Goal: Transaction & Acquisition: Purchase product/service

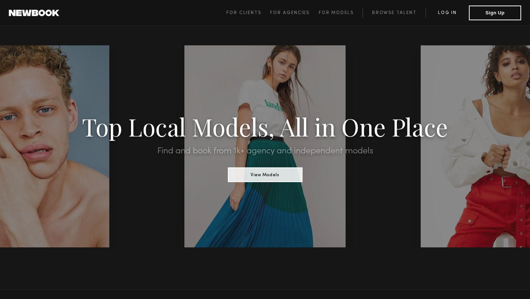
click at [446, 11] on link "Log in" at bounding box center [447, 12] width 43 height 9
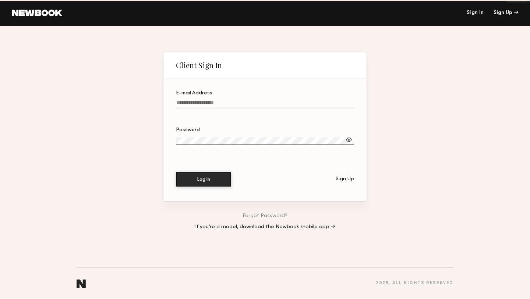
type input "**********"
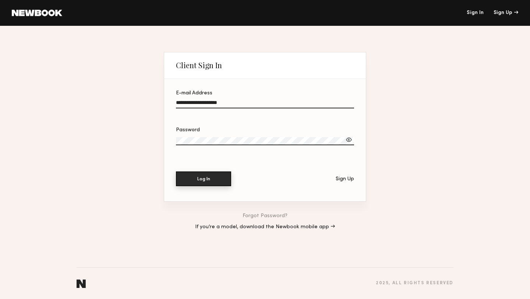
click at [212, 179] on button "Log In" at bounding box center [203, 178] width 55 height 15
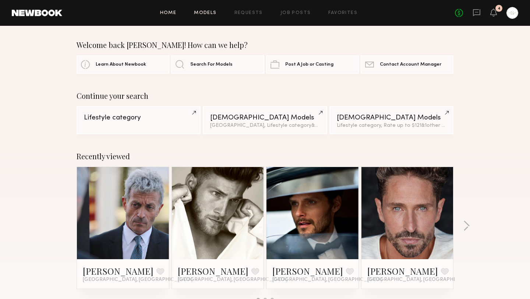
click at [210, 13] on link "Models" at bounding box center [205, 13] width 22 height 5
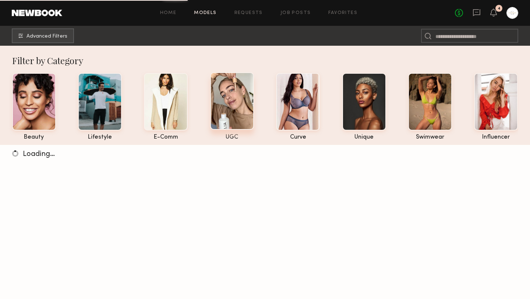
click at [241, 121] on div at bounding box center [232, 100] width 44 height 57
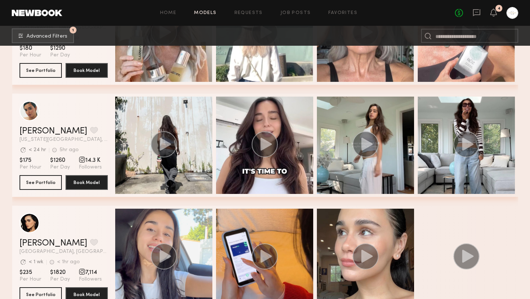
scroll to position [2617, 0]
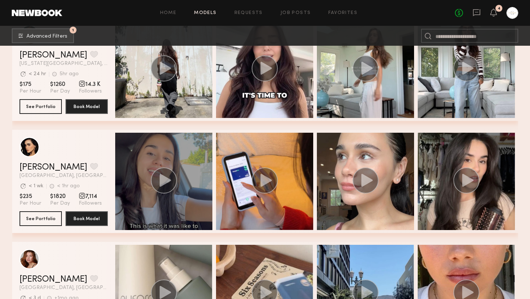
click at [166, 180] on icon "grid" at bounding box center [164, 179] width 11 height 13
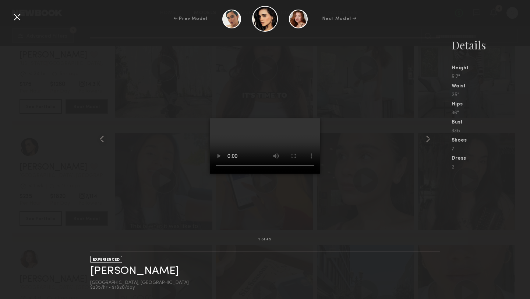
click at [253, 173] on video at bounding box center [265, 145] width 110 height 55
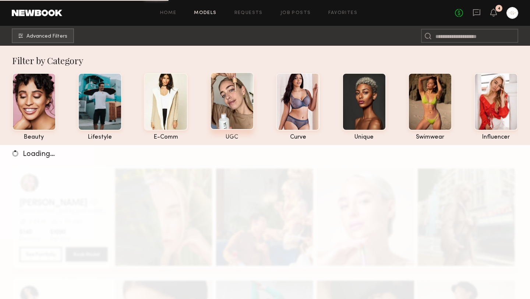
click at [245, 107] on div at bounding box center [232, 100] width 44 height 57
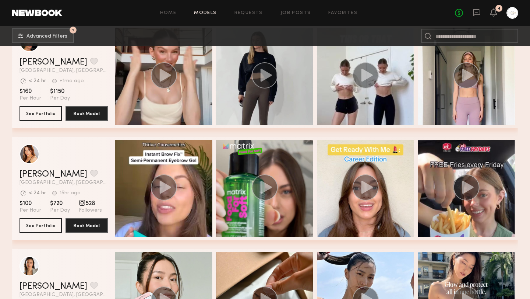
scroll to position [6753, 0]
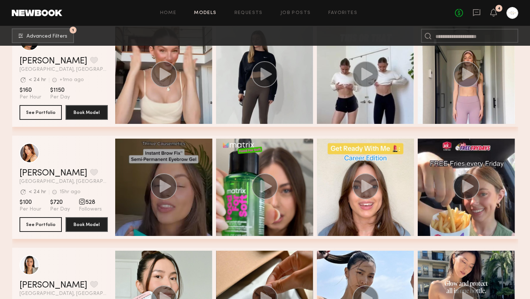
click at [165, 186] on icon "grid" at bounding box center [164, 185] width 11 height 13
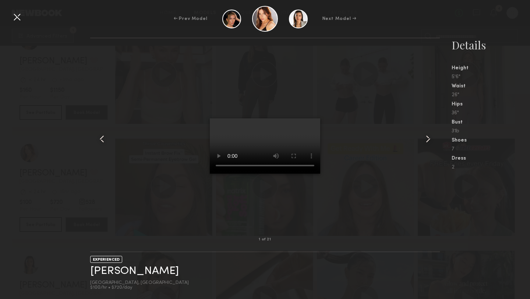
click at [61, 134] on div "1 of 21 EXPERIENCED Haley D. Los Angeles, CA $100/hr • $720/day Details Height …" at bounding box center [265, 168] width 530 height 261
click at [85, 214] on div "1 of 21 EXPERIENCED Haley D. Los Angeles, CA $100/hr • $720/day Details Height …" at bounding box center [265, 168] width 530 height 261
click at [15, 17] on div at bounding box center [17, 17] width 12 height 12
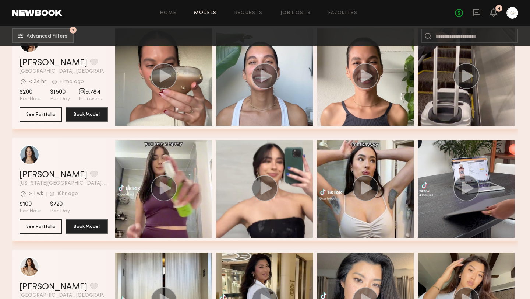
scroll to position [7312, 0]
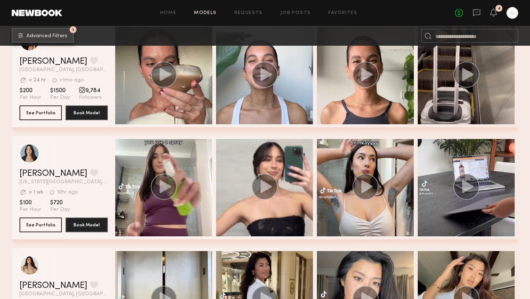
click at [57, 37] on span "Advanced Filters" at bounding box center [47, 36] width 41 height 5
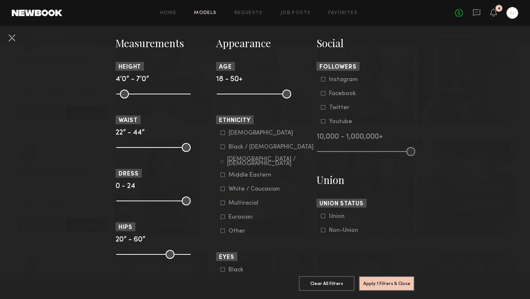
scroll to position [0, 0]
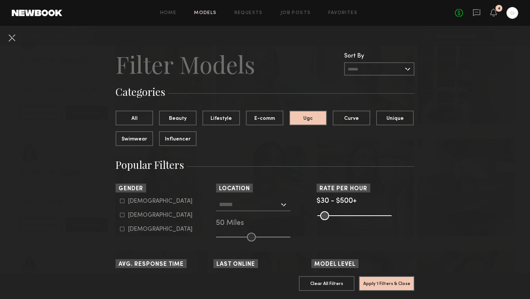
click at [122, 202] on icon at bounding box center [122, 200] width 4 height 4
type input "*"
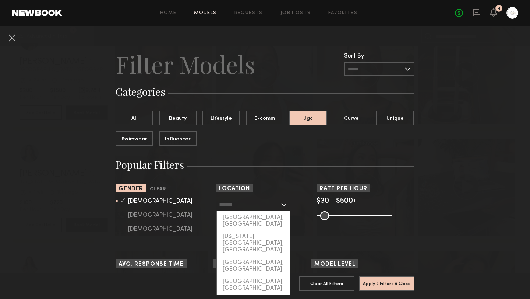
click at [242, 208] on input "text" at bounding box center [249, 204] width 60 height 13
click at [247, 216] on div "Los Angeles, CA" at bounding box center [253, 220] width 73 height 19
type input "**********"
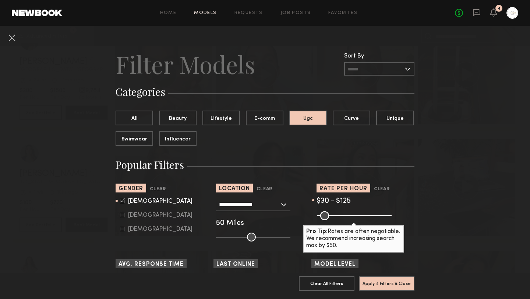
drag, startPoint x: 386, startPoint y: 215, endPoint x: 335, endPoint y: 215, distance: 50.4
type input "***"
click at [335, 214] on input "range" at bounding box center [354, 215] width 74 height 9
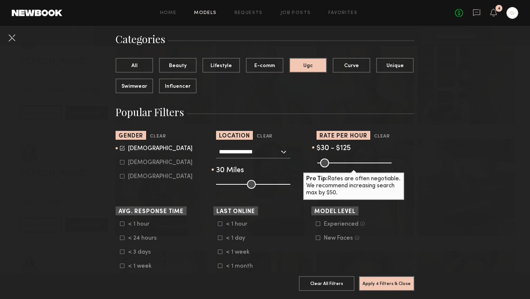
drag, startPoint x: 249, startPoint y: 186, endPoint x: 238, endPoint y: 182, distance: 12.0
type input "**"
click at [238, 182] on input "range" at bounding box center [253, 184] width 74 height 9
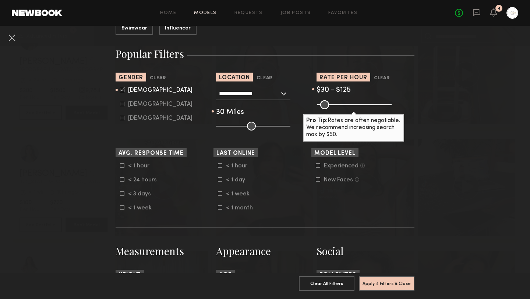
scroll to position [124, 0]
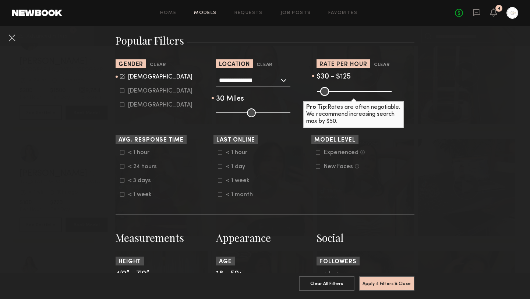
click at [221, 180] on icon at bounding box center [220, 180] width 4 height 4
click at [121, 166] on icon at bounding box center [122, 166] width 4 height 4
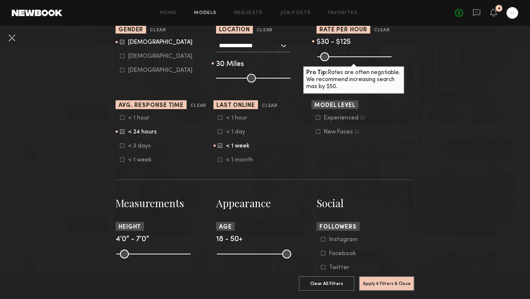
scroll to position [164, 0]
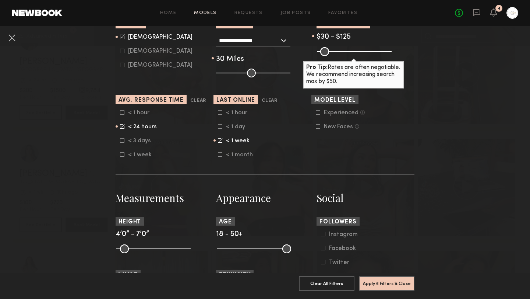
click at [319, 114] on icon at bounding box center [318, 112] width 4 height 4
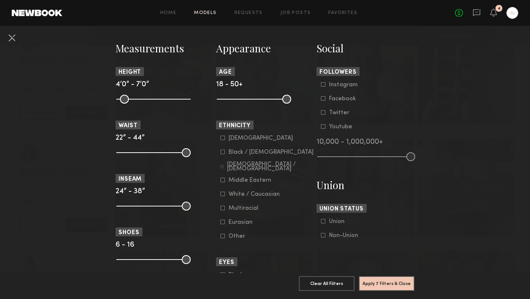
scroll to position [313, 0]
drag, startPoint x: 221, startPoint y: 100, endPoint x: 232, endPoint y: 102, distance: 11.1
click at [232, 102] on input "range" at bounding box center [254, 99] width 74 height 9
type input "**"
click at [235, 99] on input "range" at bounding box center [254, 99] width 74 height 9
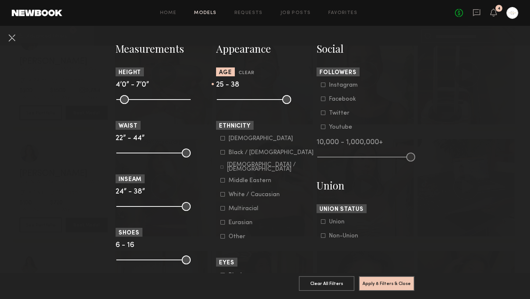
drag, startPoint x: 289, startPoint y: 98, endPoint x: 261, endPoint y: 97, distance: 27.3
type input "**"
click at [261, 97] on input "range" at bounding box center [254, 99] width 74 height 9
click at [235, 101] on input "range" at bounding box center [254, 99] width 74 height 9
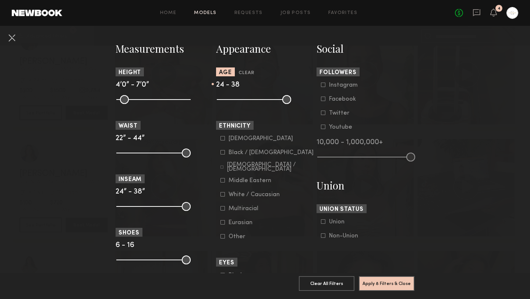
type input "**"
click at [234, 101] on input "range" at bounding box center [254, 99] width 74 height 9
click at [222, 195] on icon at bounding box center [223, 194] width 4 height 4
click at [224, 210] on icon at bounding box center [223, 208] width 4 height 4
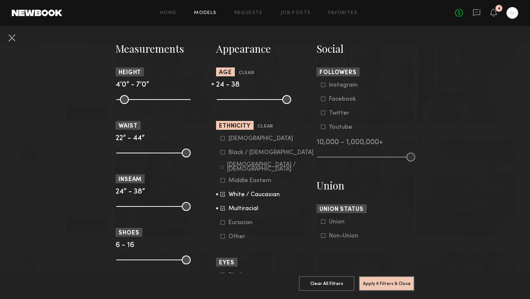
click at [222, 238] on icon at bounding box center [223, 236] width 4 height 4
click at [222, 154] on icon at bounding box center [223, 152] width 4 height 4
click at [226, 166] on label "[DEMOGRAPHIC_DATA] / [DEMOGRAPHIC_DATA]" at bounding box center [268, 166] width 94 height 4
click at [392, 286] on button "Apply 9 Filters & Close" at bounding box center [387, 282] width 56 height 15
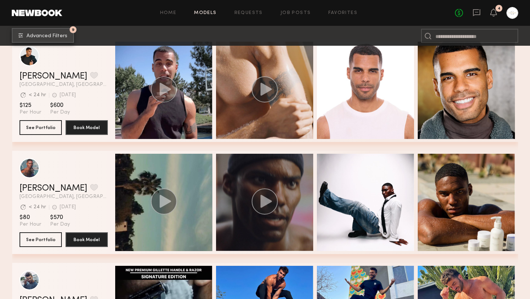
scroll to position [127, 0]
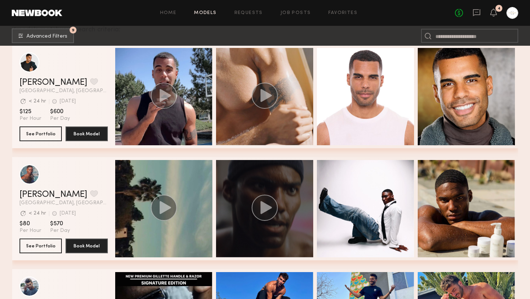
click at [266, 208] on icon "grid" at bounding box center [265, 207] width 11 height 13
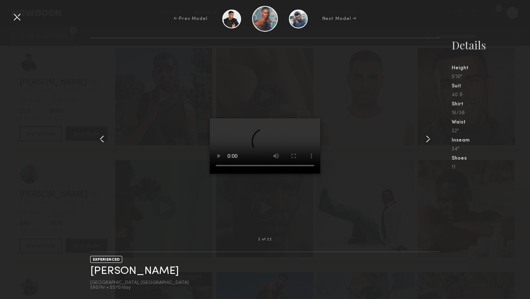
click at [93, 201] on div at bounding box center [97, 138] width 14 height 177
click at [349, 168] on div at bounding box center [265, 138] width 350 height 177
click at [429, 138] on common-icon at bounding box center [428, 139] width 12 height 12
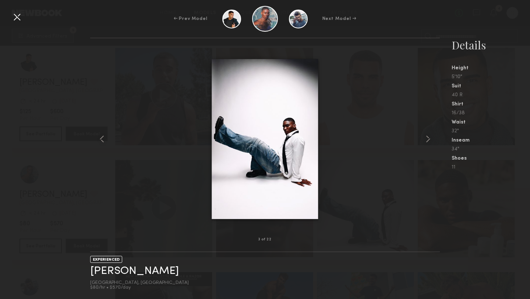
click at [429, 138] on common-icon at bounding box center [428, 139] width 12 height 12
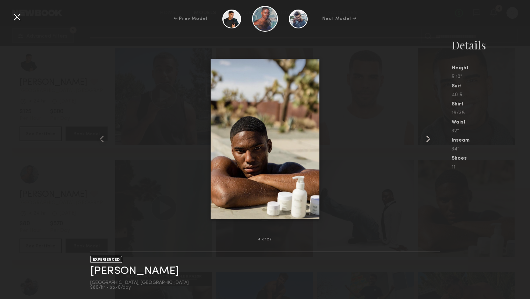
click at [428, 138] on common-icon at bounding box center [428, 139] width 12 height 12
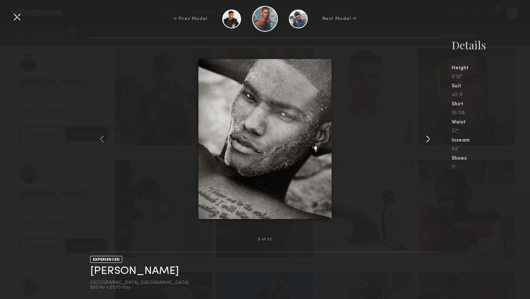
click at [428, 138] on common-icon at bounding box center [428, 139] width 12 height 12
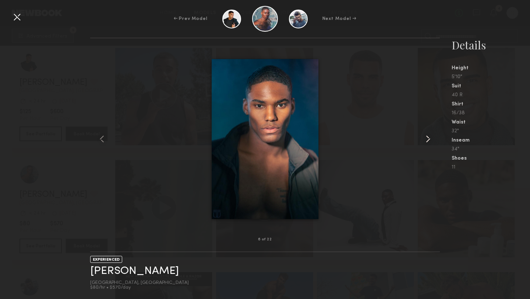
click at [428, 138] on common-icon at bounding box center [428, 139] width 12 height 12
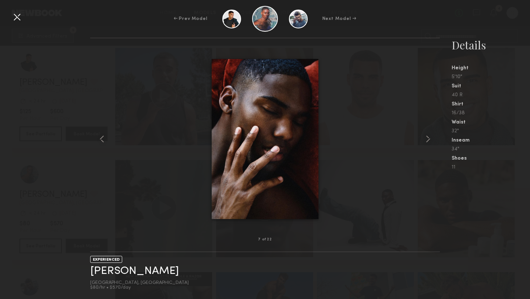
click at [488, 234] on nb-gallery-model-stats "Details Height 5'10" Suit 40 R Shirt 16/38 Waist 32" Inseam 34" Shoes 11" at bounding box center [485, 168] width 90 height 261
click at [14, 16] on div at bounding box center [17, 17] width 12 height 12
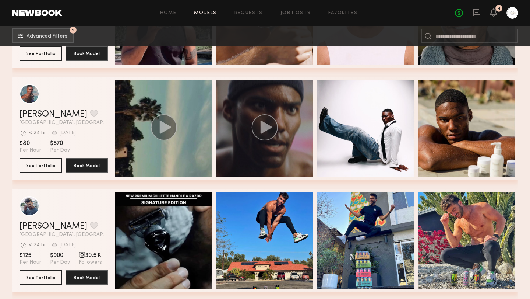
scroll to position [259, 0]
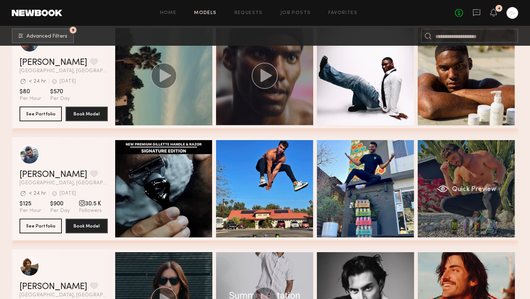
click at [467, 179] on div "Quick Preview" at bounding box center [466, 188] width 97 height 97
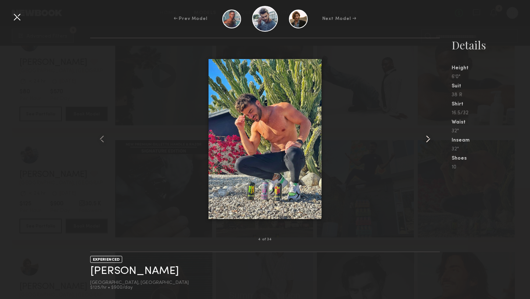
click at [428, 139] on common-icon at bounding box center [428, 139] width 12 height 12
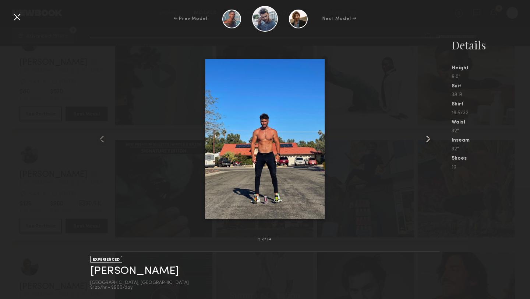
click at [428, 139] on common-icon at bounding box center [428, 139] width 12 height 12
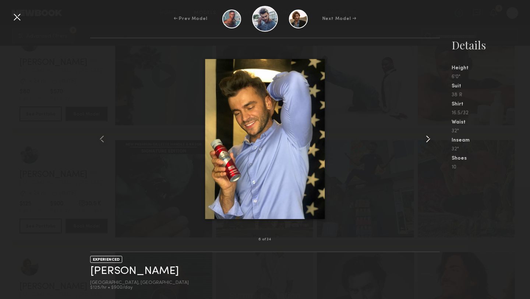
click at [428, 139] on common-icon at bounding box center [428, 139] width 12 height 12
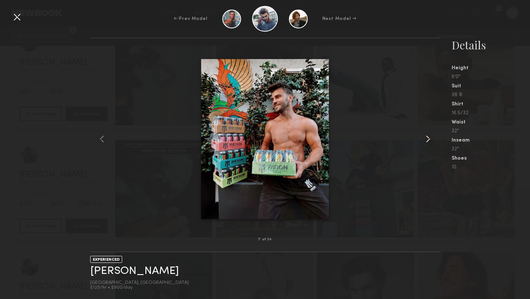
click at [428, 139] on common-icon at bounding box center [428, 139] width 12 height 12
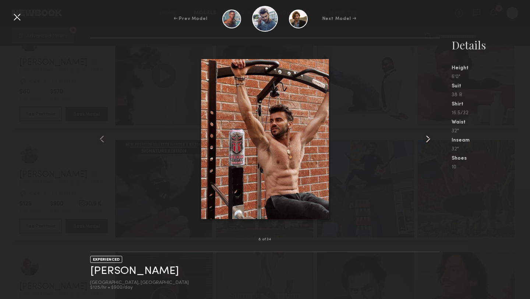
click at [428, 139] on common-icon at bounding box center [428, 139] width 12 height 12
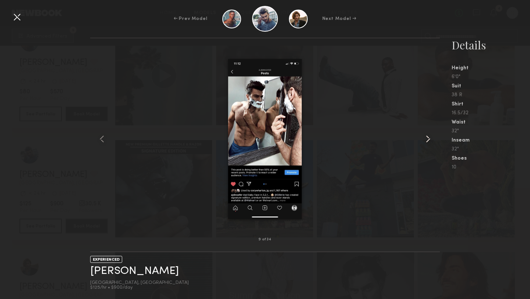
click at [428, 139] on common-icon at bounding box center [428, 139] width 12 height 12
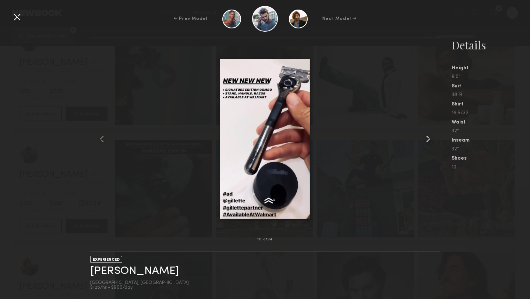
click at [428, 139] on common-icon at bounding box center [428, 139] width 12 height 12
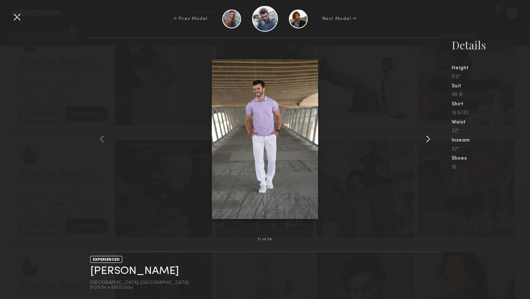
click at [428, 139] on common-icon at bounding box center [428, 139] width 12 height 12
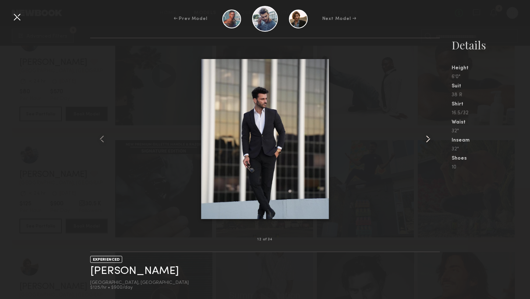
click at [428, 139] on common-icon at bounding box center [428, 139] width 12 height 12
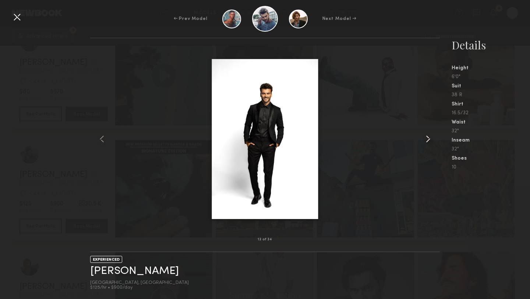
click at [428, 139] on common-icon at bounding box center [428, 139] width 12 height 12
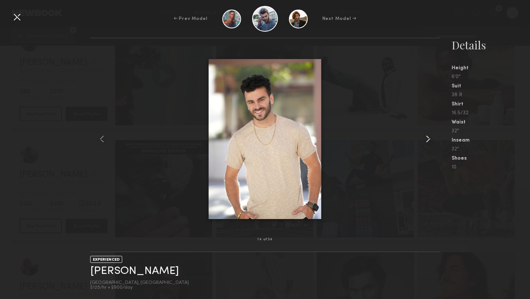
click at [428, 139] on common-icon at bounding box center [428, 139] width 12 height 12
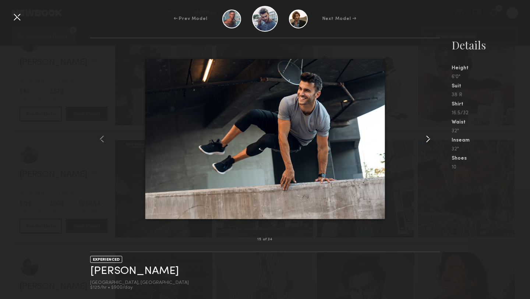
click at [428, 139] on common-icon at bounding box center [428, 139] width 12 height 12
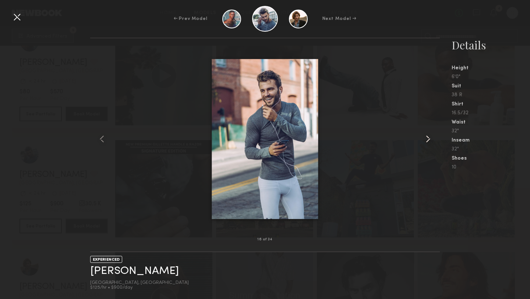
click at [428, 139] on common-icon at bounding box center [428, 139] width 12 height 12
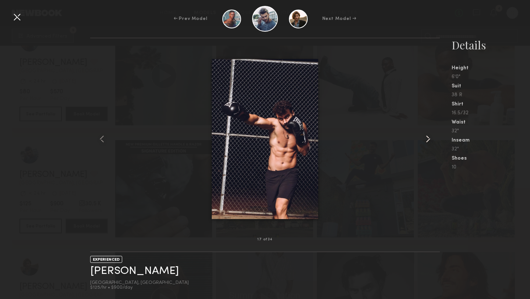
click at [428, 139] on common-icon at bounding box center [428, 139] width 12 height 12
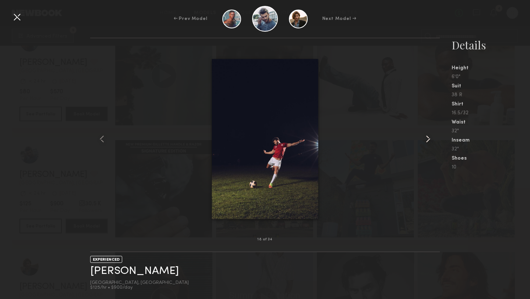
click at [428, 139] on common-icon at bounding box center [428, 139] width 12 height 12
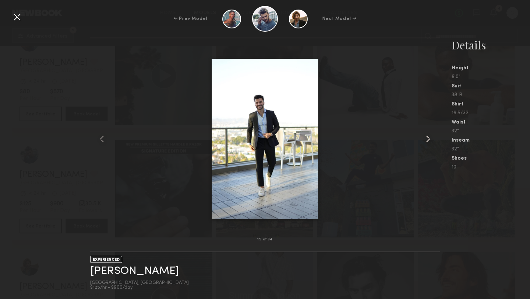
click at [428, 139] on common-icon at bounding box center [428, 139] width 12 height 12
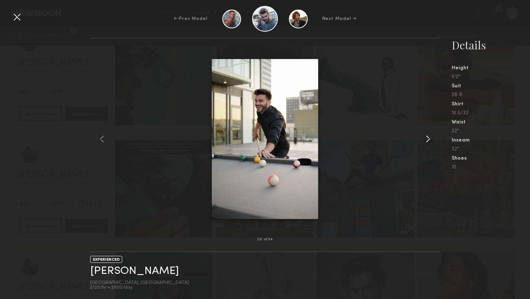
click at [428, 139] on common-icon at bounding box center [428, 139] width 12 height 12
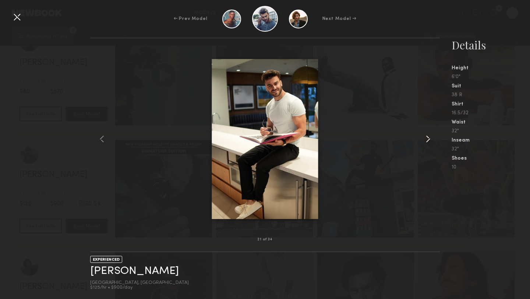
click at [428, 139] on common-icon at bounding box center [428, 139] width 12 height 12
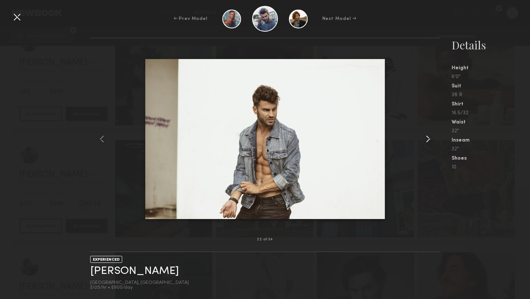
click at [428, 139] on common-icon at bounding box center [428, 139] width 12 height 12
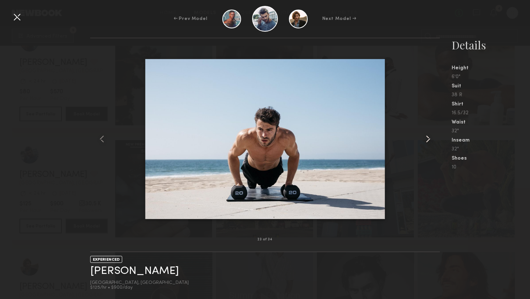
click at [428, 139] on common-icon at bounding box center [428, 139] width 12 height 12
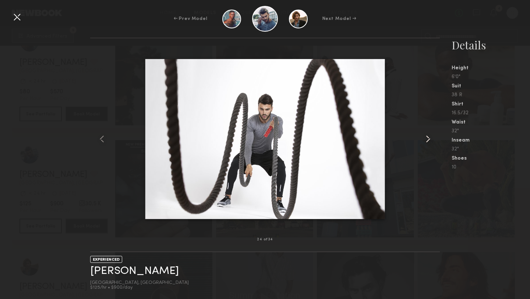
click at [428, 139] on common-icon at bounding box center [428, 139] width 12 height 12
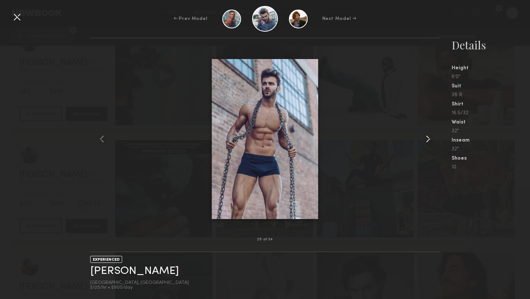
click at [428, 139] on common-icon at bounding box center [428, 139] width 12 height 12
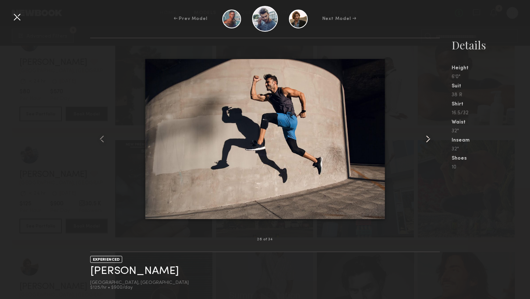
click at [428, 139] on common-icon at bounding box center [428, 139] width 12 height 12
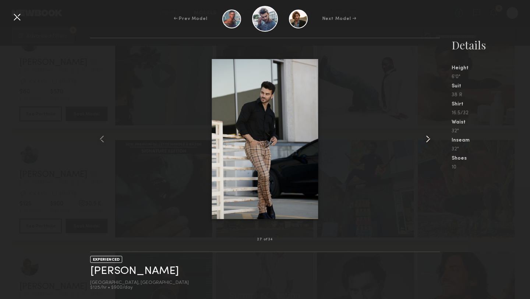
click at [428, 139] on common-icon at bounding box center [428, 139] width 12 height 12
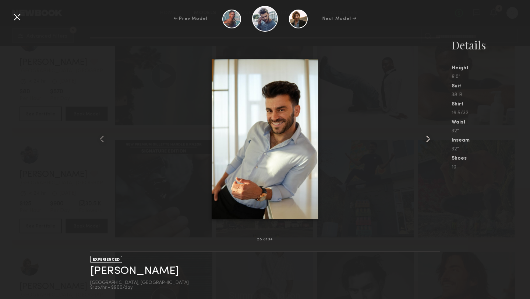
click at [428, 138] on common-icon at bounding box center [428, 139] width 12 height 12
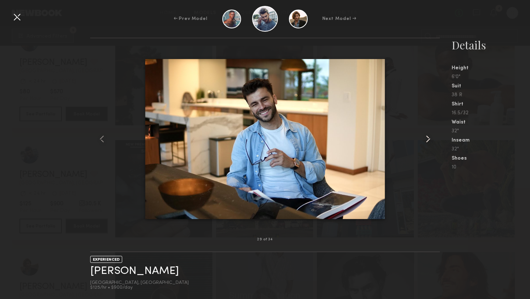
click at [428, 138] on common-icon at bounding box center [428, 139] width 12 height 12
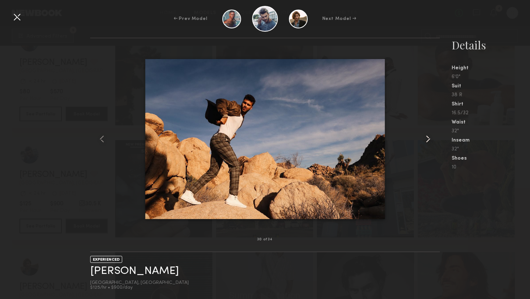
click at [428, 138] on common-icon at bounding box center [428, 139] width 12 height 12
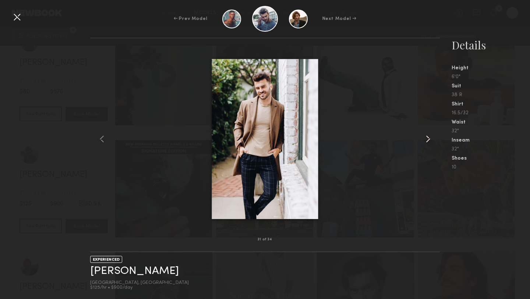
click at [428, 138] on common-icon at bounding box center [428, 139] width 12 height 12
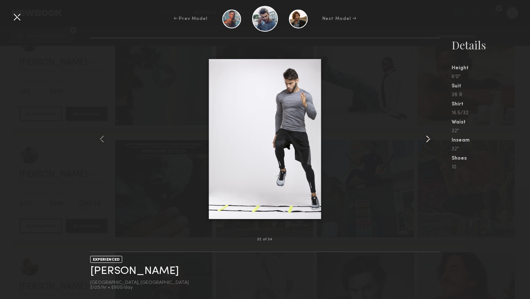
click at [428, 138] on common-icon at bounding box center [428, 139] width 12 height 12
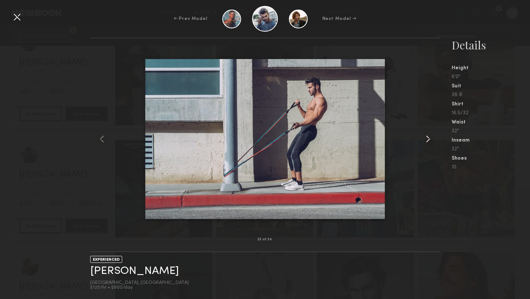
click at [428, 138] on common-icon at bounding box center [428, 139] width 12 height 12
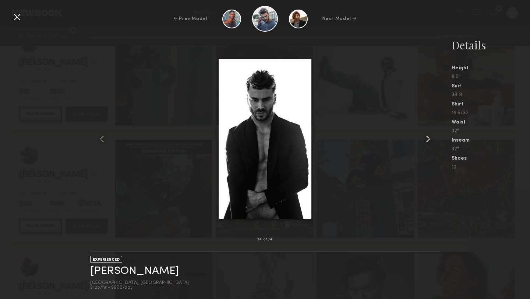
click at [428, 138] on common-icon at bounding box center [428, 139] width 12 height 12
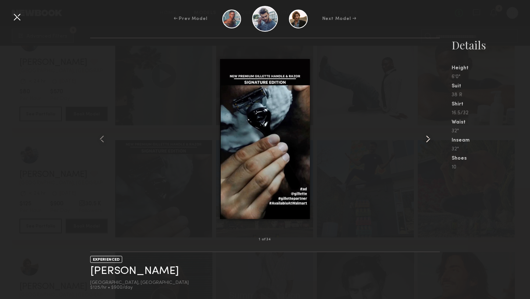
click at [429, 138] on common-icon at bounding box center [428, 139] width 12 height 12
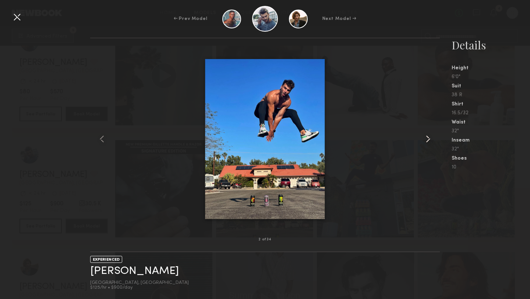
click at [429, 138] on common-icon at bounding box center [428, 139] width 12 height 12
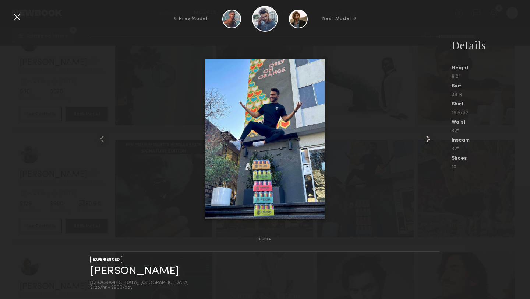
click at [429, 139] on common-icon at bounding box center [428, 139] width 12 height 12
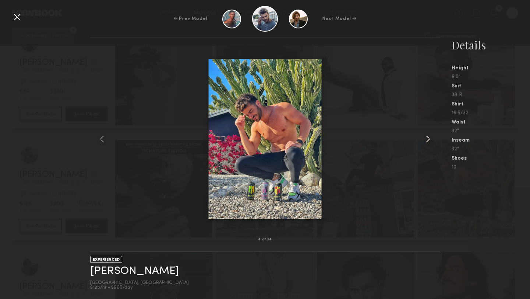
click at [428, 139] on common-icon at bounding box center [428, 139] width 12 height 12
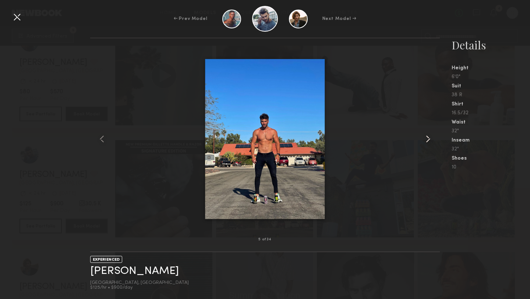
click at [428, 139] on common-icon at bounding box center [428, 139] width 12 height 12
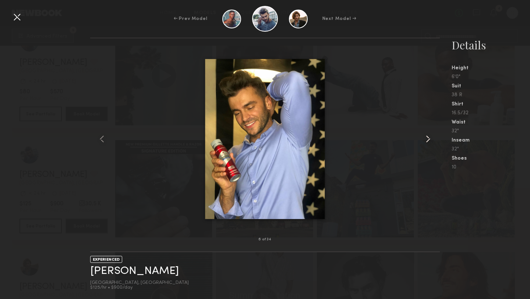
click at [429, 139] on common-icon at bounding box center [428, 139] width 12 height 12
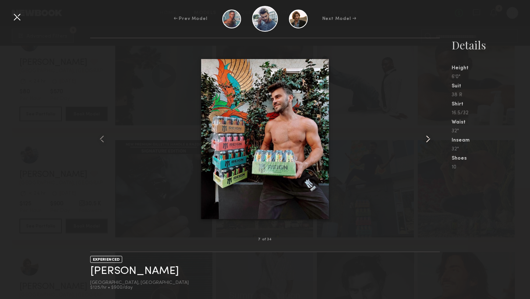
click at [429, 138] on common-icon at bounding box center [428, 139] width 12 height 12
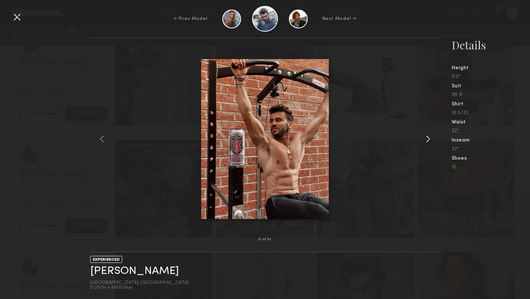
click at [429, 138] on common-icon at bounding box center [428, 139] width 12 height 12
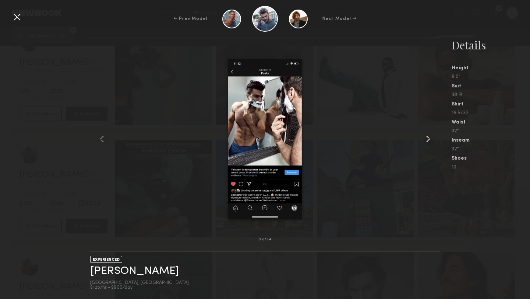
click at [429, 138] on common-icon at bounding box center [428, 139] width 12 height 12
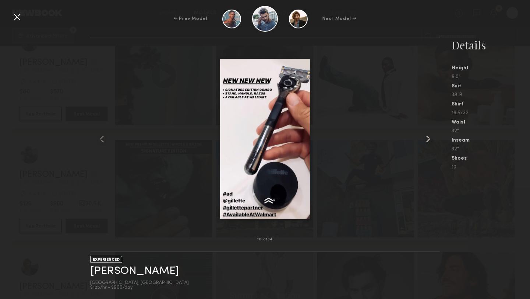
click at [429, 138] on common-icon at bounding box center [428, 139] width 12 height 12
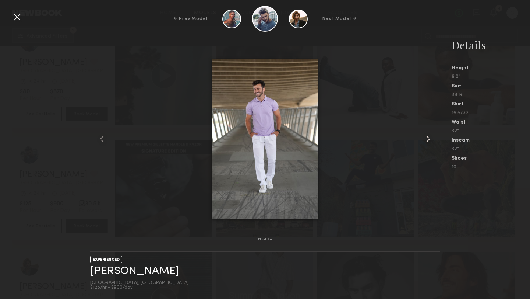
click at [429, 138] on common-icon at bounding box center [428, 139] width 12 height 12
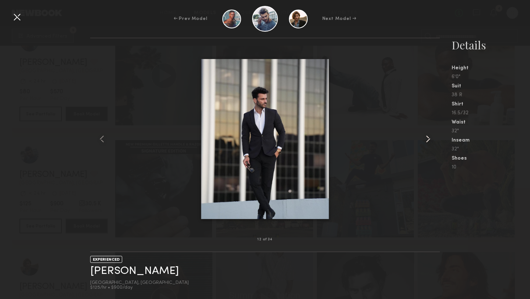
click at [429, 138] on common-icon at bounding box center [428, 139] width 12 height 12
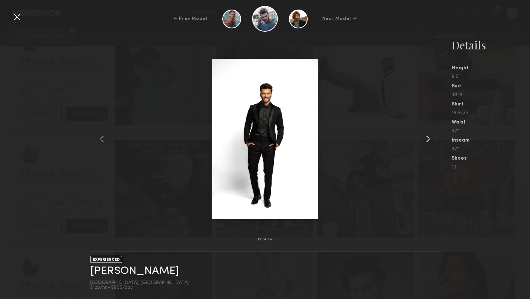
click at [429, 138] on common-icon at bounding box center [428, 139] width 12 height 12
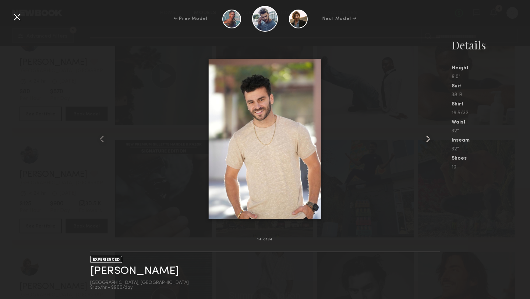
click at [429, 138] on common-icon at bounding box center [428, 139] width 12 height 12
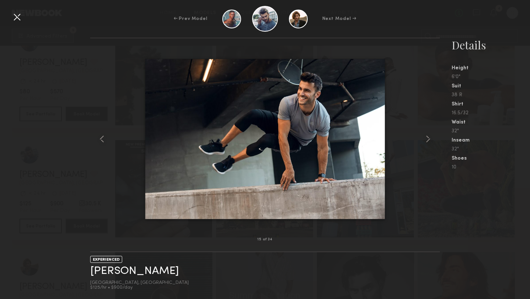
click at [414, 141] on div at bounding box center [265, 138] width 350 height 177
click at [18, 20] on div at bounding box center [17, 17] width 12 height 12
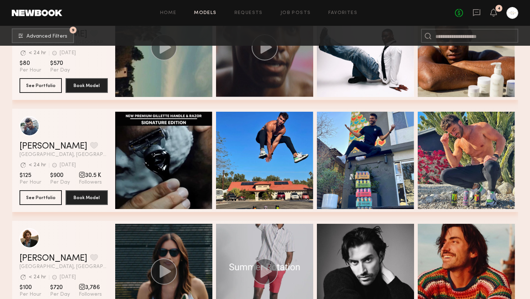
scroll to position [386, 0]
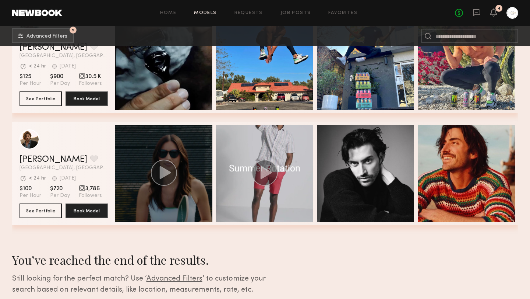
click at [166, 175] on icon "grid" at bounding box center [164, 172] width 11 height 13
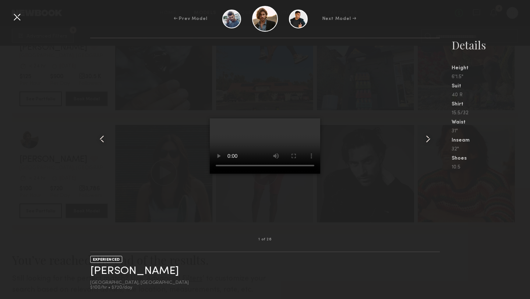
click at [324, 254] on div "EXPERIENCED Sam M. Los Angeles, CA $100/hr • $720/day" at bounding box center [265, 275] width 350 height 47
click at [40, 92] on div "1 of 26 EXPERIENCED Sam M. Los Angeles, CA $100/hr • $720/day Details Height 6'…" at bounding box center [265, 168] width 530 height 261
click at [16, 17] on div at bounding box center [17, 17] width 12 height 12
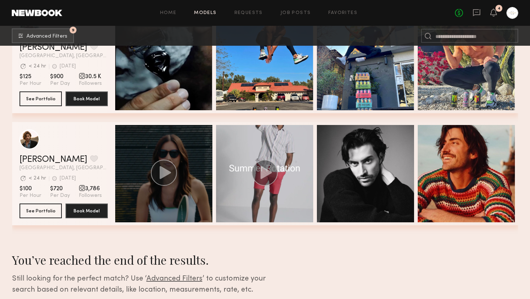
click at [162, 172] on icon "grid" at bounding box center [164, 172] width 11 height 13
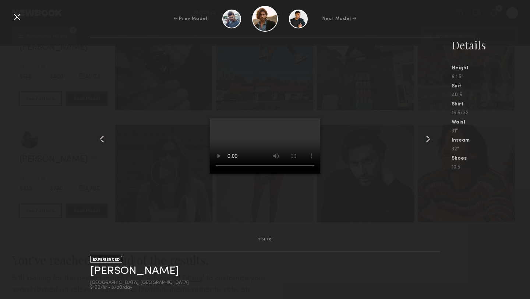
click at [157, 139] on div at bounding box center [265, 138] width 350 height 177
click at [18, 18] on div at bounding box center [17, 17] width 12 height 12
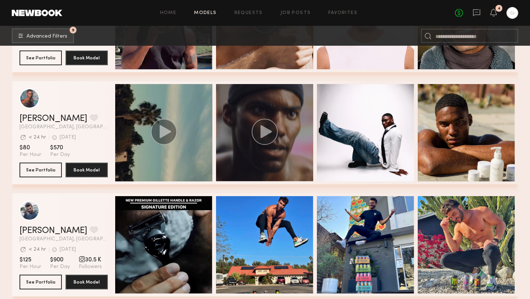
scroll to position [204, 0]
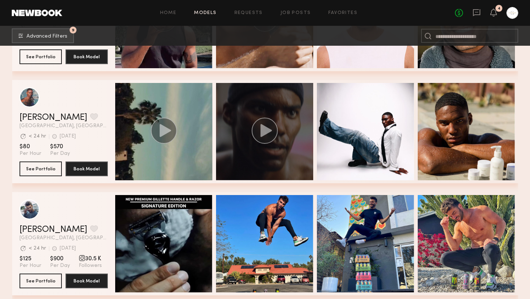
click at [261, 133] on icon "grid" at bounding box center [265, 130] width 11 height 13
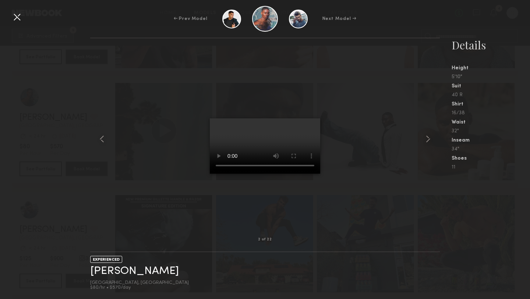
click at [424, 169] on div at bounding box center [265, 138] width 350 height 177
click at [429, 140] on common-icon at bounding box center [428, 139] width 12 height 12
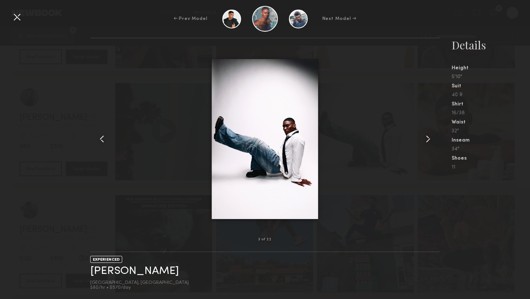
click at [429, 140] on common-icon at bounding box center [428, 139] width 12 height 12
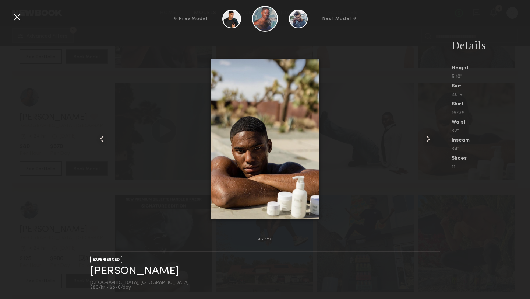
click at [429, 140] on common-icon at bounding box center [428, 139] width 12 height 12
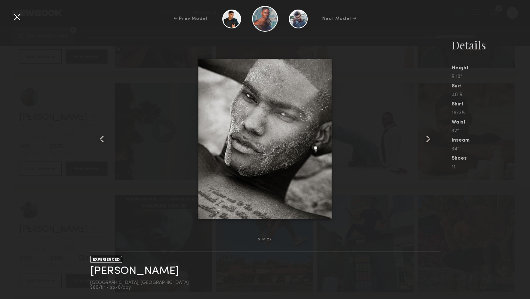
click at [429, 140] on common-icon at bounding box center [428, 139] width 12 height 12
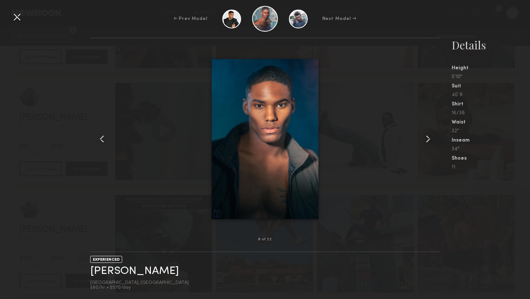
click at [429, 140] on common-icon at bounding box center [428, 139] width 12 height 12
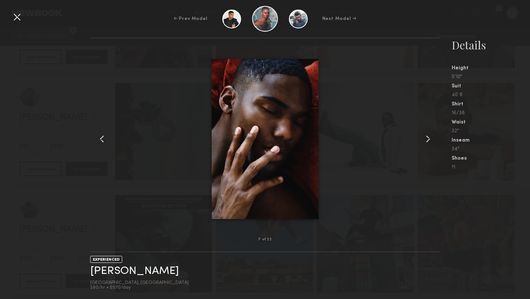
click at [429, 140] on common-icon at bounding box center [428, 139] width 12 height 12
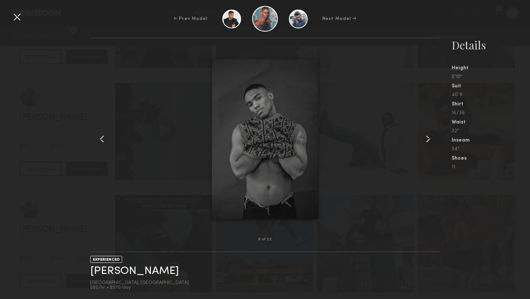
click at [429, 140] on common-icon at bounding box center [428, 139] width 12 height 12
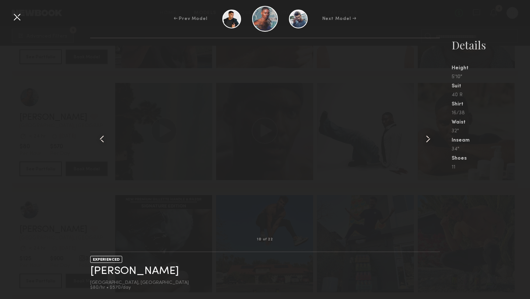
click at [429, 140] on common-icon at bounding box center [428, 139] width 12 height 12
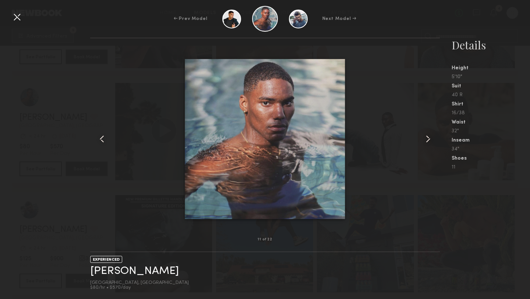
click at [429, 140] on common-icon at bounding box center [428, 139] width 12 height 12
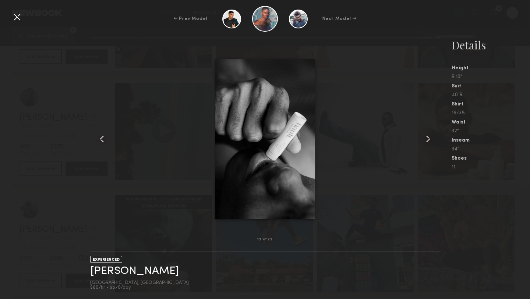
click at [429, 140] on common-icon at bounding box center [428, 139] width 12 height 12
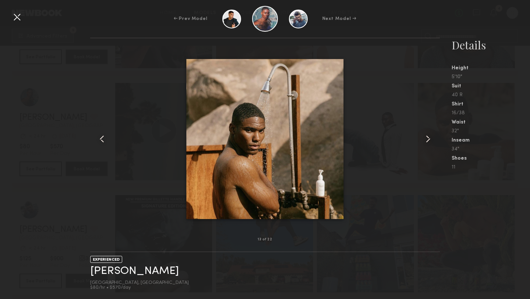
click at [434, 218] on div at bounding box center [433, 138] width 14 height 177
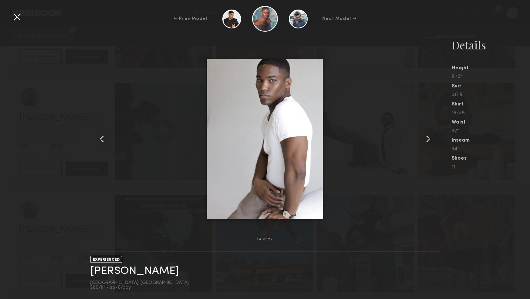
click at [434, 218] on div at bounding box center [433, 138] width 14 height 177
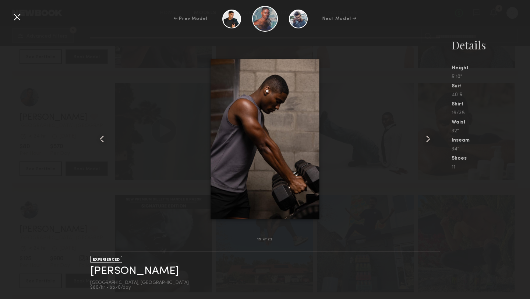
click at [429, 139] on common-icon at bounding box center [428, 139] width 12 height 12
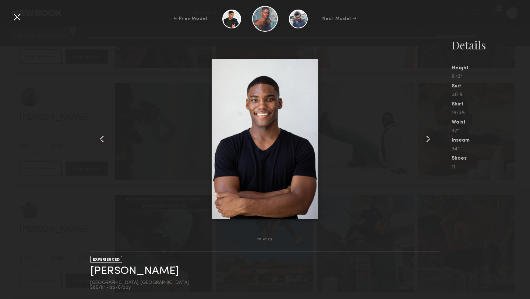
click at [429, 139] on common-icon at bounding box center [428, 139] width 12 height 12
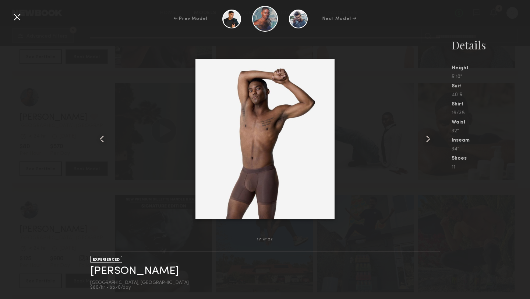
click at [429, 139] on common-icon at bounding box center [428, 139] width 12 height 12
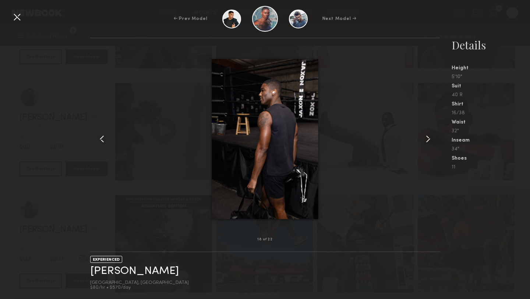
click at [429, 139] on common-icon at bounding box center [428, 139] width 12 height 12
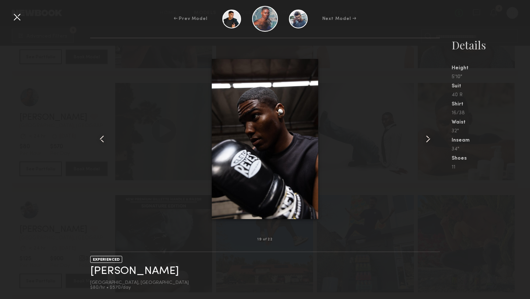
click at [429, 139] on common-icon at bounding box center [428, 139] width 12 height 12
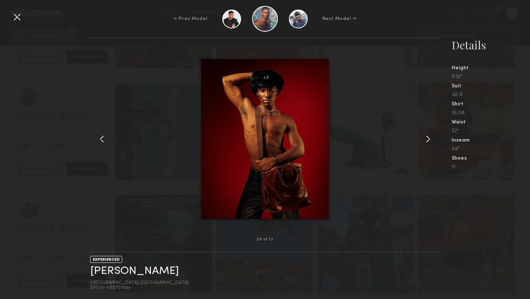
click at [429, 139] on common-icon at bounding box center [428, 139] width 12 height 12
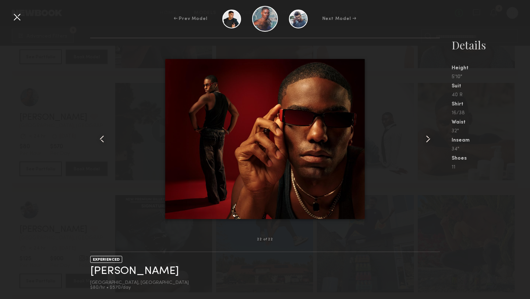
click at [429, 139] on common-icon at bounding box center [428, 139] width 12 height 12
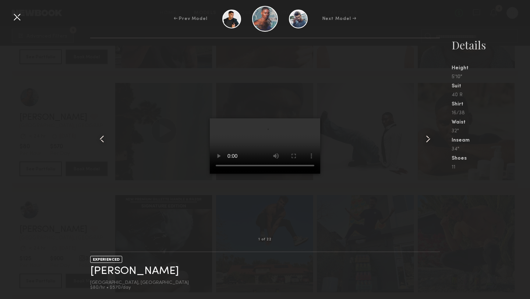
click at [429, 139] on common-icon at bounding box center [428, 139] width 12 height 12
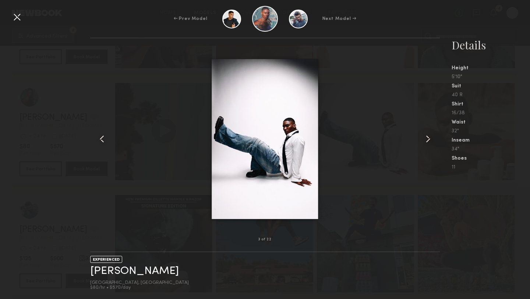
click at [429, 139] on common-icon at bounding box center [428, 139] width 12 height 12
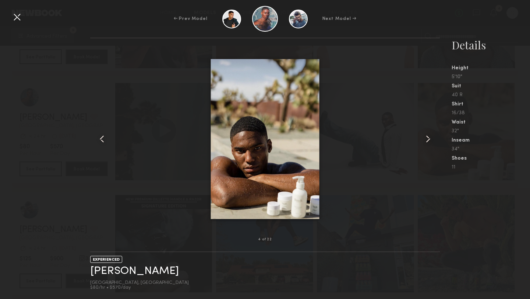
click at [429, 139] on common-icon at bounding box center [428, 139] width 12 height 12
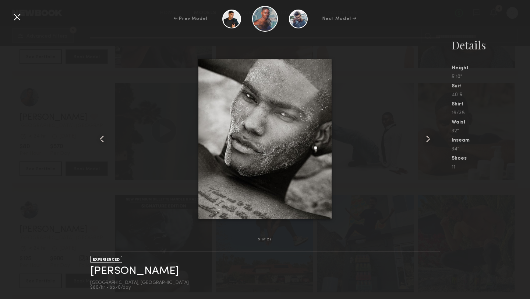
click at [29, 89] on div "5 of 22 EXPERIENCED Kyle G. Los Angeles, CA $80/hr • $570/day Details Height 5'…" at bounding box center [265, 168] width 530 height 261
click at [18, 20] on div at bounding box center [17, 17] width 12 height 12
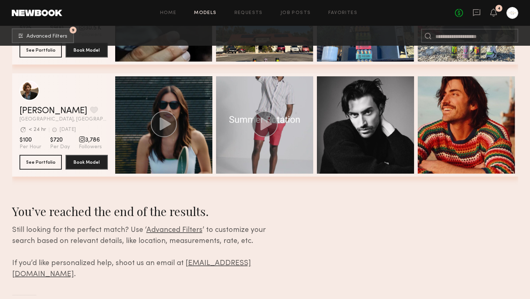
scroll to position [437, 0]
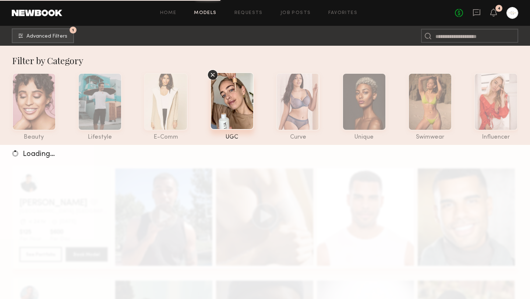
click at [233, 112] on div at bounding box center [232, 100] width 44 height 57
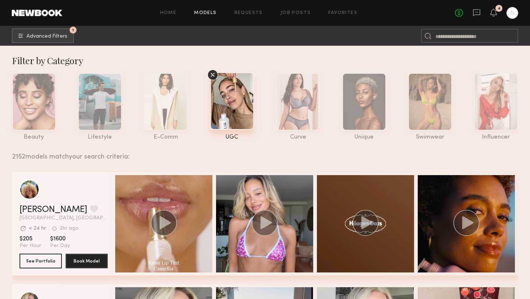
click at [228, 110] on div at bounding box center [232, 100] width 44 height 57
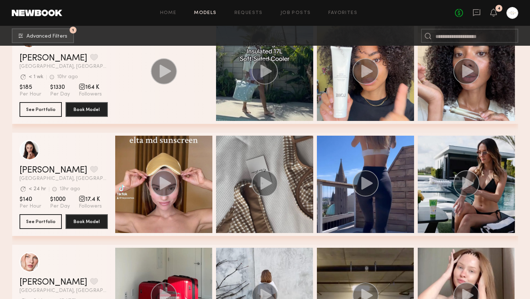
scroll to position [607, 0]
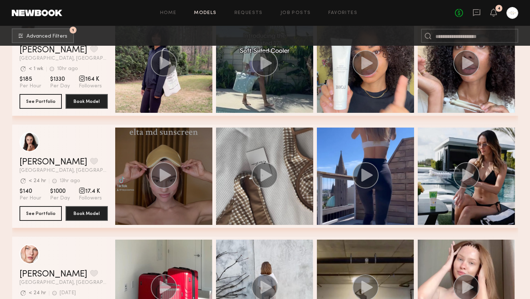
click at [166, 176] on icon "grid" at bounding box center [164, 174] width 11 height 13
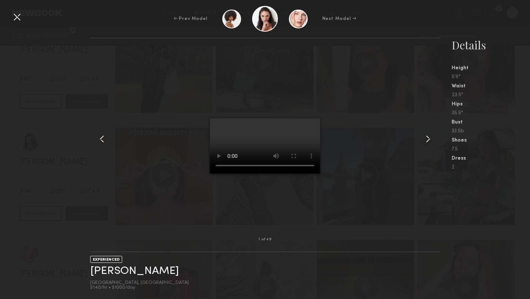
click at [92, 85] on div at bounding box center [97, 138] width 14 height 177
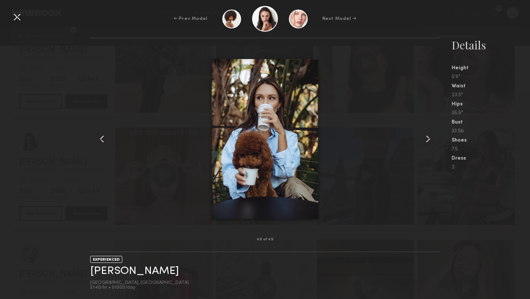
click at [428, 138] on common-icon at bounding box center [428, 139] width 12 height 12
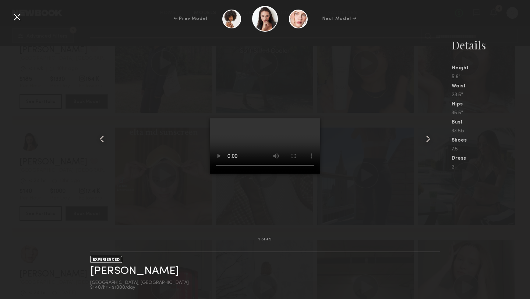
click at [428, 138] on common-icon at bounding box center [428, 139] width 12 height 12
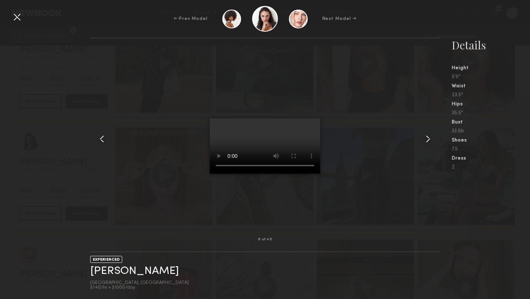
click at [428, 138] on common-icon at bounding box center [428, 139] width 12 height 12
click at [376, 139] on div at bounding box center [265, 138] width 350 height 177
click at [426, 140] on common-icon at bounding box center [428, 139] width 12 height 12
click at [16, 17] on div at bounding box center [17, 17] width 12 height 12
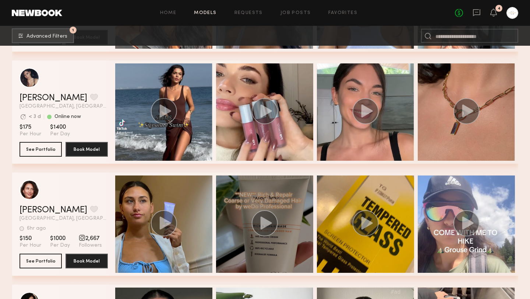
scroll to position [1706, 0]
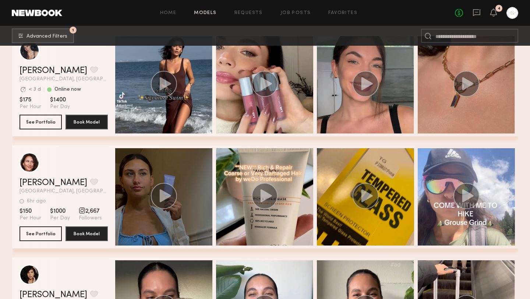
click at [162, 195] on icon "grid" at bounding box center [164, 195] width 11 height 13
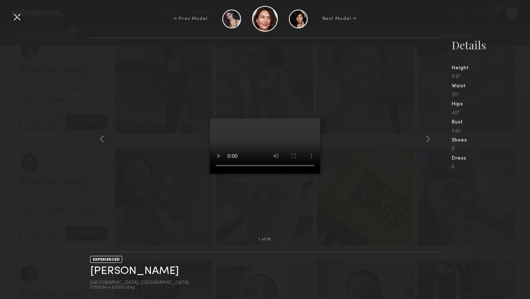
click at [369, 194] on div at bounding box center [265, 138] width 350 height 177
click at [428, 137] on common-icon at bounding box center [428, 139] width 12 height 12
click at [429, 140] on common-icon at bounding box center [428, 139] width 12 height 12
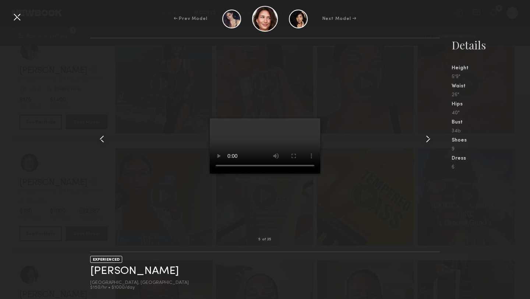
click at [377, 203] on div at bounding box center [265, 138] width 350 height 177
click at [428, 141] on common-icon at bounding box center [428, 139] width 12 height 12
click at [90, 100] on div at bounding box center [97, 138] width 14 height 177
click at [17, 18] on div at bounding box center [17, 17] width 12 height 12
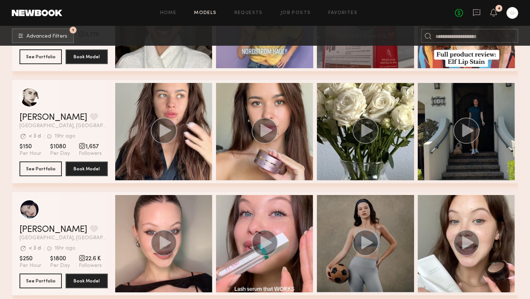
scroll to position [2983, 0]
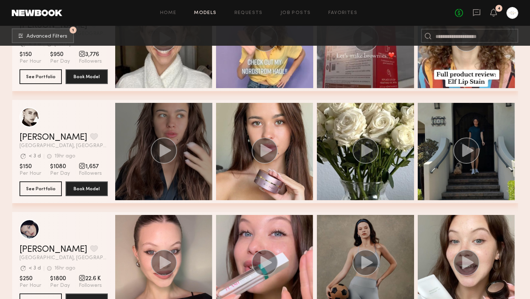
click at [161, 152] on icon "grid" at bounding box center [164, 150] width 11 height 13
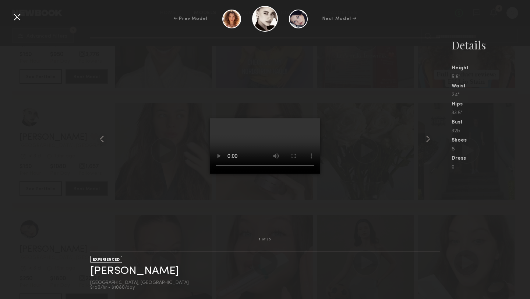
click at [351, 193] on div at bounding box center [265, 138] width 350 height 177
click at [65, 100] on div "1 of 35 EXPERIENCED Elena O. Los Angeles, CA $150/hr • $1080/day Details Height…" at bounding box center [265, 168] width 530 height 261
click at [18, 20] on div at bounding box center [17, 17] width 12 height 12
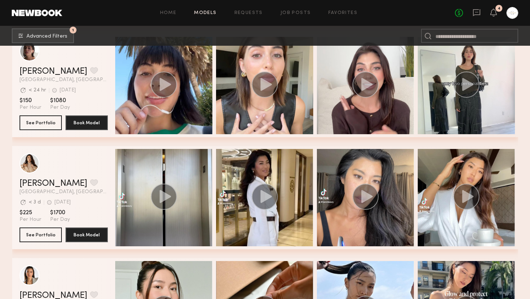
scroll to position [3336, 0]
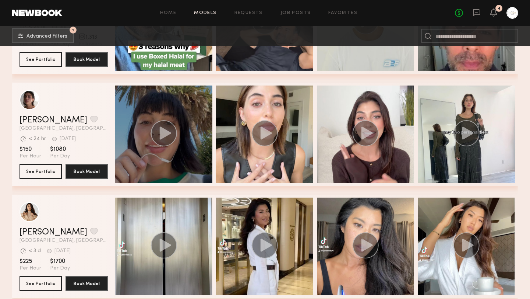
click at [165, 136] on icon "grid" at bounding box center [164, 132] width 11 height 13
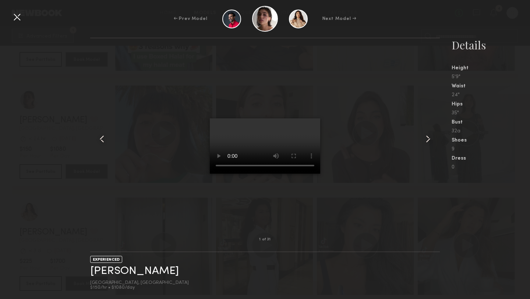
click at [428, 139] on common-icon at bounding box center [428, 139] width 12 height 12
click at [142, 92] on div at bounding box center [265, 138] width 350 height 177
click at [18, 16] on div at bounding box center [17, 17] width 12 height 12
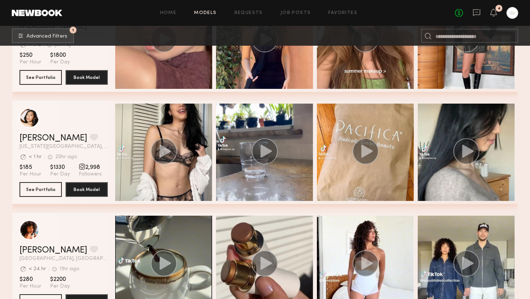
scroll to position [4211, 0]
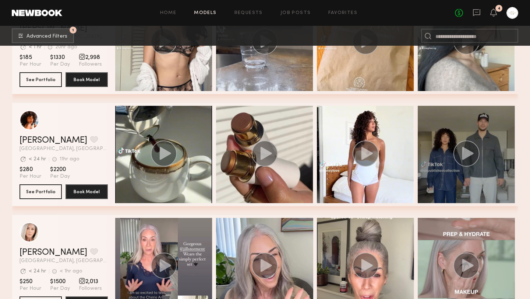
click at [468, 152] on icon "grid" at bounding box center [467, 153] width 11 height 13
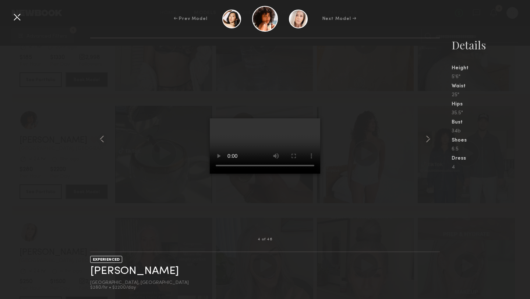
click at [18, 20] on div at bounding box center [17, 17] width 12 height 12
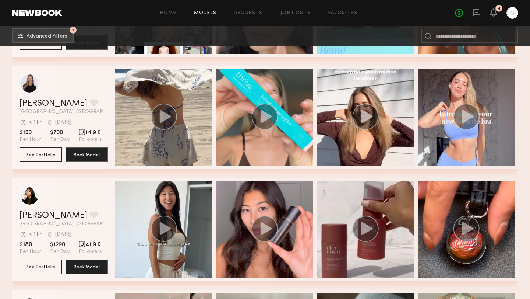
scroll to position [5590, 0]
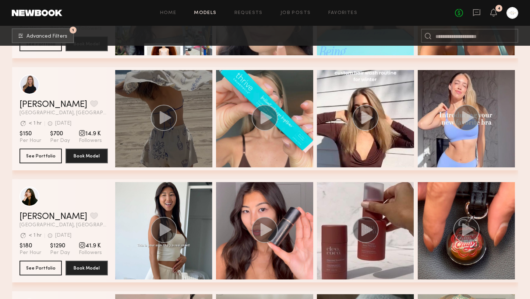
click at [159, 121] on icon "grid" at bounding box center [164, 117] width 11 height 13
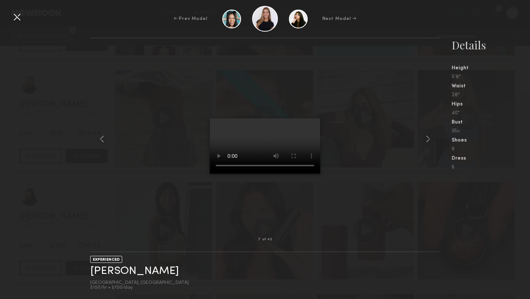
click at [56, 130] on div "7 of 43 EXPERIENCED Emily S. Los Angeles, CA $150/hr • $700/day Details Height …" at bounding box center [265, 168] width 530 height 261
click at [19, 19] on div at bounding box center [17, 17] width 12 height 12
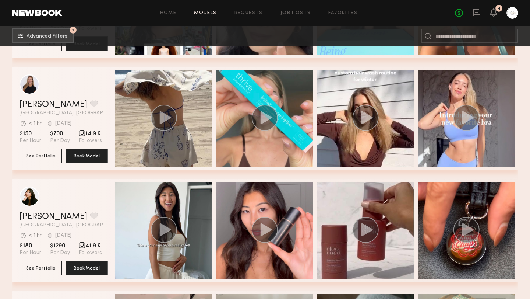
click at [88, 109] on div "Emily S. Favorite" at bounding box center [64, 104] width 88 height 9
click at [44, 155] on button "See Portfolio" at bounding box center [41, 155] width 42 height 15
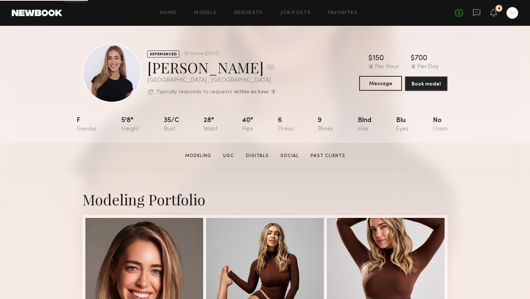
click at [390, 83] on button "Message" at bounding box center [380, 83] width 43 height 15
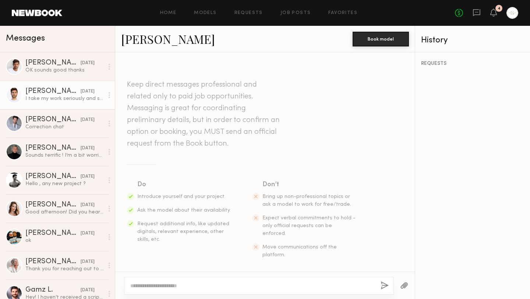
click at [73, 97] on div "I take my work seriously and strive to maintain mutual respect in all professio…" at bounding box center [64, 98] width 78 height 7
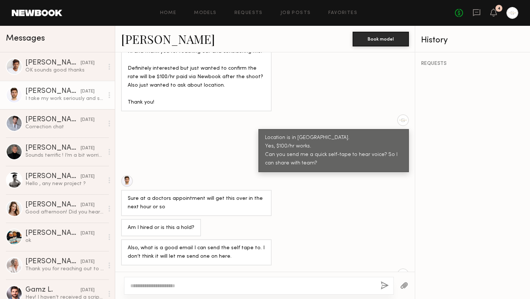
scroll to position [514, 0]
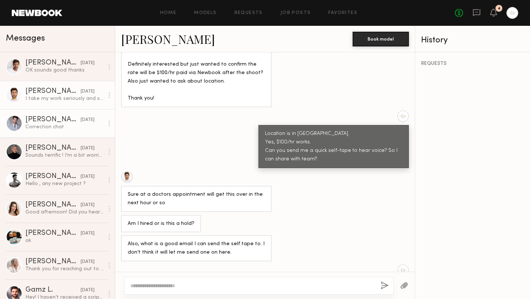
click at [55, 130] on div "Correction chat" at bounding box center [64, 126] width 78 height 7
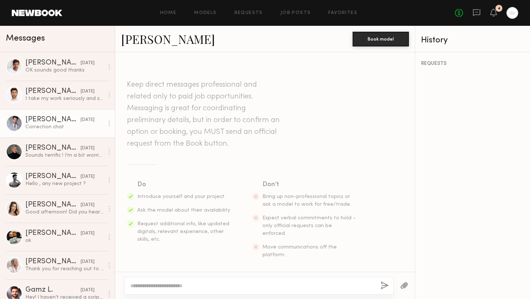
scroll to position [451, 0]
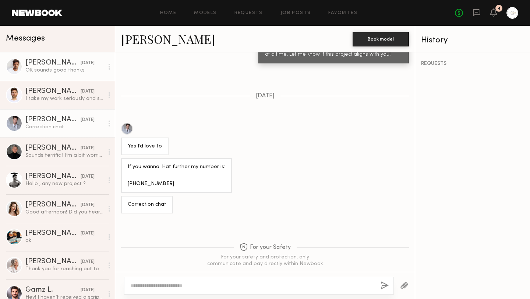
click at [70, 70] on div "OK sounds good thanks" at bounding box center [64, 70] width 78 height 7
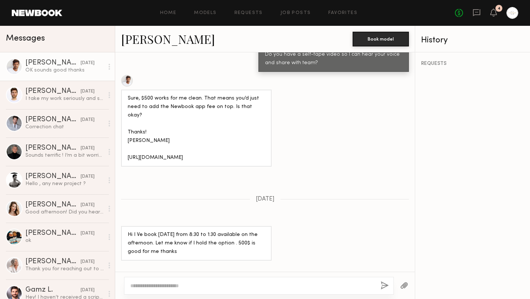
scroll to position [706, 0]
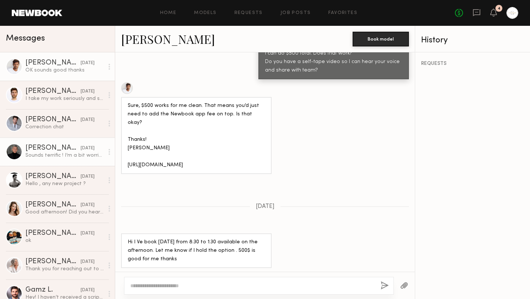
click at [61, 155] on div "Sounds terrific ! I’m a bit worried about wardrobe… do you have any “look books…" at bounding box center [64, 155] width 78 height 7
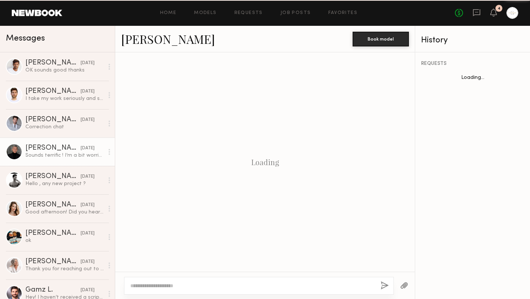
scroll to position [373, 0]
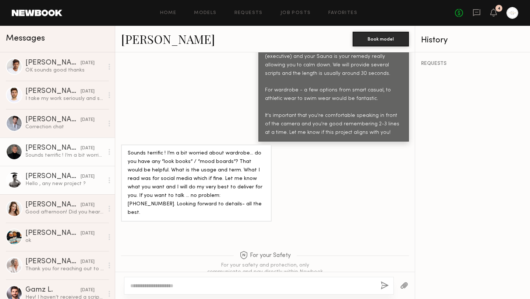
click at [64, 180] on div "Hello , any new project ?" at bounding box center [64, 183] width 78 height 7
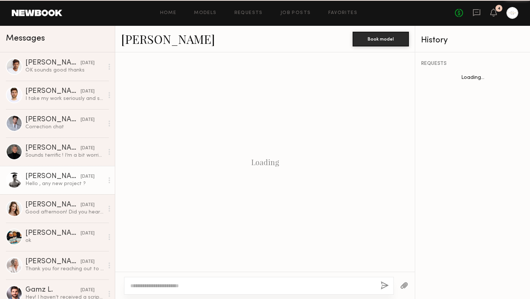
scroll to position [588, 0]
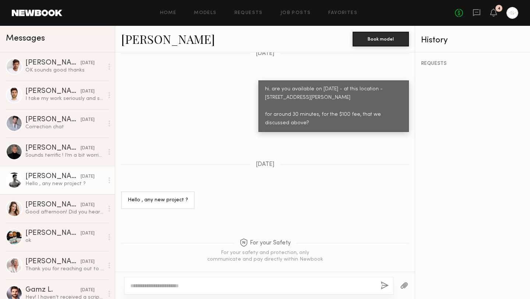
click at [66, 184] on div "Hello , any new project ?" at bounding box center [64, 183] width 78 height 7
click at [61, 240] on div "ok" at bounding box center [64, 240] width 78 height 7
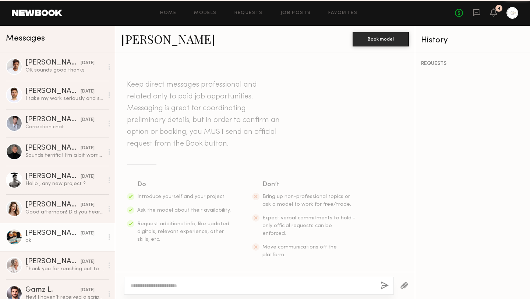
scroll to position [402, 0]
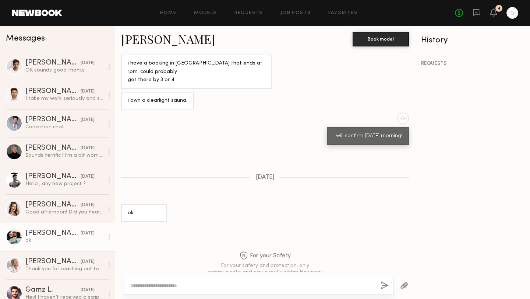
click at [12, 237] on div at bounding box center [14, 236] width 17 height 17
click at [44, 234] on div "Jacob B." at bounding box center [52, 232] width 55 height 7
click at [55, 239] on div "ok" at bounding box center [64, 240] width 78 height 7
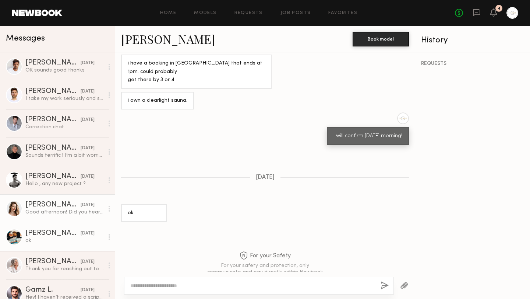
click at [66, 212] on div "Good afternoon! Did you hear from Newbook? I️ tried reaching out and haven’t he…" at bounding box center [64, 211] width 78 height 7
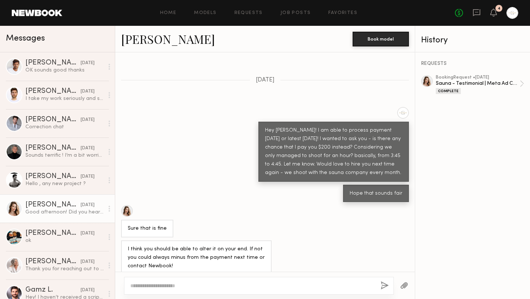
scroll to position [122, 0]
click at [129, 211] on div at bounding box center [127, 211] width 12 height 12
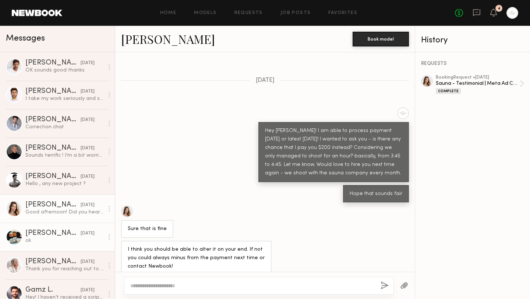
click at [51, 240] on div "ok" at bounding box center [64, 240] width 78 height 7
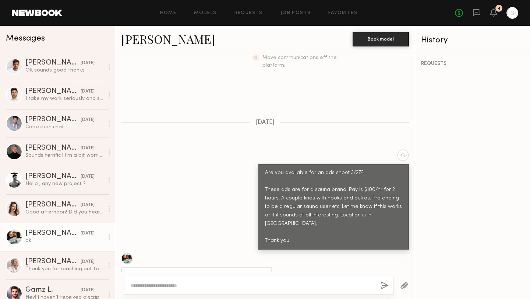
scroll to position [171, 0]
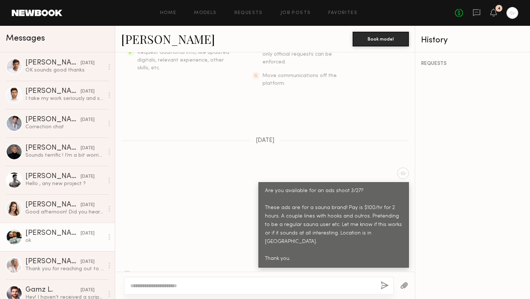
click at [127, 270] on div at bounding box center [127, 276] width 12 height 12
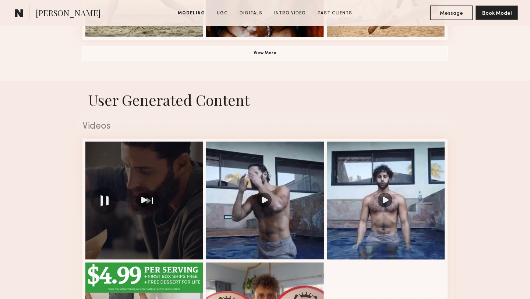
scroll to position [719, 0]
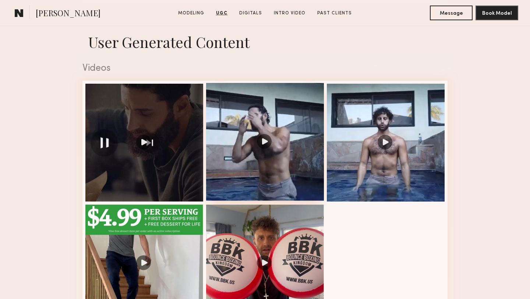
click at [265, 141] on div at bounding box center [265, 142] width 118 height 118
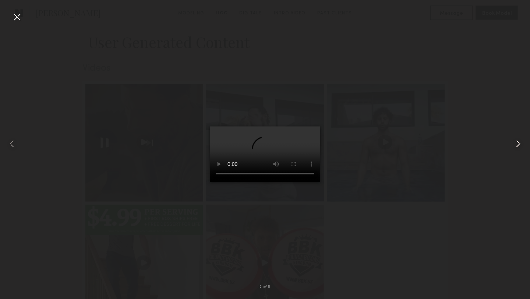
click at [518, 145] on common-icon at bounding box center [519, 144] width 12 height 12
click at [511, 136] on div at bounding box center [519, 143] width 21 height 263
click at [517, 142] on common-icon at bounding box center [519, 144] width 12 height 12
click at [519, 144] on common-icon at bounding box center [519, 144] width 12 height 12
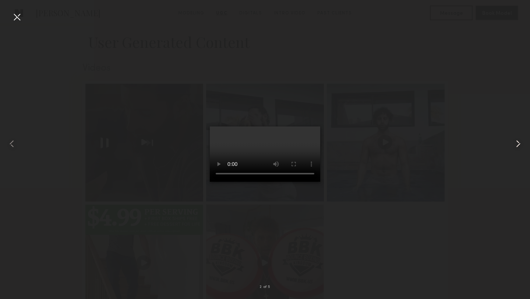
click at [519, 144] on common-icon at bounding box center [519, 144] width 12 height 12
click at [514, 112] on div at bounding box center [519, 143] width 21 height 263
click at [15, 20] on div at bounding box center [17, 17] width 12 height 12
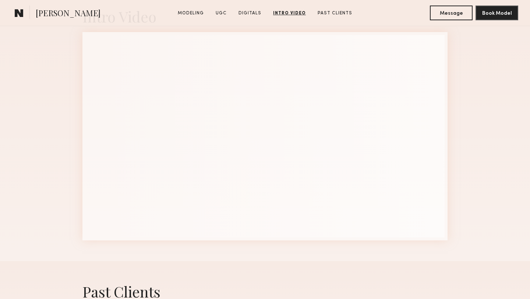
scroll to position [1385, 0]
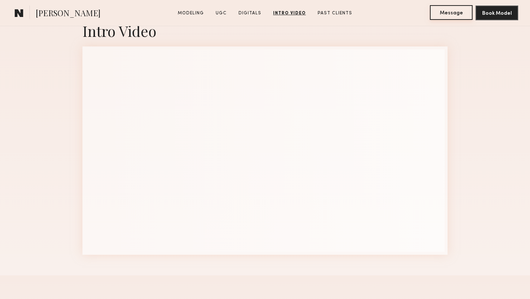
click at [450, 12] on button "Message" at bounding box center [451, 12] width 43 height 15
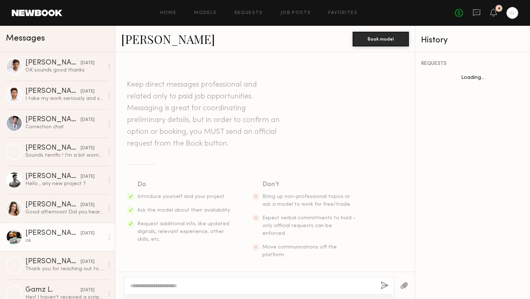
scroll to position [402, 0]
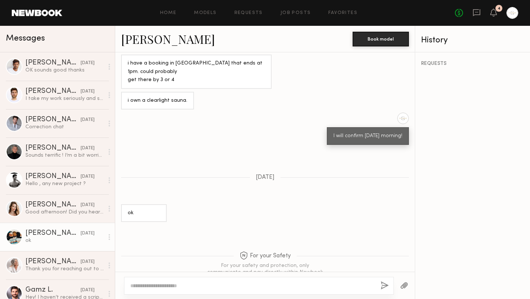
click at [169, 285] on textarea at bounding box center [252, 285] width 245 height 7
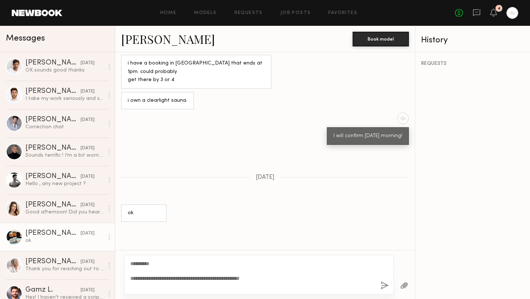
type textarea "**********"
click at [386, 285] on button "button" at bounding box center [385, 285] width 8 height 9
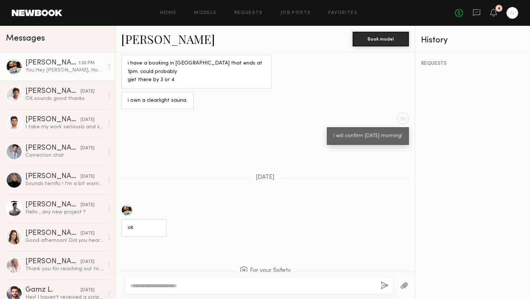
scroll to position [566, 0]
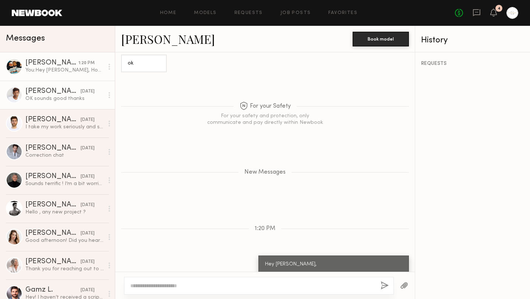
click at [67, 99] on div "OK sounds good thanks" at bounding box center [64, 98] width 78 height 7
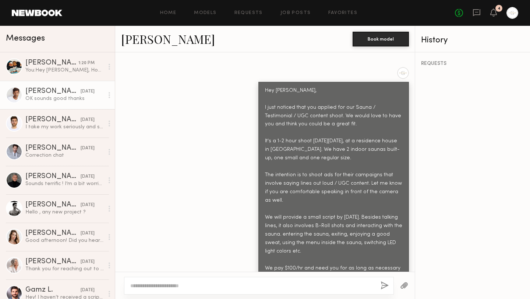
scroll to position [189, 0]
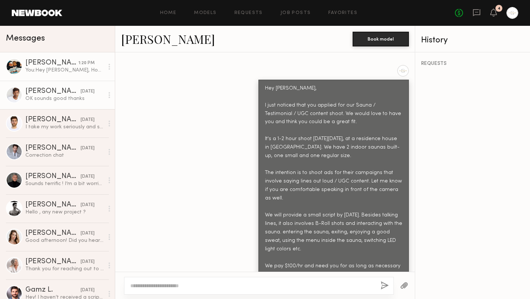
click at [66, 70] on div "You: Hey Jacon, Hope all is well. Are you open to doing some UGC content?" at bounding box center [64, 70] width 78 height 7
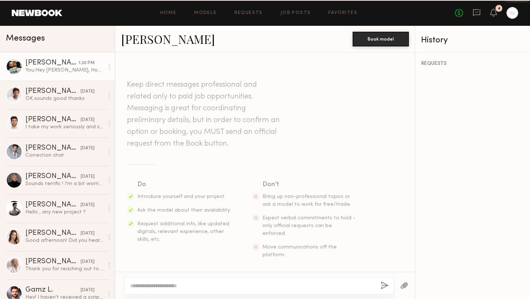
scroll to position [510, 0]
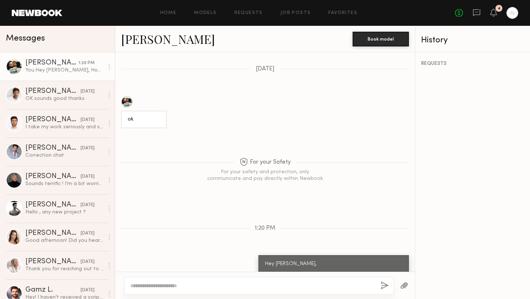
click at [60, 68] on div "You: Hey Jacon, Hope all is well. Are you open to doing some UGC content?" at bounding box center [64, 70] width 78 height 7
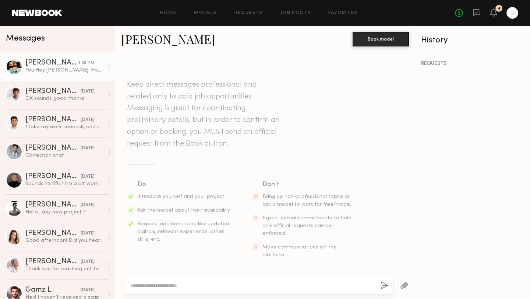
scroll to position [299, 0]
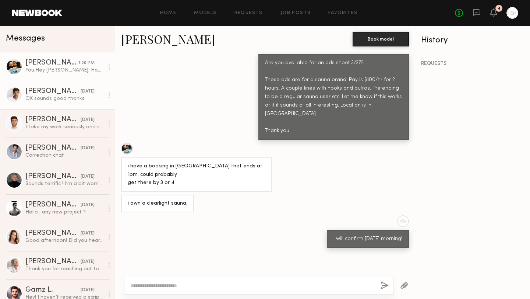
click at [78, 100] on div "OK sounds good thanks" at bounding box center [64, 98] width 78 height 7
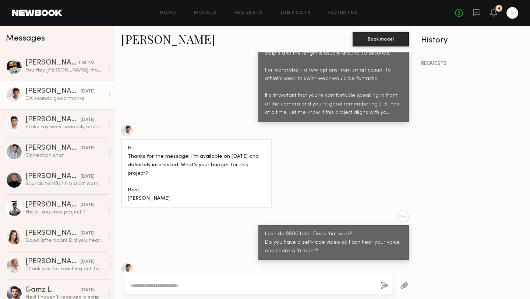
scroll to position [1408, 0]
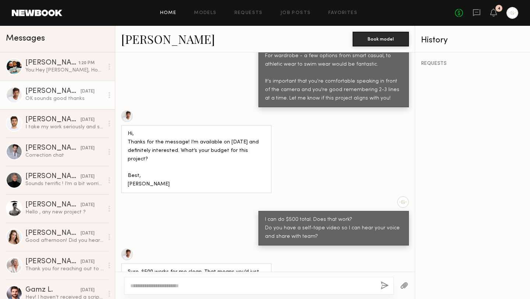
click at [169, 15] on link "Home" at bounding box center [168, 13] width 17 height 5
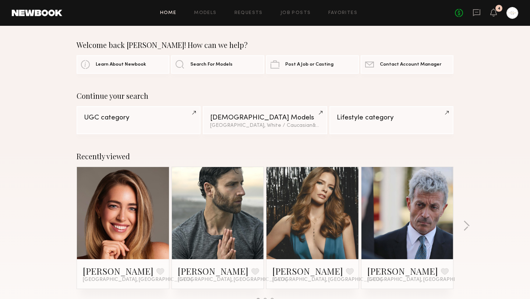
click at [419, 220] on link at bounding box center [407, 213] width 45 height 92
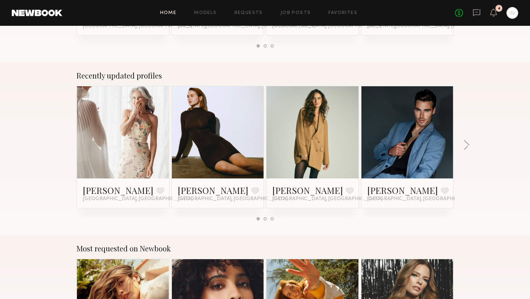
scroll to position [411, 0]
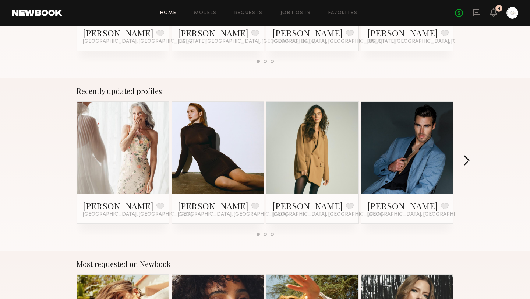
click at [464, 161] on button "button" at bounding box center [466, 161] width 7 height 12
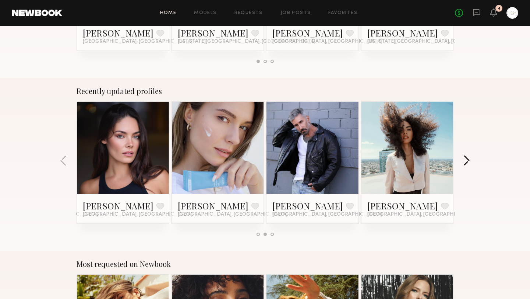
click at [468, 161] on button "button" at bounding box center [466, 161] width 7 height 12
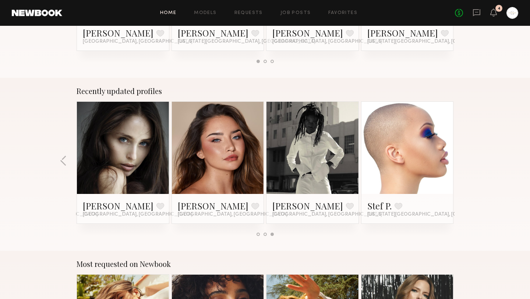
click at [468, 161] on div "Recently updated profiles Lisa S. Favorite Los Angeles, CA Olga N. Favorite Los…" at bounding box center [265, 164] width 530 height 173
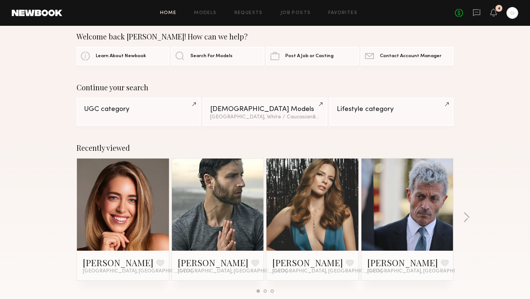
scroll to position [0, 0]
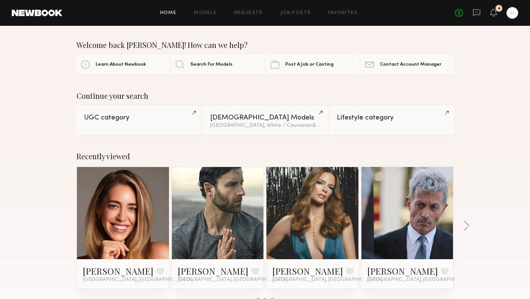
click at [230, 209] on link at bounding box center [218, 213] width 45 height 92
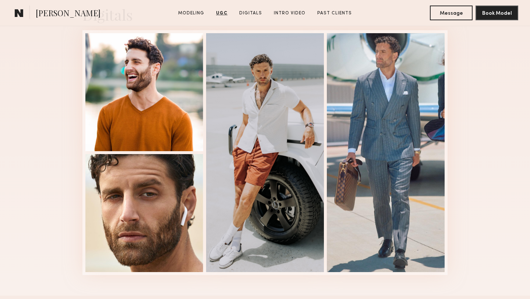
scroll to position [1112, 0]
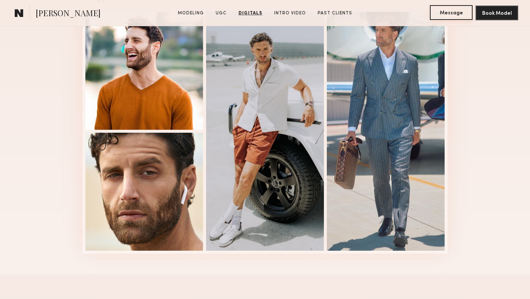
click at [446, 13] on button "Message" at bounding box center [451, 12] width 43 height 15
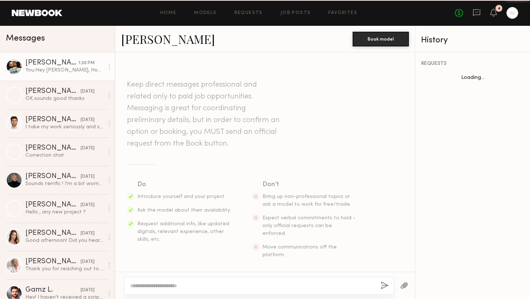
scroll to position [510, 0]
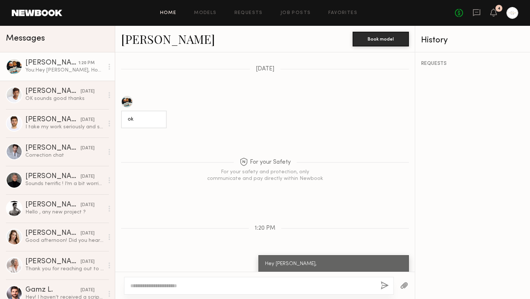
click at [169, 14] on link "Home" at bounding box center [168, 13] width 17 height 5
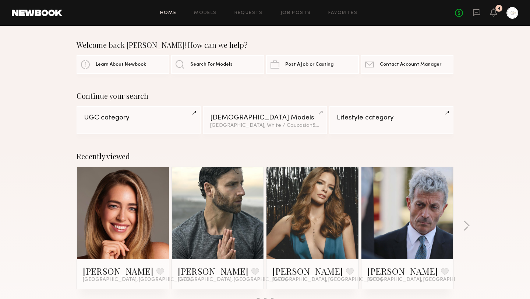
click at [169, 14] on link "Home" at bounding box center [168, 13] width 17 height 5
click at [205, 13] on link "Models" at bounding box center [205, 13] width 22 height 5
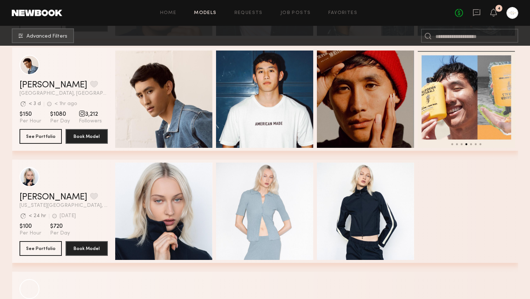
scroll to position [579, 0]
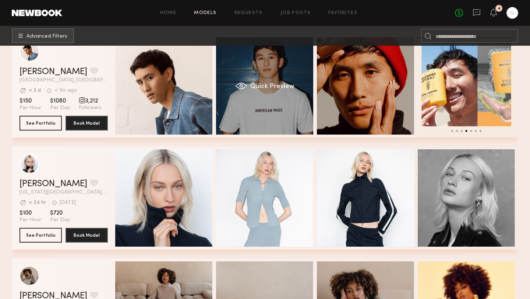
click at [273, 88] on span "Quick Preview" at bounding box center [272, 86] width 44 height 7
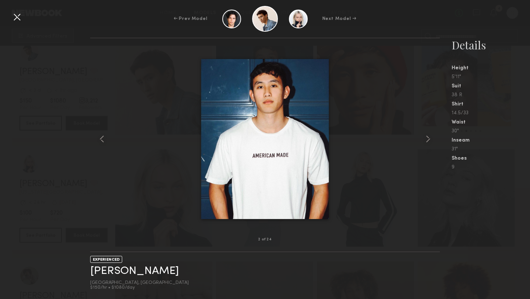
click at [18, 17] on div at bounding box center [17, 17] width 12 height 12
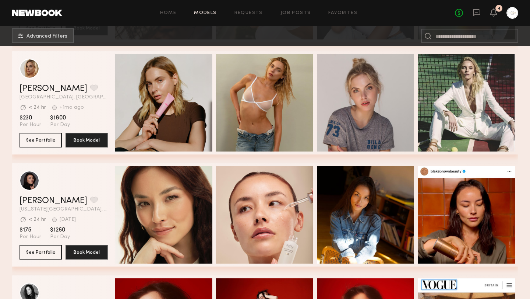
scroll to position [1494, 0]
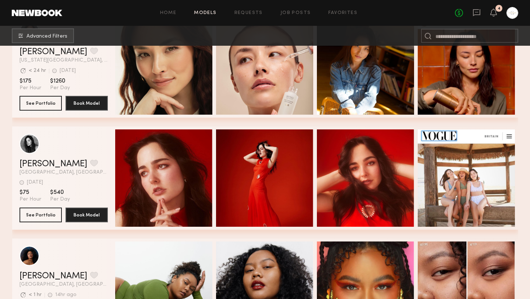
click at [246, 130] on div "Quick Preview" at bounding box center [264, 177] width 97 height 97
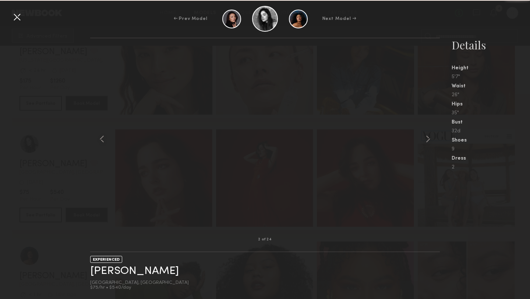
scroll to position [1510, 0]
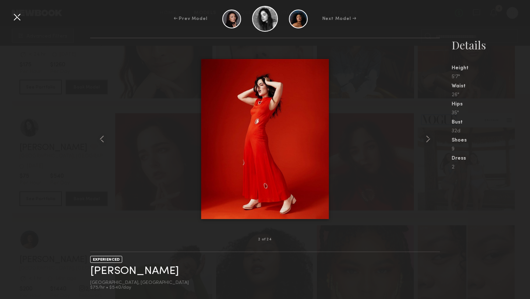
click at [18, 17] on div at bounding box center [17, 17] width 12 height 12
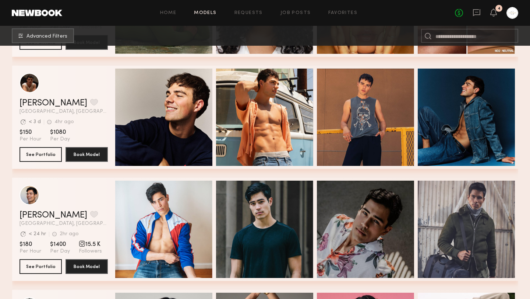
scroll to position [1792, 0]
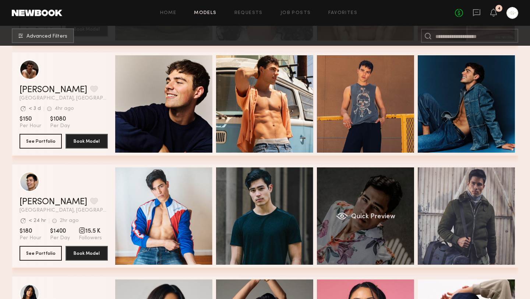
click at [374, 202] on div "Quick Preview" at bounding box center [365, 215] width 97 height 97
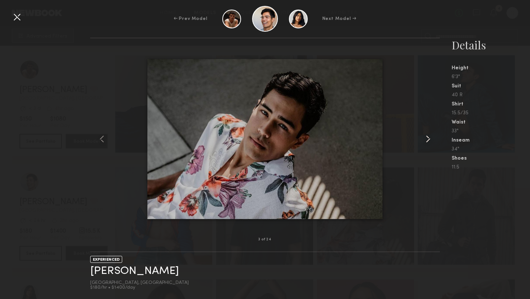
click at [427, 139] on common-icon at bounding box center [428, 139] width 12 height 12
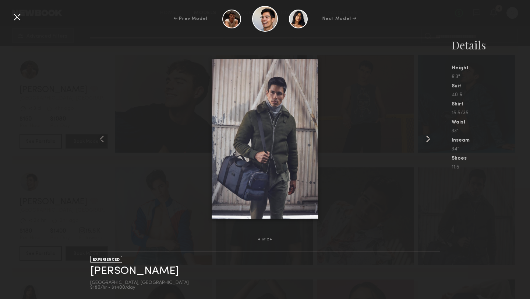
click at [427, 139] on common-icon at bounding box center [428, 139] width 12 height 12
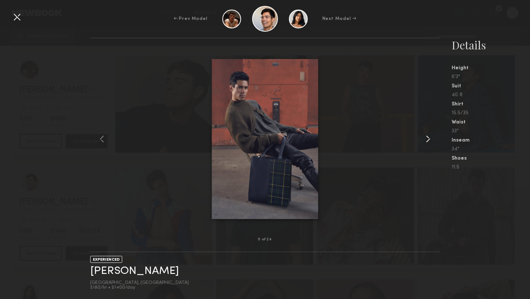
click at [427, 139] on common-icon at bounding box center [428, 139] width 12 height 12
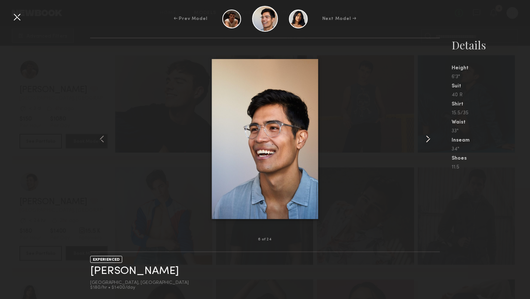
click at [427, 139] on common-icon at bounding box center [428, 139] width 12 height 12
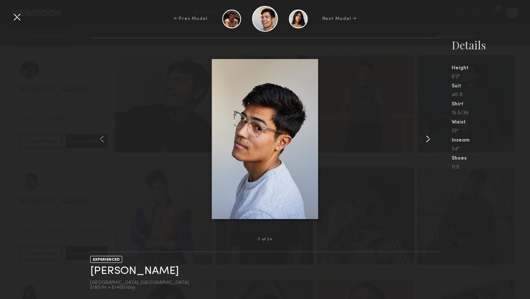
click at [427, 139] on common-icon at bounding box center [428, 139] width 12 height 12
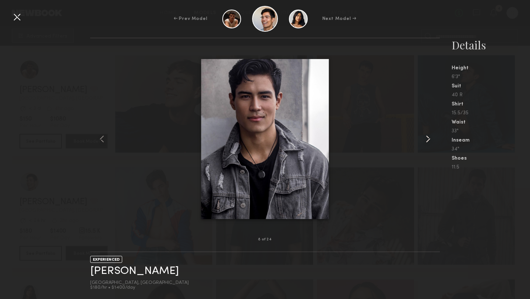
click at [427, 139] on common-icon at bounding box center [428, 139] width 12 height 12
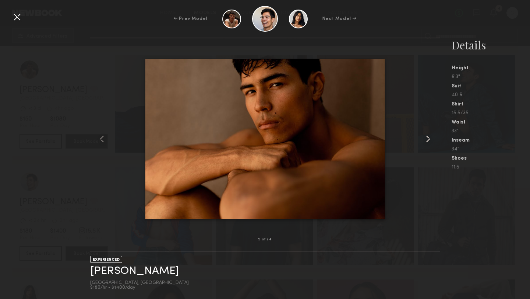
click at [427, 139] on common-icon at bounding box center [428, 139] width 12 height 12
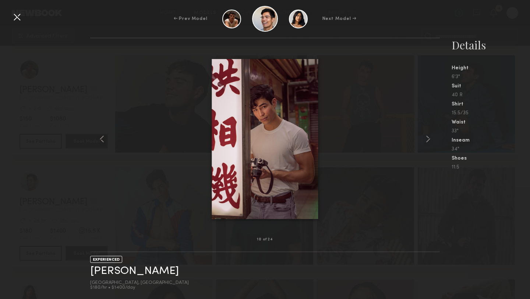
click at [418, 230] on div "10 of 24" at bounding box center [265, 240] width 350 height 24
click at [17, 17] on div at bounding box center [17, 17] width 12 height 12
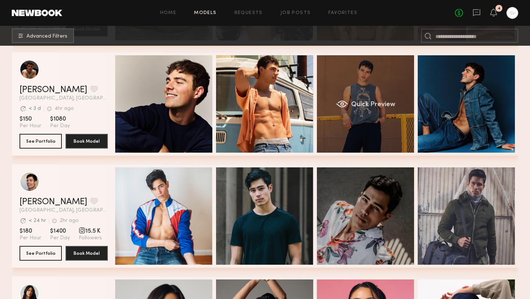
click at [384, 126] on div "Quick Preview" at bounding box center [365, 103] width 97 height 97
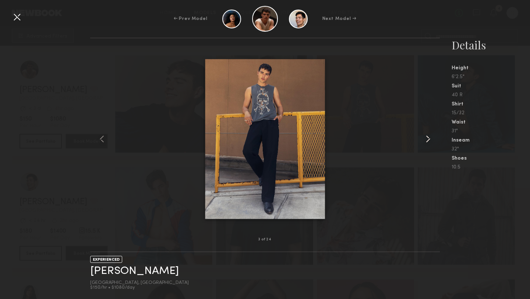
click at [428, 139] on common-icon at bounding box center [428, 139] width 12 height 12
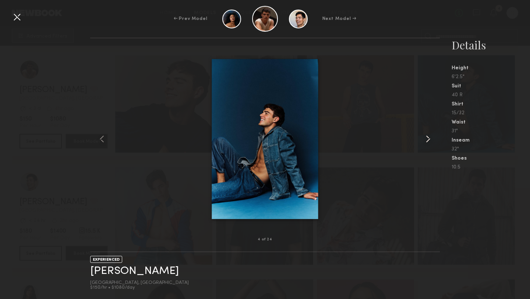
click at [429, 139] on common-icon at bounding box center [428, 139] width 12 height 12
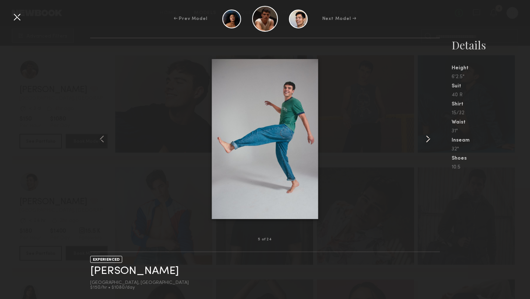
click at [427, 139] on common-icon at bounding box center [428, 139] width 12 height 12
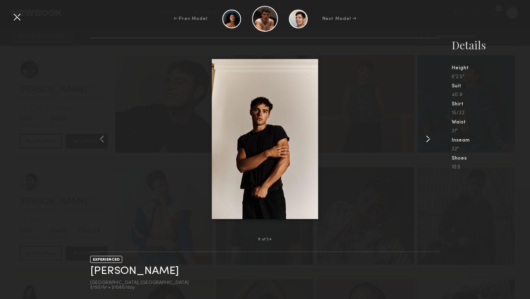
click at [427, 139] on common-icon at bounding box center [428, 139] width 12 height 12
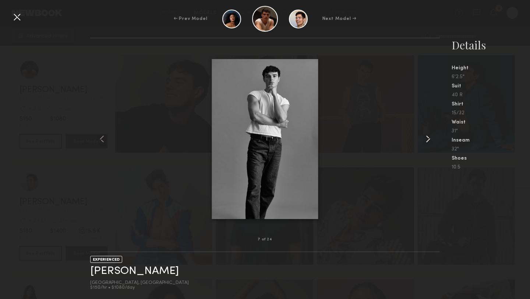
click at [427, 139] on common-icon at bounding box center [428, 139] width 12 height 12
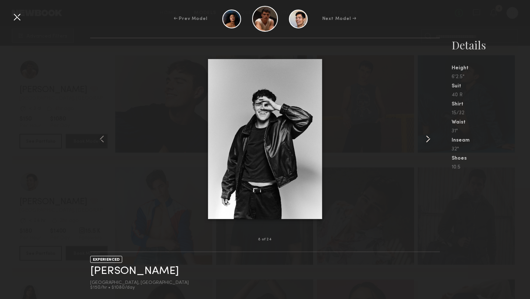
click at [427, 139] on common-icon at bounding box center [428, 139] width 12 height 12
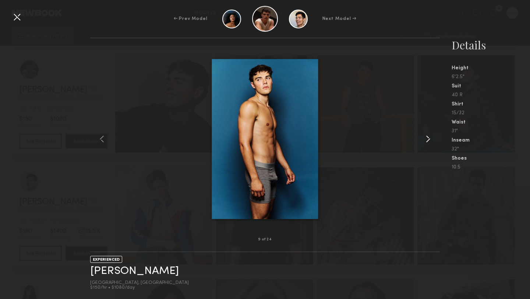
click at [427, 139] on common-icon at bounding box center [428, 139] width 12 height 12
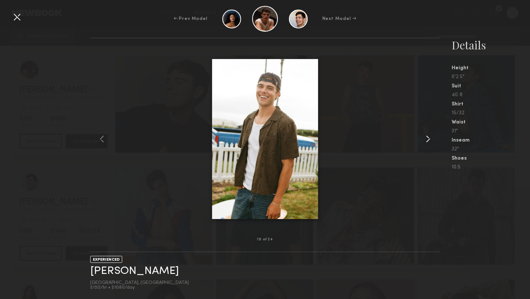
click at [427, 139] on common-icon at bounding box center [428, 139] width 12 height 12
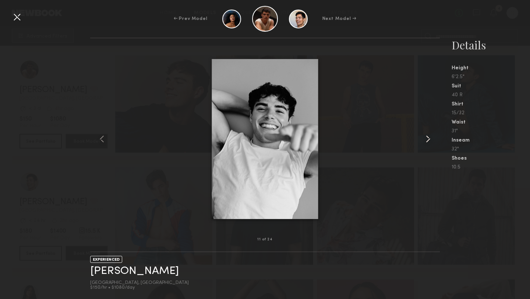
click at [427, 139] on common-icon at bounding box center [428, 139] width 12 height 12
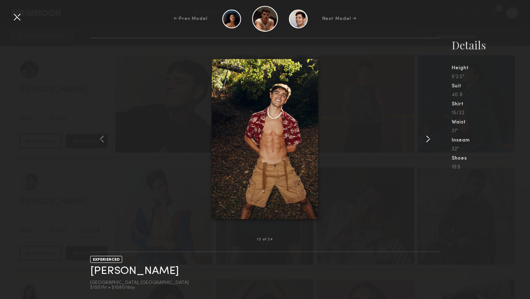
click at [428, 139] on common-icon at bounding box center [428, 139] width 12 height 12
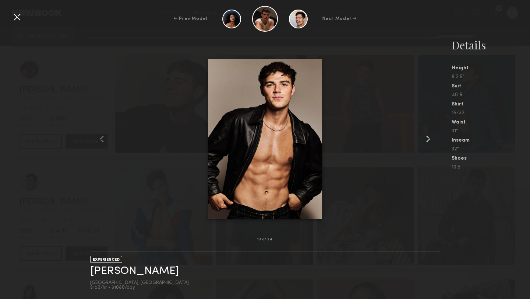
click at [428, 139] on common-icon at bounding box center [428, 139] width 12 height 12
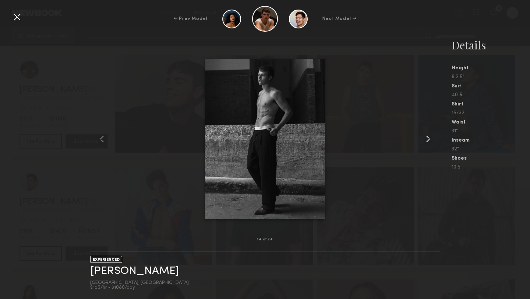
click at [428, 139] on common-icon at bounding box center [428, 139] width 12 height 12
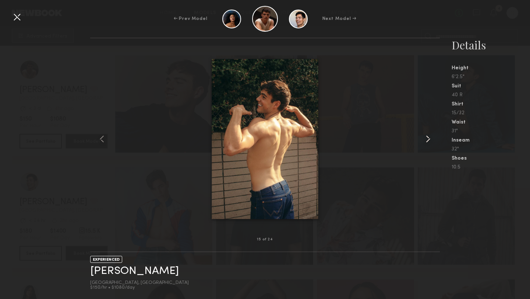
click at [428, 139] on common-icon at bounding box center [428, 139] width 12 height 12
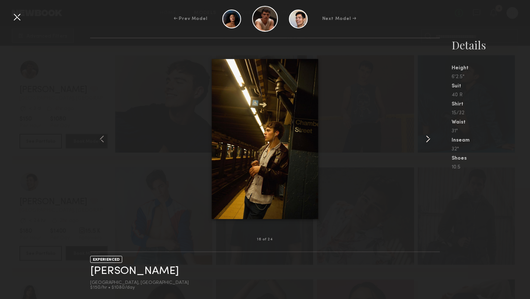
click at [428, 139] on common-icon at bounding box center [428, 139] width 12 height 12
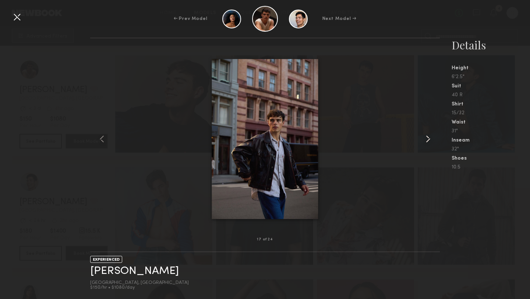
click at [428, 139] on common-icon at bounding box center [428, 139] width 12 height 12
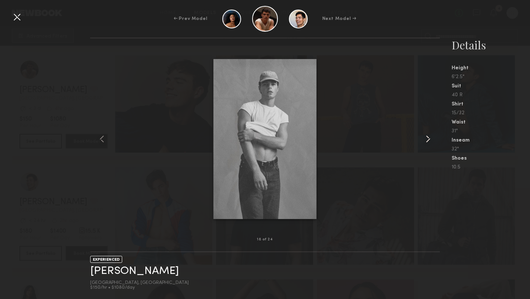
click at [428, 139] on common-icon at bounding box center [428, 139] width 12 height 12
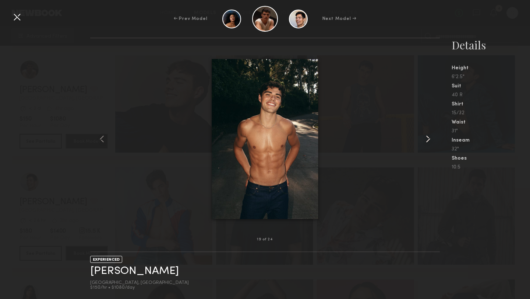
click at [428, 139] on common-icon at bounding box center [428, 139] width 12 height 12
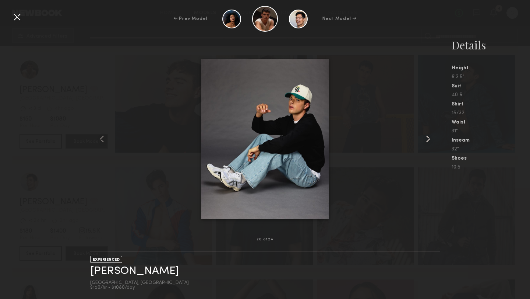
click at [428, 139] on common-icon at bounding box center [428, 139] width 12 height 12
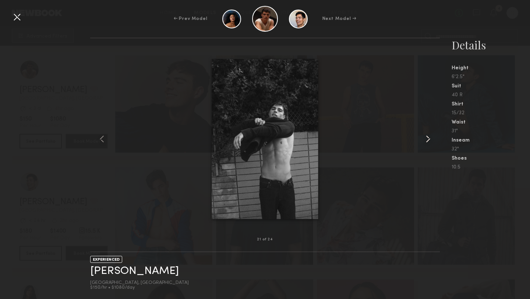
click at [428, 139] on common-icon at bounding box center [428, 139] width 12 height 12
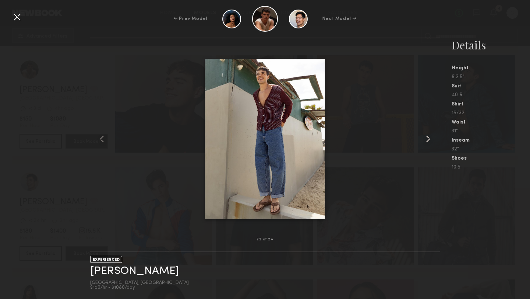
click at [428, 138] on common-icon at bounding box center [428, 139] width 12 height 12
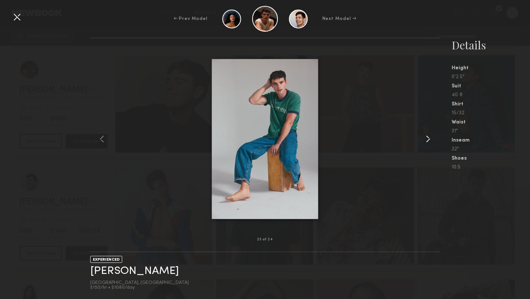
click at [428, 138] on common-icon at bounding box center [428, 139] width 12 height 12
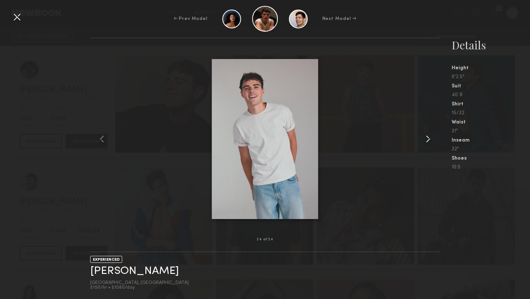
click at [428, 138] on common-icon at bounding box center [428, 139] width 12 height 12
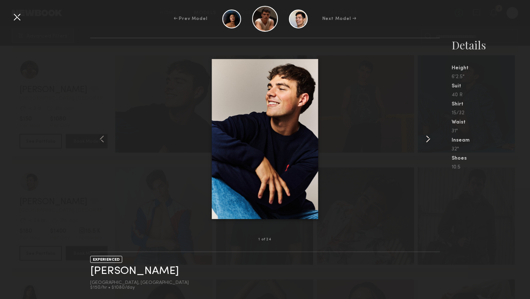
click at [428, 138] on common-icon at bounding box center [428, 139] width 12 height 12
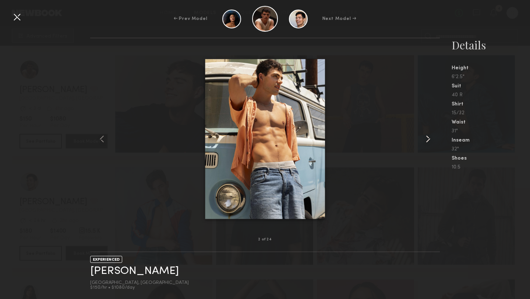
click at [428, 138] on common-icon at bounding box center [428, 139] width 12 height 12
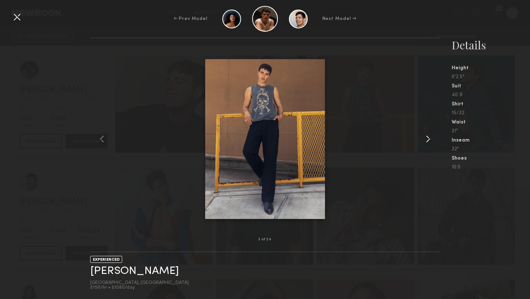
click at [428, 138] on common-icon at bounding box center [428, 139] width 12 height 12
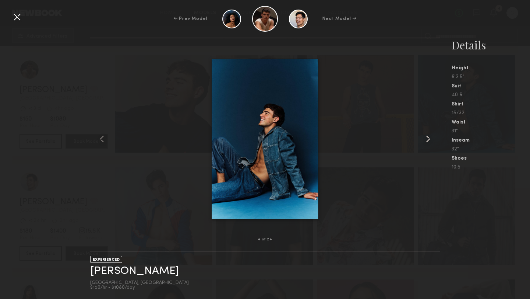
click at [428, 138] on common-icon at bounding box center [428, 139] width 12 height 12
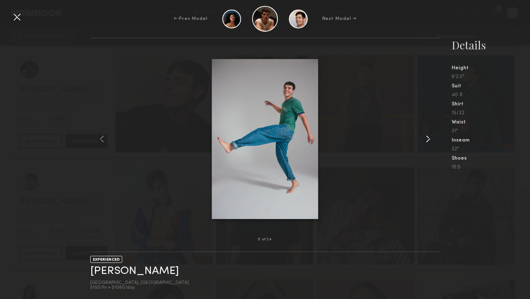
click at [428, 138] on common-icon at bounding box center [428, 139] width 12 height 12
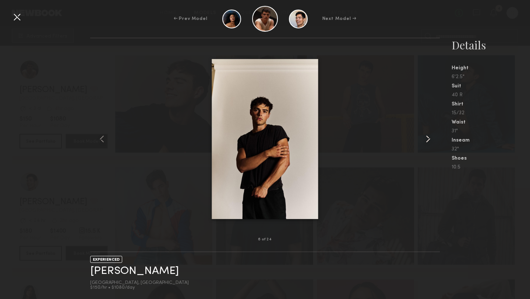
click at [428, 138] on common-icon at bounding box center [428, 139] width 12 height 12
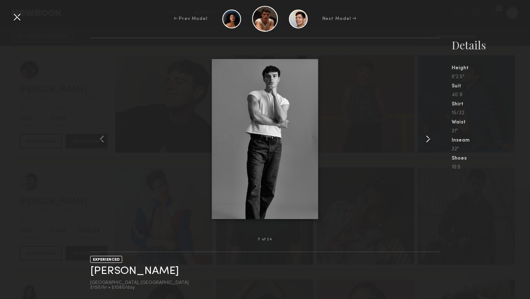
click at [428, 138] on common-icon at bounding box center [428, 139] width 12 height 12
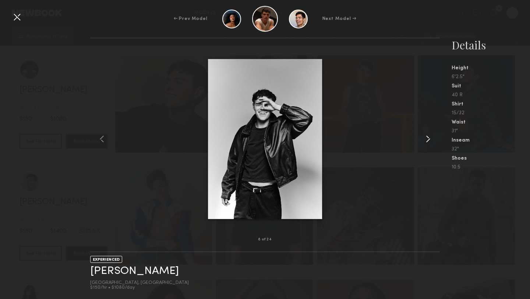
click at [428, 138] on common-icon at bounding box center [428, 139] width 12 height 12
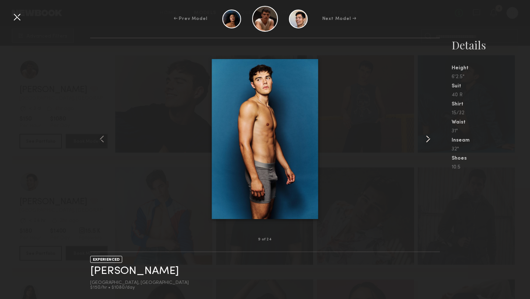
click at [428, 138] on common-icon at bounding box center [428, 139] width 12 height 12
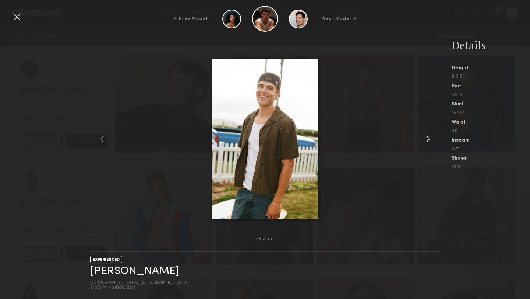
click at [428, 138] on common-icon at bounding box center [428, 139] width 12 height 12
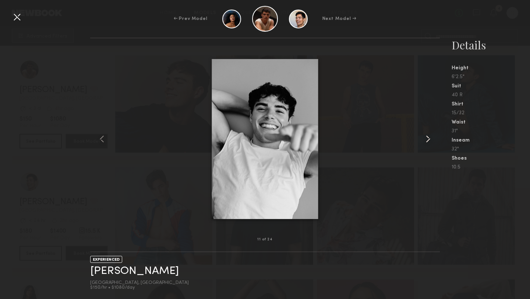
click at [428, 138] on common-icon at bounding box center [428, 139] width 12 height 12
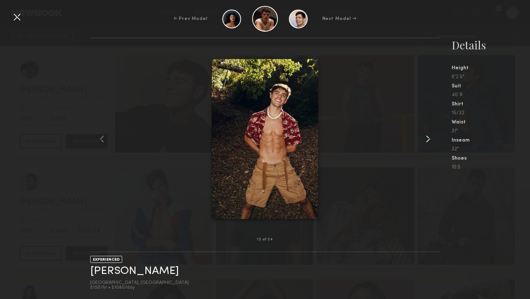
click at [428, 138] on common-icon at bounding box center [428, 139] width 12 height 12
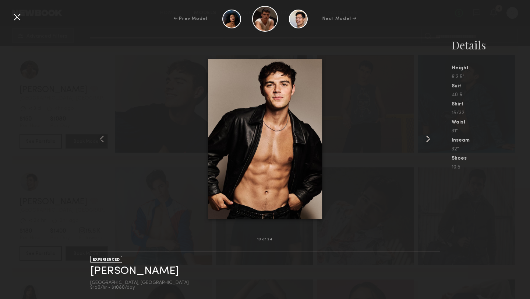
click at [428, 138] on common-icon at bounding box center [428, 139] width 12 height 12
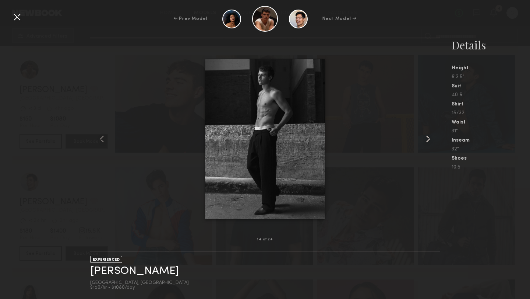
click at [428, 138] on common-icon at bounding box center [428, 139] width 12 height 12
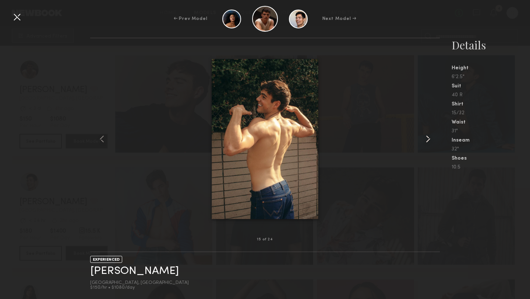
click at [428, 138] on common-icon at bounding box center [428, 139] width 12 height 12
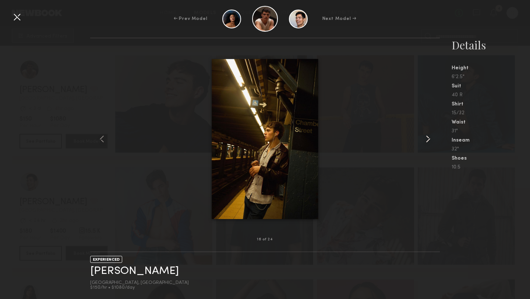
click at [428, 138] on common-icon at bounding box center [428, 139] width 12 height 12
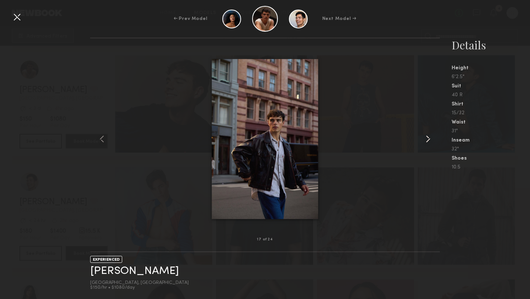
click at [428, 138] on common-icon at bounding box center [428, 139] width 12 height 12
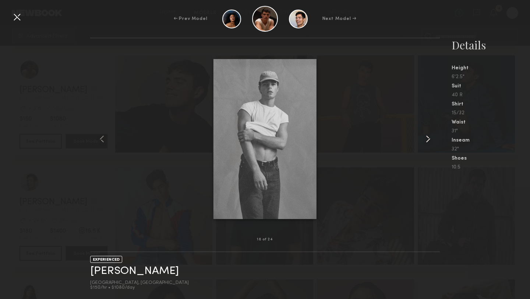
click at [428, 138] on common-icon at bounding box center [428, 139] width 12 height 12
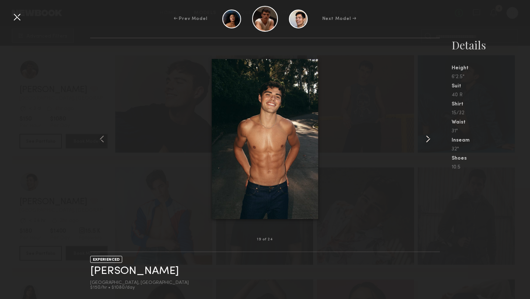
click at [428, 138] on common-icon at bounding box center [428, 139] width 12 height 12
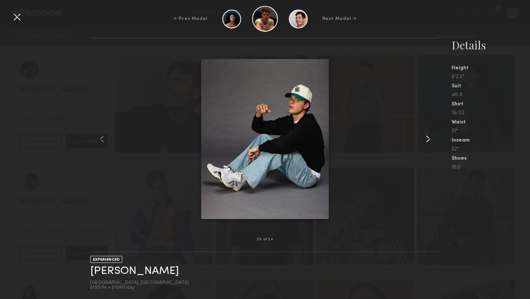
click at [428, 138] on common-icon at bounding box center [428, 139] width 12 height 12
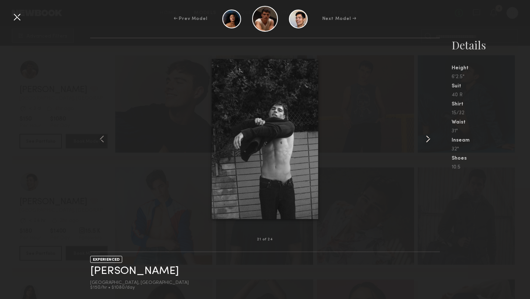
click at [428, 138] on common-icon at bounding box center [428, 139] width 12 height 12
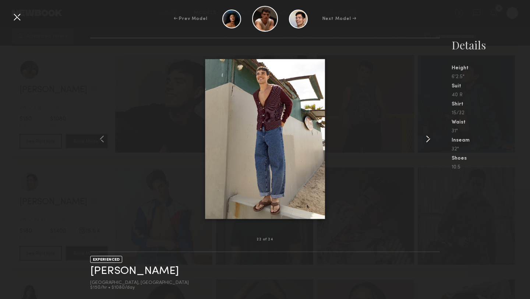
click at [428, 138] on common-icon at bounding box center [428, 139] width 12 height 12
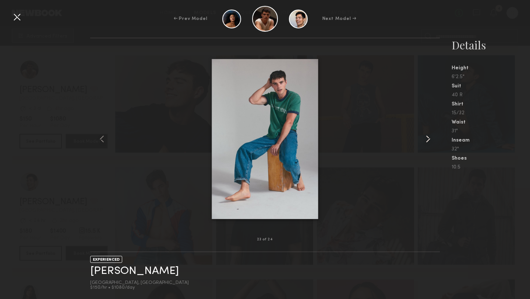
click at [428, 138] on common-icon at bounding box center [428, 139] width 12 height 12
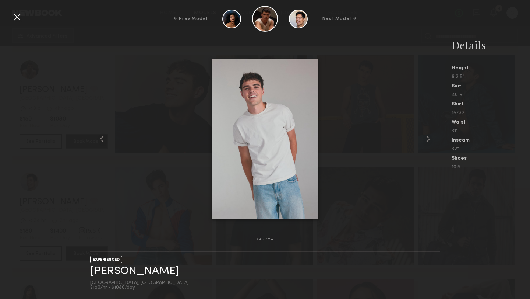
click at [407, 120] on div at bounding box center [265, 138] width 350 height 177
click at [16, 18] on div at bounding box center [17, 17] width 12 height 12
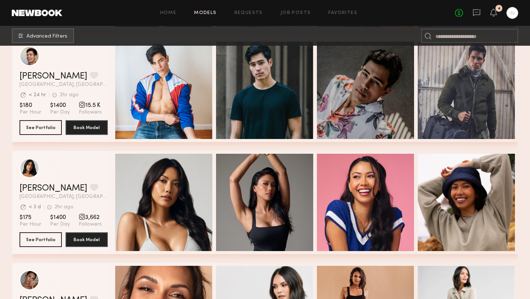
scroll to position [1924, 0]
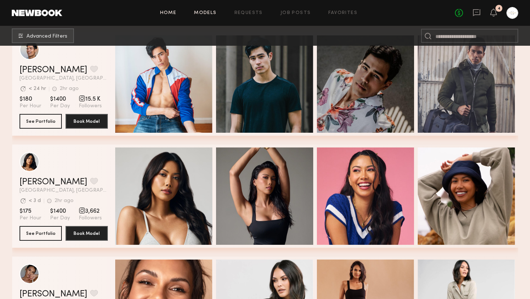
click at [169, 11] on link "Home" at bounding box center [168, 13] width 17 height 5
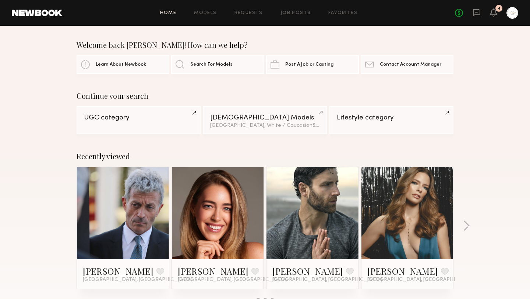
click at [169, 11] on link "Home" at bounding box center [168, 13] width 17 height 5
click at [152, 122] on link "UGC category" at bounding box center [139, 120] width 124 height 28
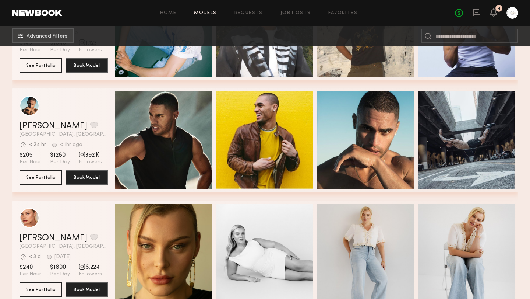
scroll to position [564, 0]
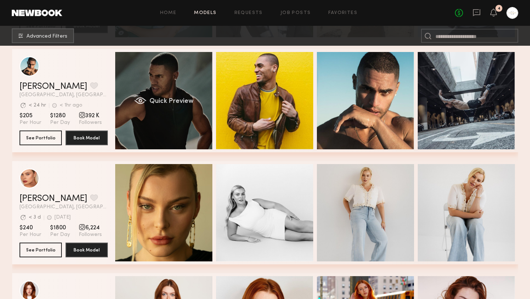
click at [171, 135] on div "Quick Preview" at bounding box center [163, 100] width 97 height 97
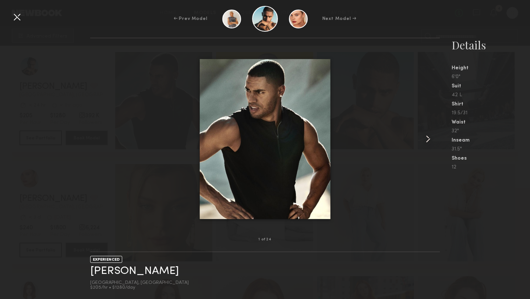
click at [426, 139] on common-icon at bounding box center [428, 139] width 12 height 12
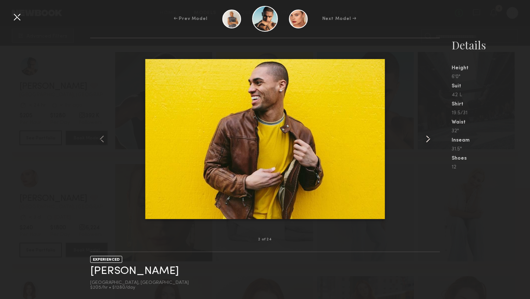
click at [429, 140] on common-icon at bounding box center [428, 139] width 12 height 12
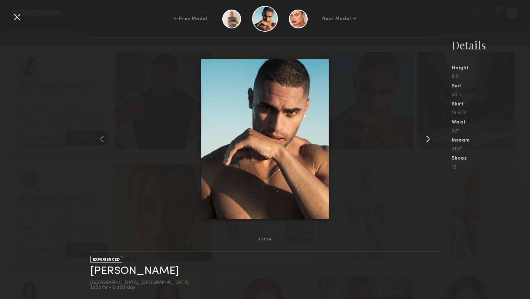
click at [429, 140] on common-icon at bounding box center [428, 139] width 12 height 12
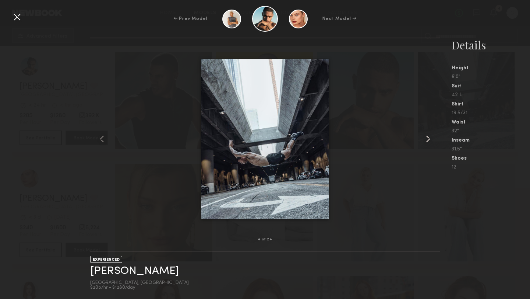
click at [429, 140] on common-icon at bounding box center [428, 139] width 12 height 12
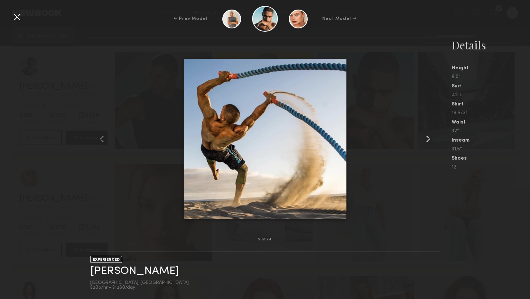
click at [429, 140] on common-icon at bounding box center [428, 139] width 12 height 12
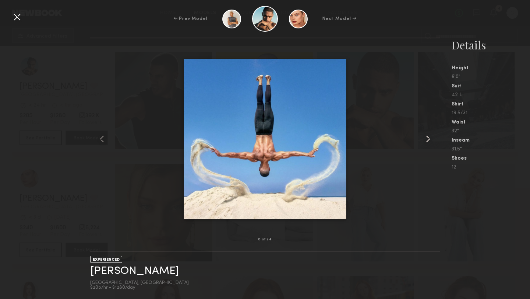
click at [429, 140] on common-icon at bounding box center [428, 139] width 12 height 12
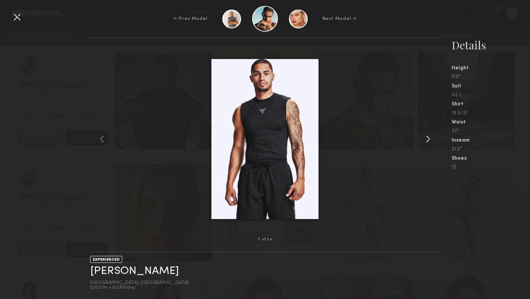
click at [429, 140] on common-icon at bounding box center [428, 139] width 12 height 12
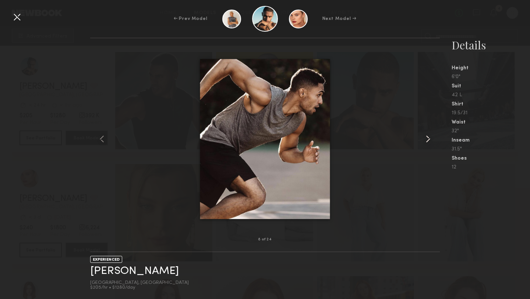
click at [429, 140] on common-icon at bounding box center [428, 139] width 12 height 12
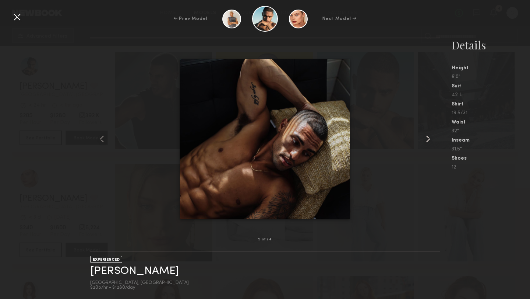
click at [429, 140] on common-icon at bounding box center [428, 139] width 12 height 12
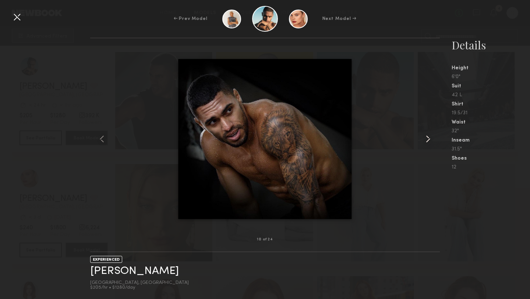
click at [429, 140] on common-icon at bounding box center [428, 139] width 12 height 12
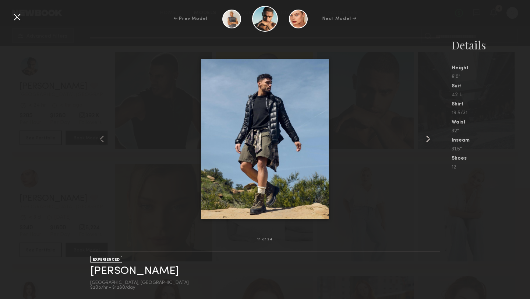
click at [429, 140] on common-icon at bounding box center [428, 139] width 12 height 12
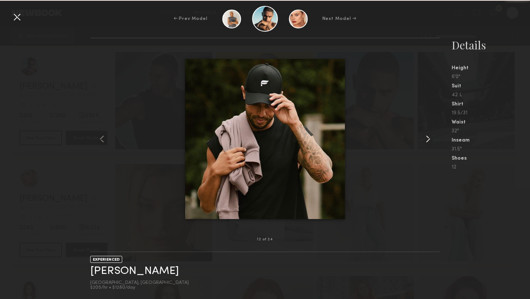
click at [429, 140] on common-icon at bounding box center [428, 139] width 12 height 12
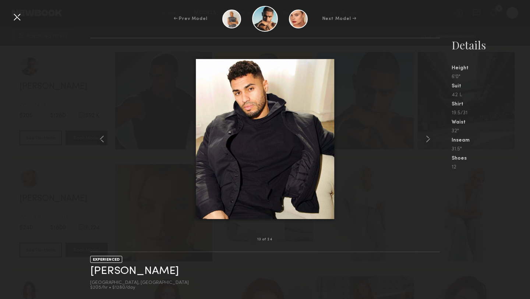
click at [393, 159] on div at bounding box center [265, 138] width 350 height 177
click at [428, 138] on common-icon at bounding box center [428, 139] width 12 height 12
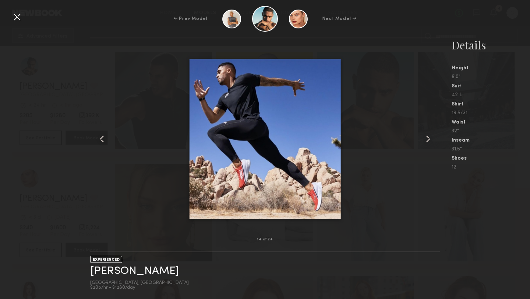
click at [428, 138] on common-icon at bounding box center [428, 139] width 12 height 12
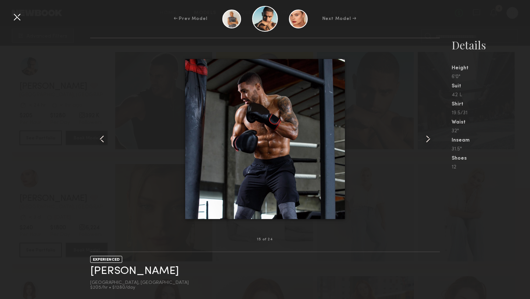
click at [428, 138] on common-icon at bounding box center [428, 139] width 12 height 12
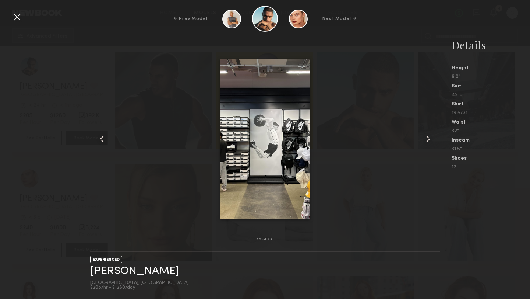
click at [428, 138] on common-icon at bounding box center [428, 139] width 12 height 12
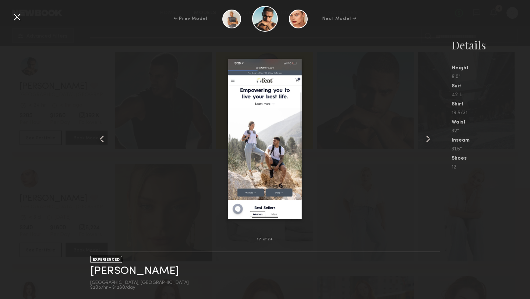
click at [428, 138] on common-icon at bounding box center [428, 139] width 12 height 12
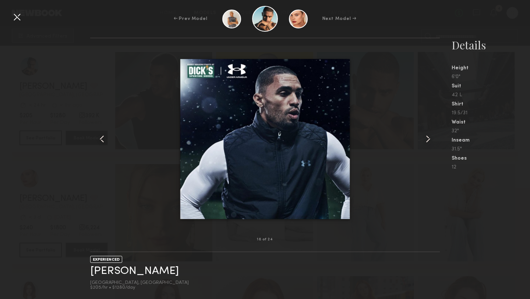
click at [428, 138] on common-icon at bounding box center [428, 139] width 12 height 12
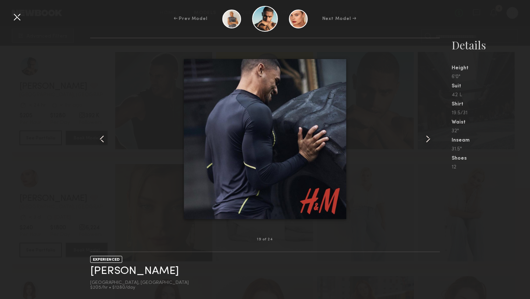
click at [428, 138] on common-icon at bounding box center [428, 139] width 12 height 12
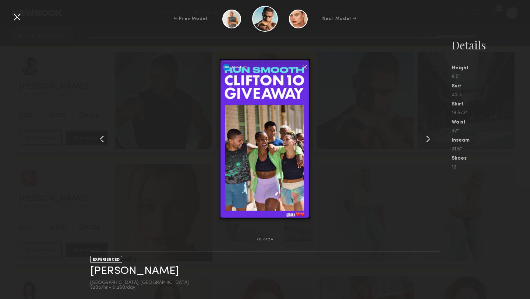
click at [428, 138] on common-icon at bounding box center [428, 139] width 12 height 12
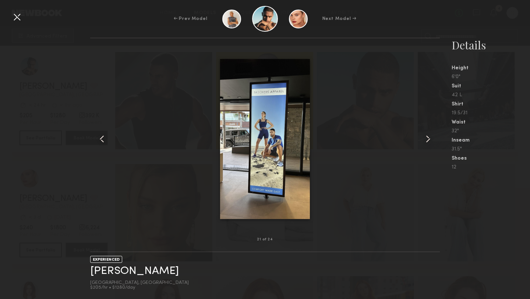
click at [428, 138] on common-icon at bounding box center [428, 139] width 12 height 12
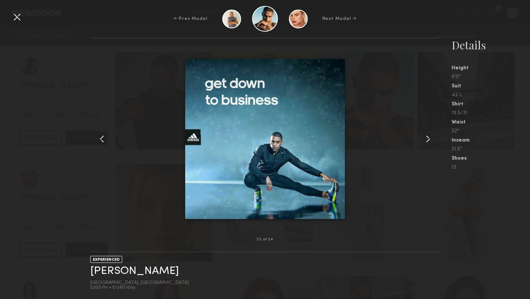
click at [428, 138] on common-icon at bounding box center [428, 139] width 12 height 12
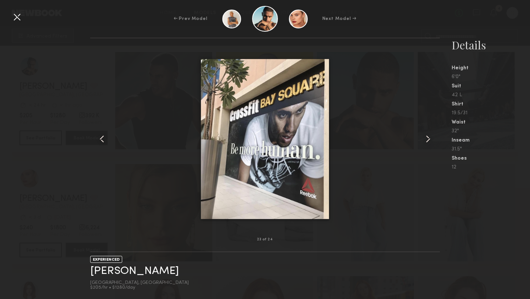
click at [428, 138] on common-icon at bounding box center [428, 139] width 12 height 12
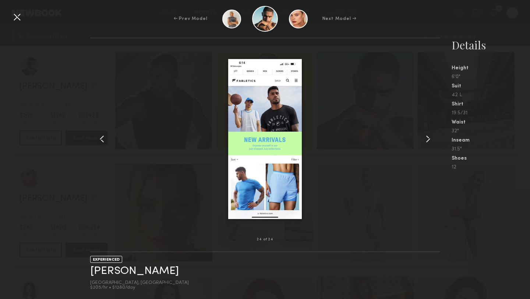
click at [428, 138] on common-icon at bounding box center [428, 139] width 12 height 12
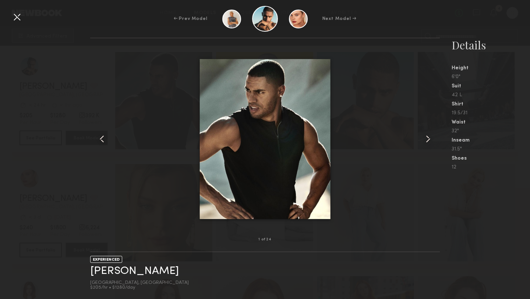
click at [428, 138] on common-icon at bounding box center [428, 139] width 12 height 12
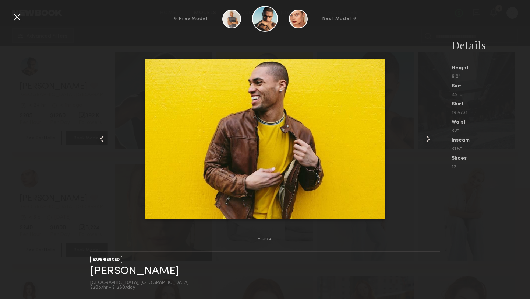
click at [428, 138] on common-icon at bounding box center [428, 139] width 12 height 12
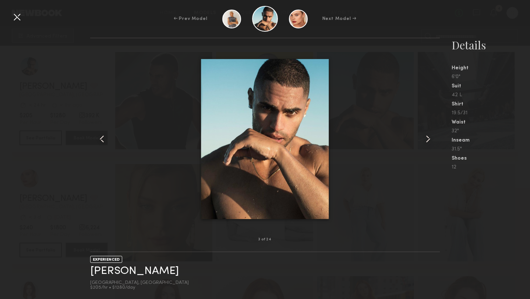
click at [411, 195] on div at bounding box center [265, 138] width 350 height 177
click at [16, 19] on div at bounding box center [17, 17] width 12 height 12
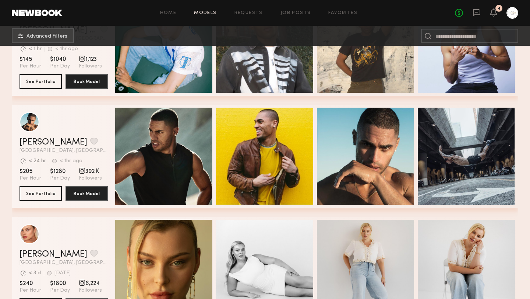
scroll to position [499, 0]
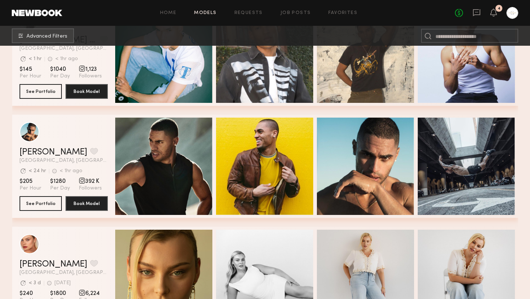
click at [99, 145] on header "Ryan K. Favorite Los Angeles, CA Avg. request response time < 24 hr < 1hr ago L…" at bounding box center [64, 142] width 88 height 41
click at [35, 152] on link "Ryan K." at bounding box center [54, 152] width 68 height 9
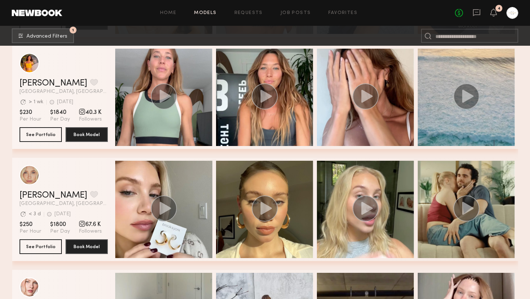
scroll to position [572, 0]
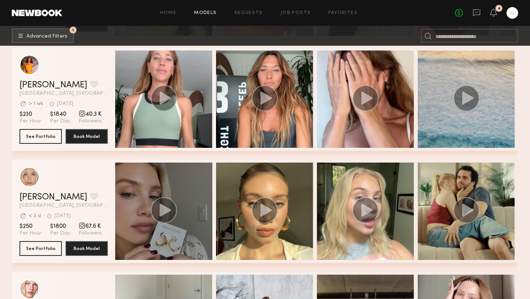
click at [166, 210] on icon "grid" at bounding box center [164, 209] width 11 height 13
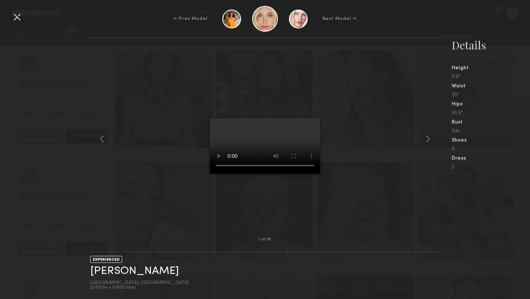
click at [342, 190] on div at bounding box center [265, 138] width 350 height 177
click at [19, 20] on div at bounding box center [17, 17] width 12 height 12
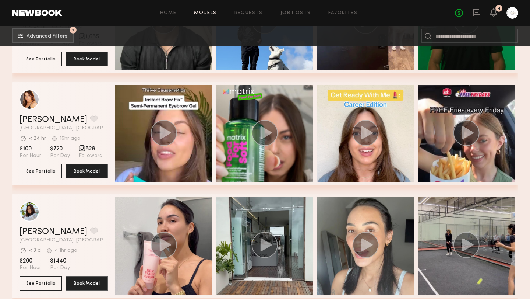
scroll to position [1635, 0]
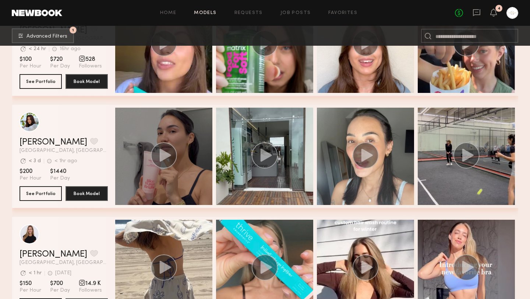
click at [161, 158] on icon "grid" at bounding box center [164, 154] width 11 height 13
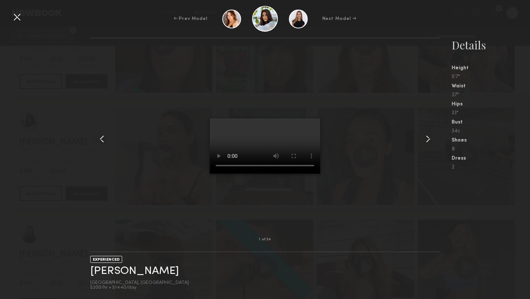
click at [360, 208] on div at bounding box center [265, 138] width 350 height 177
click at [360, 218] on div at bounding box center [265, 138] width 350 height 177
click at [428, 140] on common-icon at bounding box center [428, 139] width 12 height 12
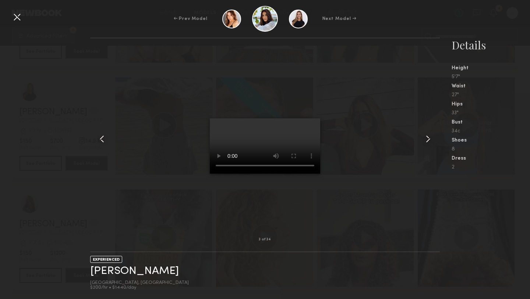
click at [428, 140] on common-icon at bounding box center [428, 139] width 12 height 12
click at [14, 15] on div at bounding box center [17, 17] width 12 height 12
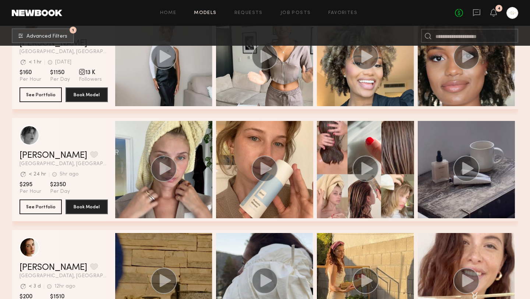
scroll to position [2689, 0]
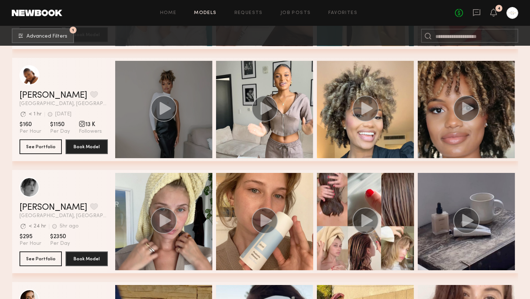
click at [165, 110] on icon "grid" at bounding box center [164, 108] width 11 height 13
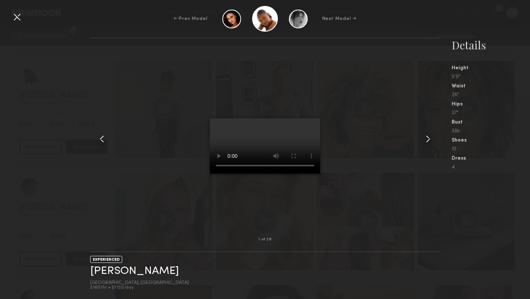
click at [384, 181] on div at bounding box center [265, 138] width 350 height 177
click at [16, 19] on div at bounding box center [17, 17] width 12 height 12
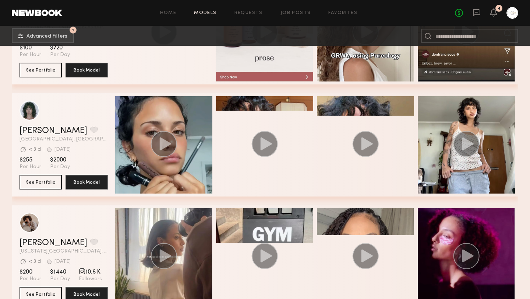
scroll to position [4114, 0]
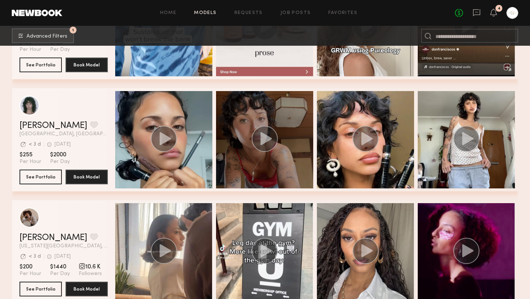
click at [266, 140] on icon "grid" at bounding box center [265, 138] width 11 height 13
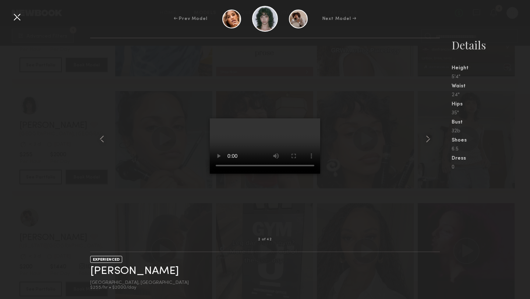
click at [21, 17] on div at bounding box center [17, 17] width 12 height 12
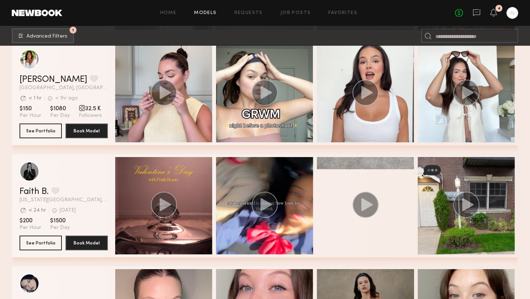
scroll to position [1077, 0]
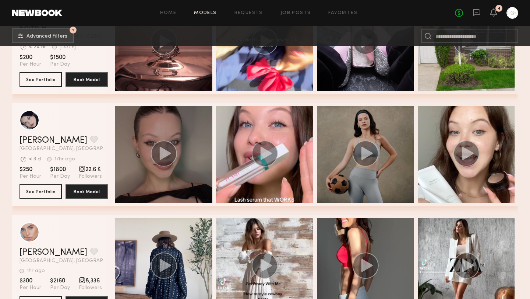
click at [163, 157] on icon "grid" at bounding box center [164, 153] width 11 height 13
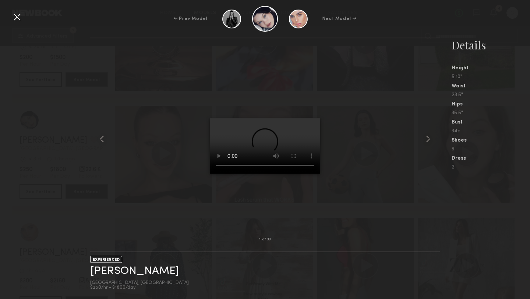
click at [151, 150] on div at bounding box center [265, 138] width 350 height 177
click at [183, 211] on div at bounding box center [265, 138] width 350 height 177
click at [428, 137] on common-icon at bounding box center [428, 139] width 12 height 12
click at [19, 17] on div at bounding box center [17, 17] width 12 height 12
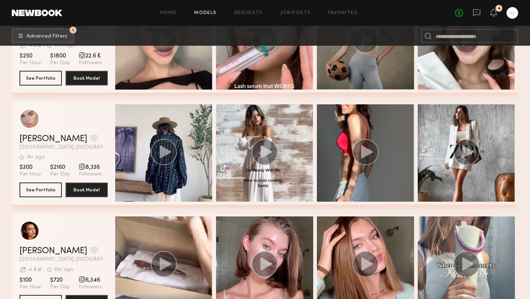
scroll to position [1300, 0]
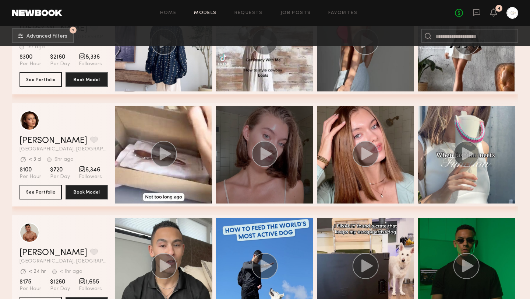
click at [238, 163] on div "grid" at bounding box center [264, 154] width 97 height 97
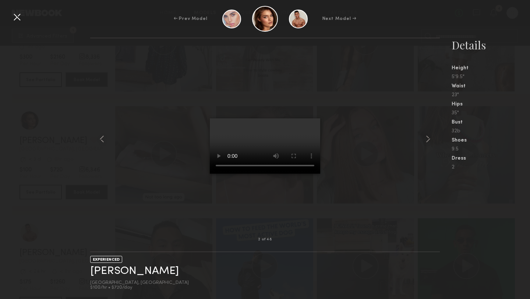
click at [177, 129] on div at bounding box center [265, 138] width 350 height 177
click at [19, 16] on div at bounding box center [17, 17] width 12 height 12
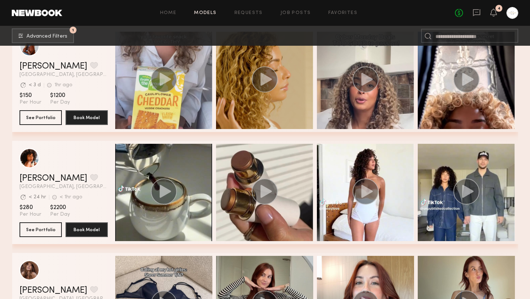
scroll to position [1951, 0]
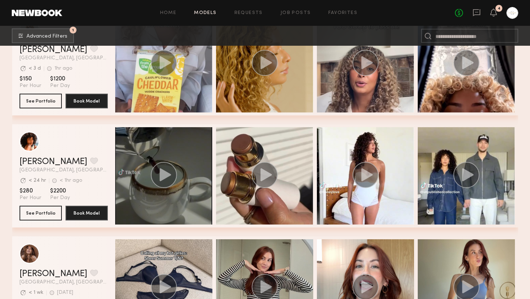
click at [166, 177] on icon "grid" at bounding box center [164, 174] width 11 height 13
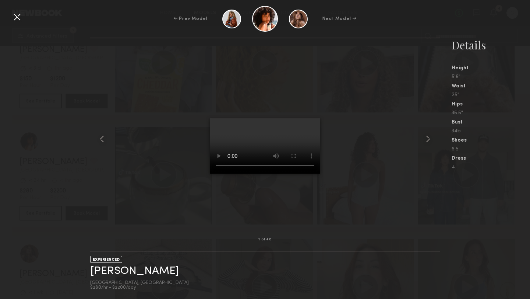
click at [18, 17] on div at bounding box center [17, 17] width 12 height 12
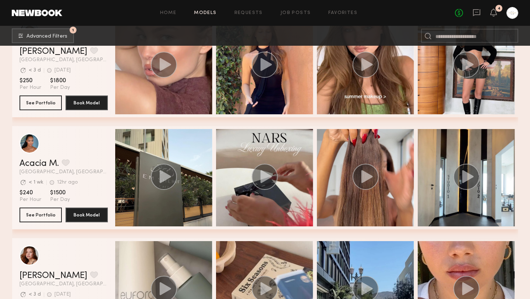
scroll to position [3383, 0]
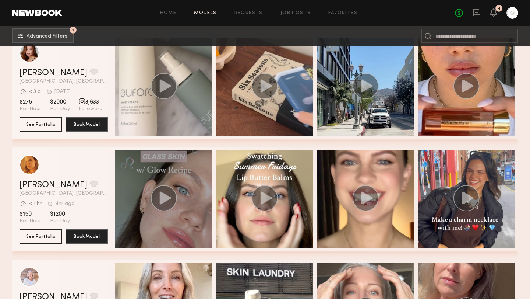
click at [163, 198] on icon "grid" at bounding box center [164, 197] width 11 height 13
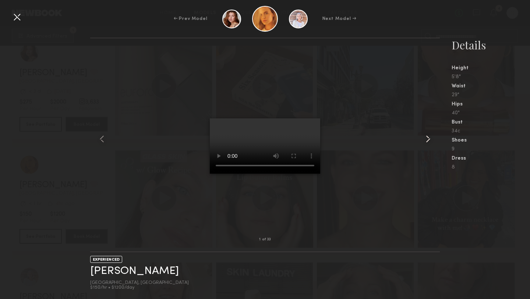
click at [427, 137] on common-icon at bounding box center [428, 139] width 12 height 12
click at [428, 137] on common-icon at bounding box center [428, 139] width 12 height 12
click at [429, 140] on common-icon at bounding box center [428, 139] width 12 height 12
click at [428, 138] on common-icon at bounding box center [428, 139] width 12 height 12
click at [393, 117] on div at bounding box center [265, 138] width 350 height 177
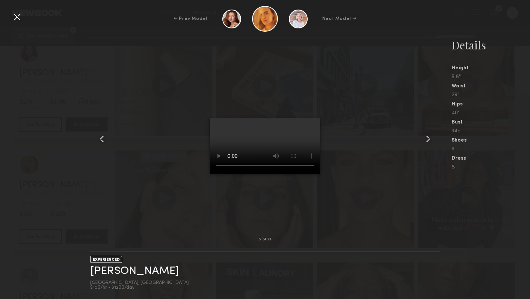
click at [15, 18] on div at bounding box center [17, 17] width 12 height 12
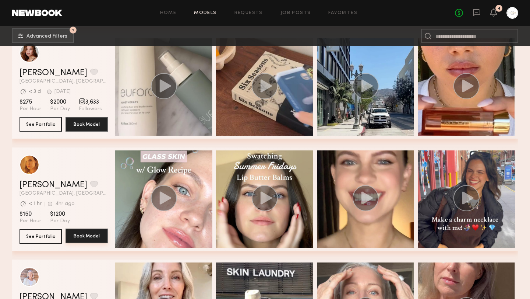
click at [86, 236] on button "Book Model" at bounding box center [87, 235] width 42 height 15
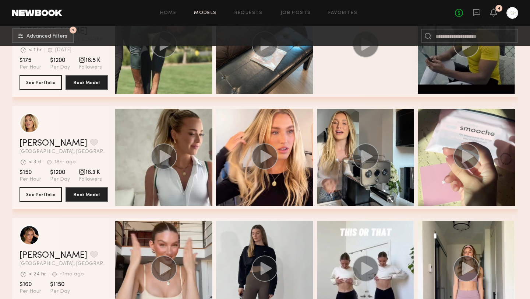
scroll to position [680, 0]
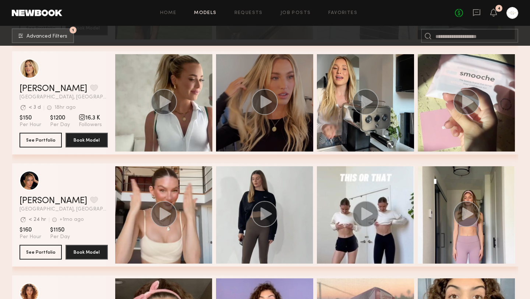
click at [267, 101] on icon "grid" at bounding box center [265, 101] width 11 height 13
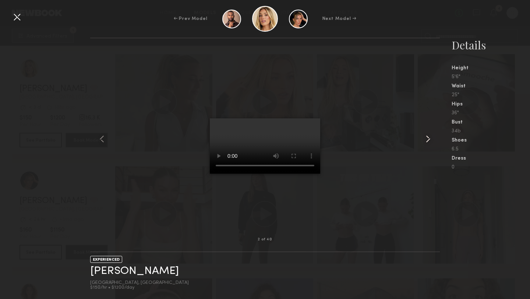
click at [429, 137] on common-icon at bounding box center [428, 139] width 12 height 12
click at [428, 139] on common-icon at bounding box center [428, 139] width 12 height 12
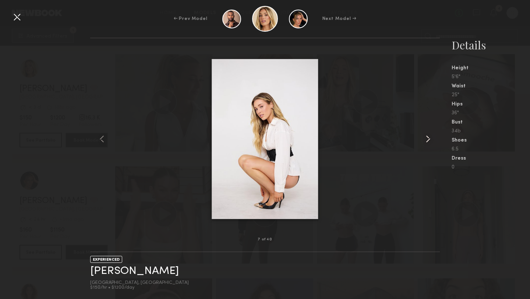
click at [430, 140] on common-icon at bounding box center [428, 139] width 12 height 12
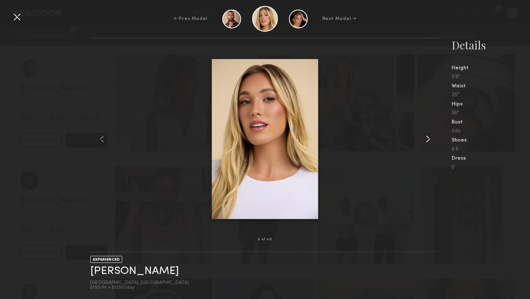
click at [430, 140] on common-icon at bounding box center [428, 139] width 12 height 12
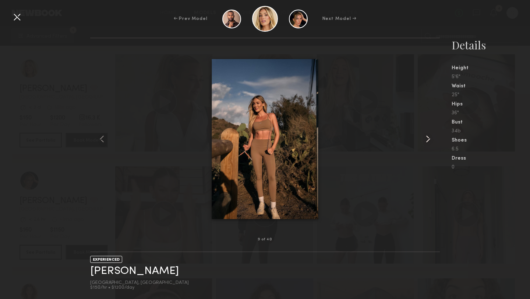
click at [430, 140] on common-icon at bounding box center [428, 139] width 12 height 12
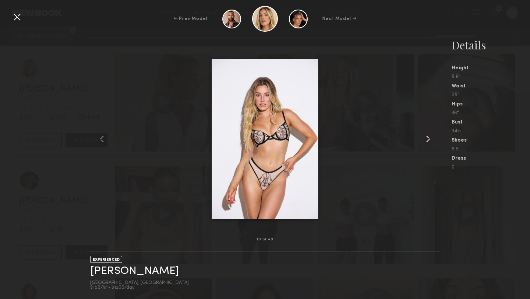
click at [430, 140] on common-icon at bounding box center [428, 139] width 12 height 12
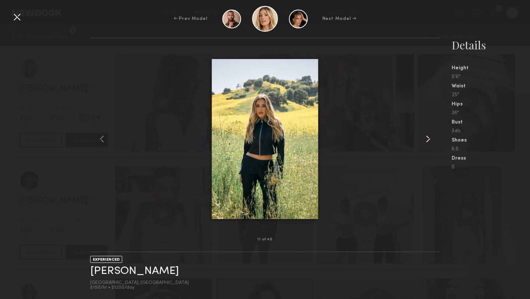
click at [430, 140] on common-icon at bounding box center [428, 139] width 12 height 12
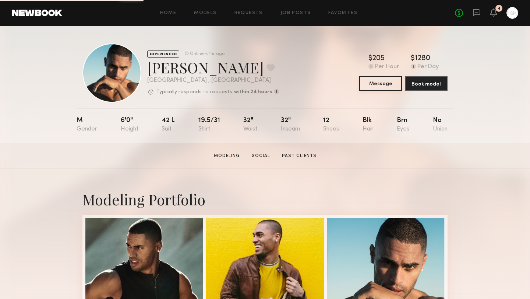
click at [387, 83] on button "Message" at bounding box center [380, 83] width 43 height 15
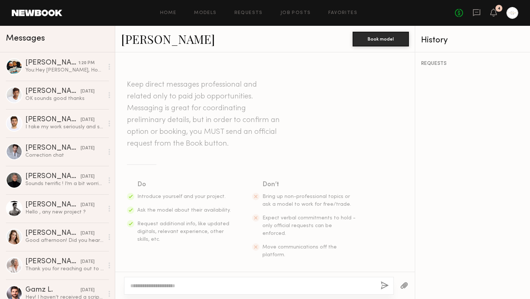
click at [159, 286] on textarea at bounding box center [252, 285] width 245 height 7
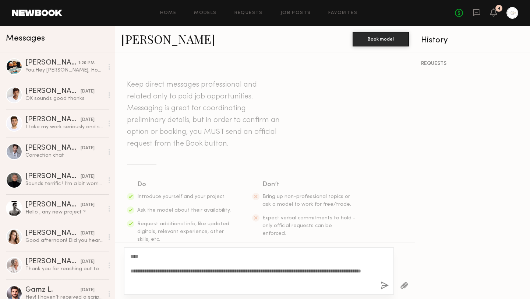
type textarea "**********"
click at [387, 284] on button "button" at bounding box center [385, 285] width 8 height 9
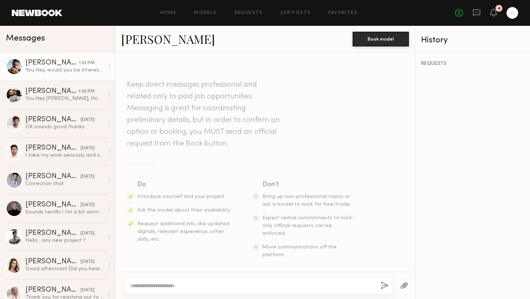
scroll to position [124, 0]
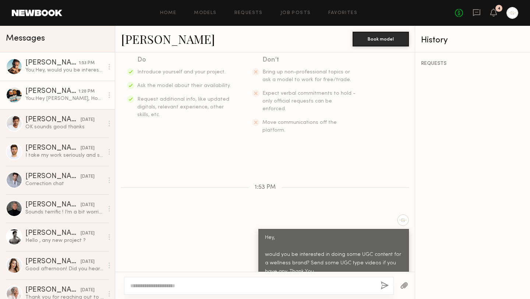
click at [69, 99] on div "You: Hey Jacon, Hope all is well. Are you open to doing some UGC content?" at bounding box center [64, 98] width 78 height 7
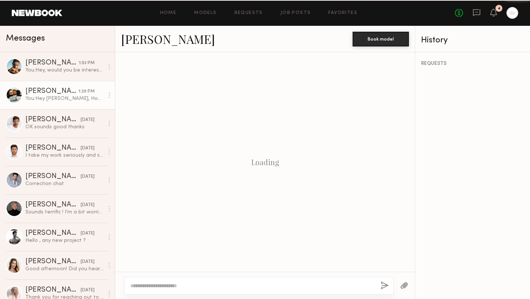
scroll to position [510, 0]
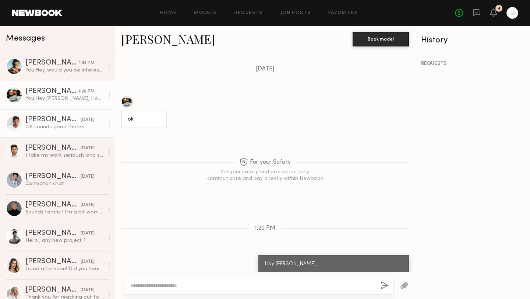
click at [66, 124] on div "OK sounds good thanks" at bounding box center [64, 126] width 78 height 7
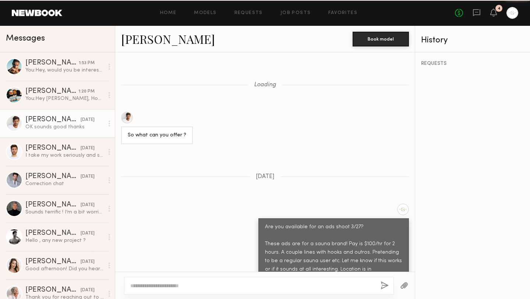
scroll to position [915, 0]
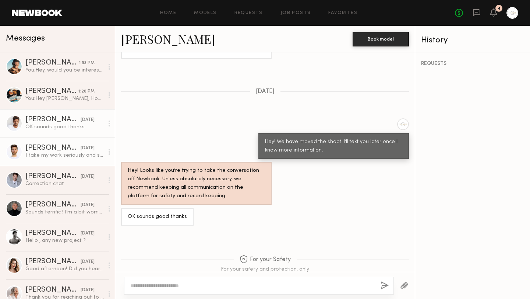
click at [68, 152] on div "I take my work seriously and strive to maintain mutual respect in all professio…" at bounding box center [64, 155] width 78 height 7
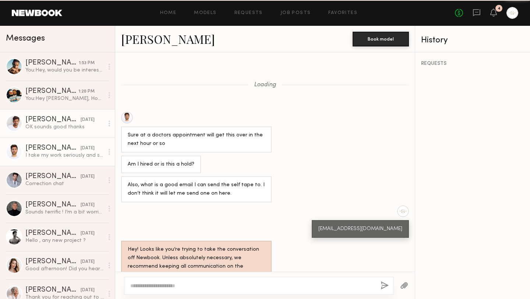
scroll to position [558, 0]
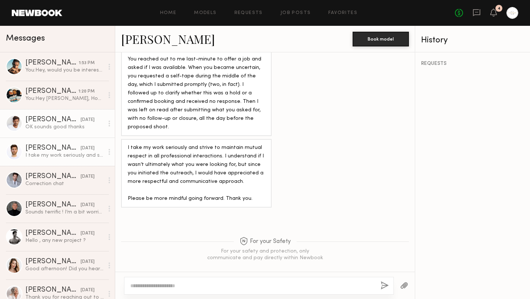
click at [64, 125] on div "OK sounds good thanks" at bounding box center [64, 126] width 78 height 7
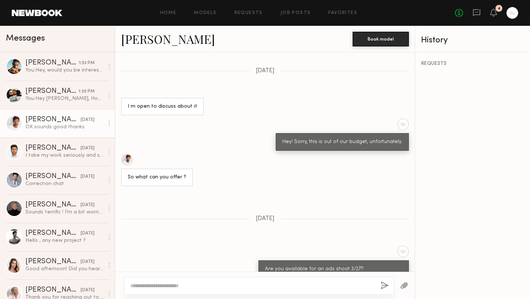
scroll to position [823, 0]
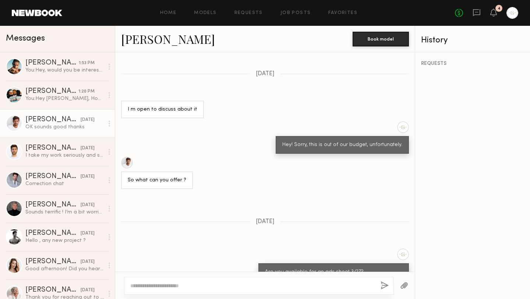
click at [129, 156] on div at bounding box center [127, 162] width 12 height 12
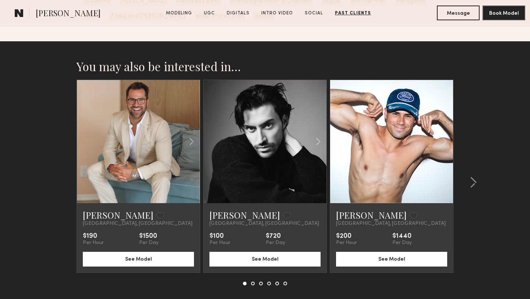
scroll to position [1907, 0]
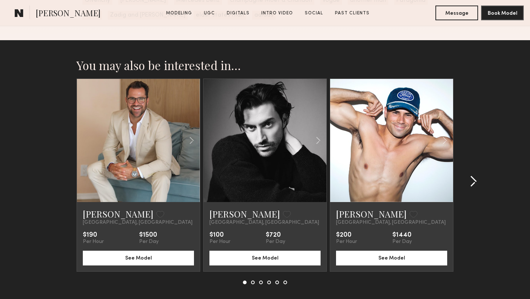
click at [476, 180] on common-icon at bounding box center [473, 181] width 7 height 12
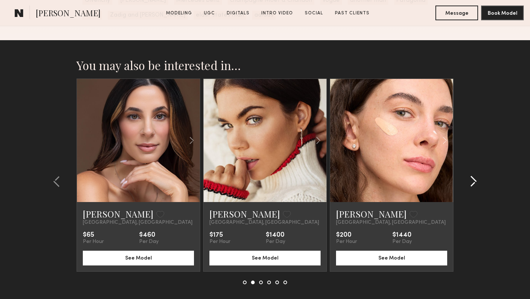
click at [476, 180] on common-icon at bounding box center [473, 181] width 7 height 12
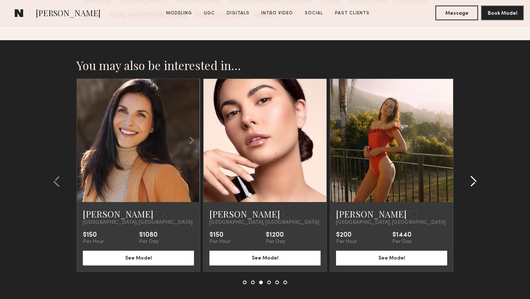
click at [476, 180] on common-icon at bounding box center [473, 181] width 7 height 12
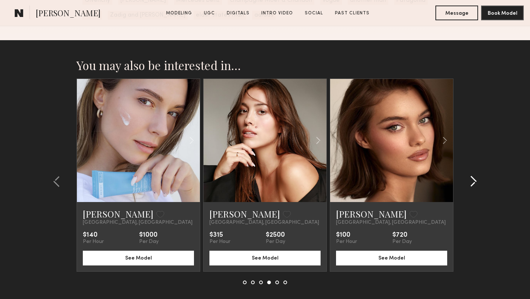
click at [476, 180] on common-icon at bounding box center [473, 181] width 7 height 12
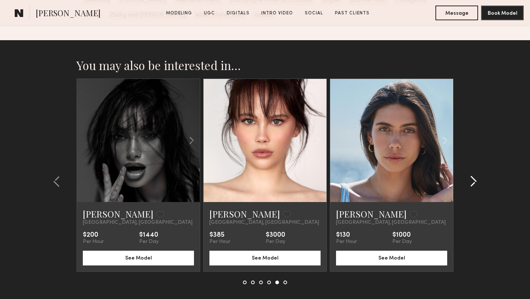
click at [476, 180] on common-icon at bounding box center [473, 181] width 7 height 12
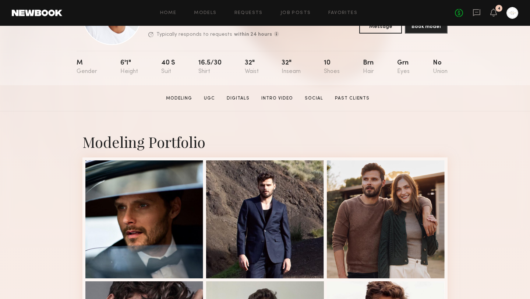
scroll to position [0, 0]
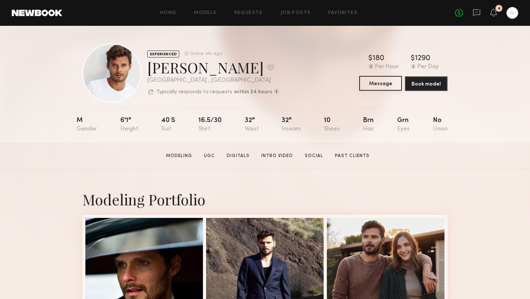
click at [384, 85] on button "Message" at bounding box center [380, 83] width 43 height 15
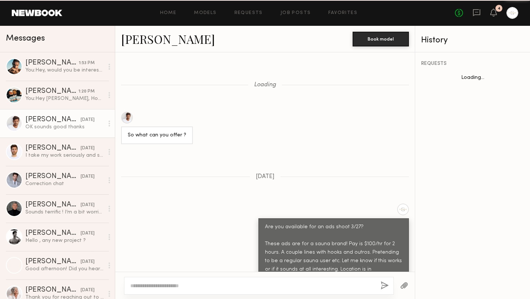
scroll to position [915, 0]
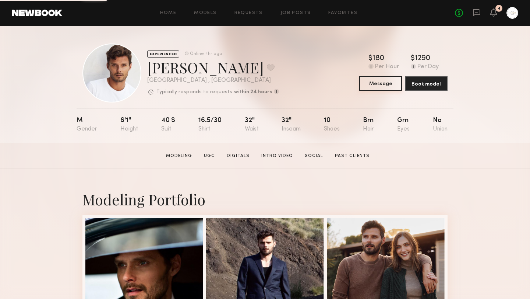
click at [378, 84] on button "Message" at bounding box center [380, 83] width 43 height 15
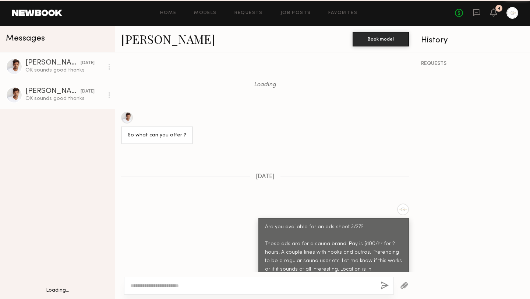
scroll to position [915, 0]
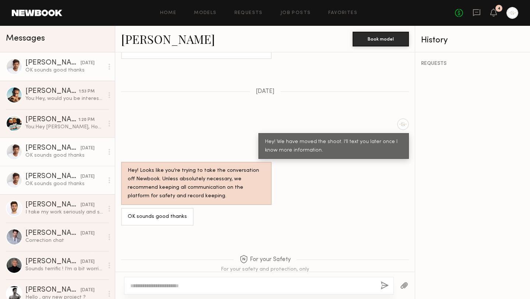
click at [175, 285] on textarea at bounding box center [252, 285] width 245 height 7
click at [131, 278] on textarea "**********" at bounding box center [252, 281] width 245 height 15
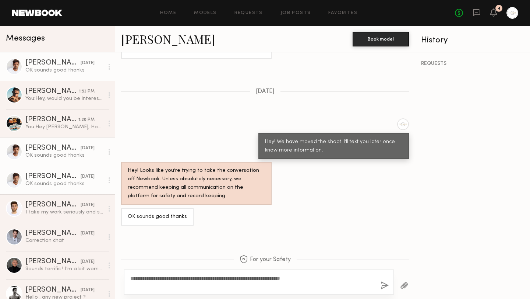
click at [205, 278] on textarea "**********" at bounding box center [252, 281] width 245 height 15
type textarea "**********"
click at [387, 292] on div "**********" at bounding box center [259, 281] width 270 height 25
click at [386, 284] on button "button" at bounding box center [385, 285] width 8 height 9
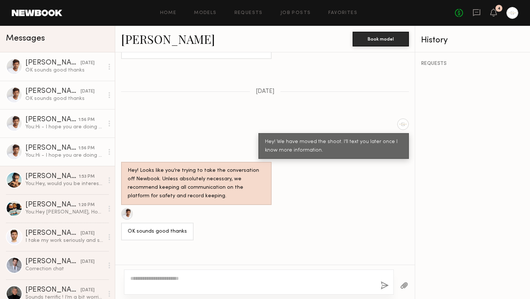
scroll to position [1071, 0]
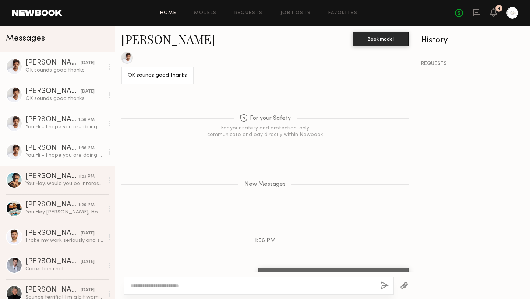
click at [162, 13] on link "Home" at bounding box center [168, 13] width 17 height 5
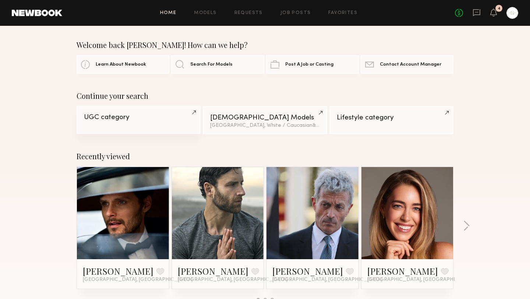
click at [152, 119] on div "UGC category" at bounding box center [138, 117] width 109 height 7
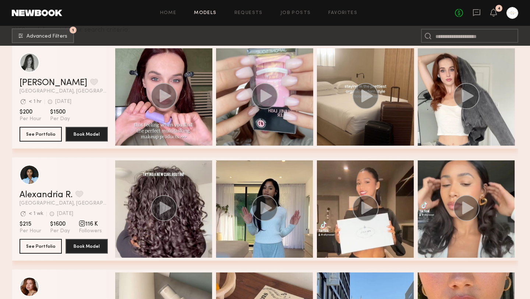
scroll to position [144, 0]
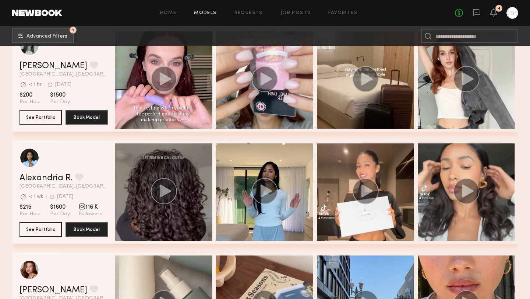
click at [163, 191] on icon "grid" at bounding box center [164, 190] width 11 height 13
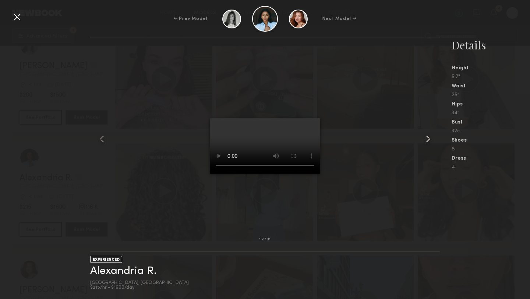
click at [428, 139] on common-icon at bounding box center [428, 139] width 12 height 12
click at [349, 136] on div at bounding box center [265, 138] width 350 height 177
click at [14, 18] on div at bounding box center [17, 17] width 12 height 12
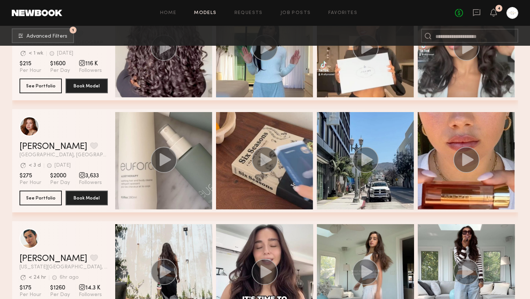
scroll to position [415, 0]
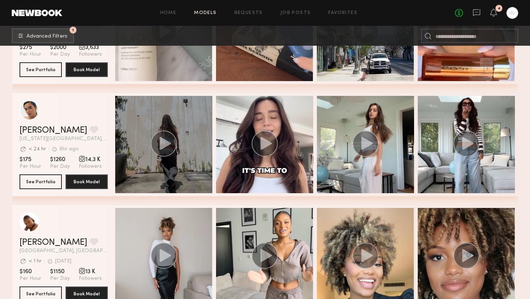
click at [163, 145] on icon "grid" at bounding box center [164, 143] width 11 height 13
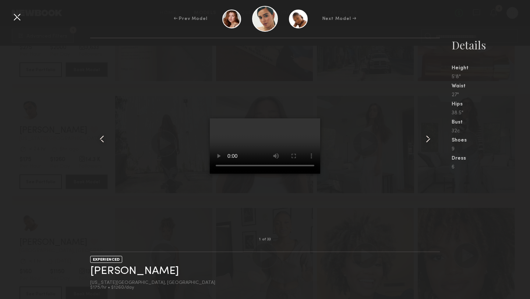
click at [425, 141] on common-icon at bounding box center [428, 139] width 12 height 12
click at [431, 137] on common-icon at bounding box center [428, 139] width 12 height 12
click at [430, 138] on common-icon at bounding box center [428, 139] width 12 height 12
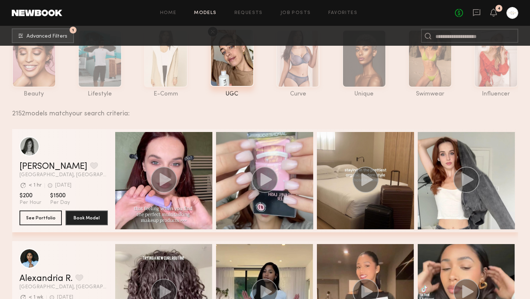
scroll to position [0, 0]
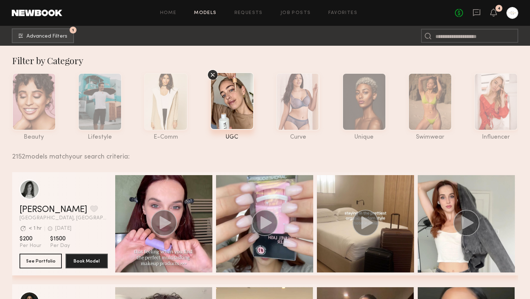
click at [235, 100] on div at bounding box center [232, 100] width 44 height 57
click at [250, 13] on link "Requests" at bounding box center [249, 13] width 28 height 5
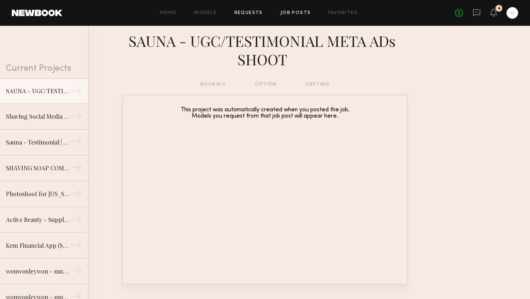
click at [286, 11] on link "Job Posts" at bounding box center [296, 13] width 31 height 5
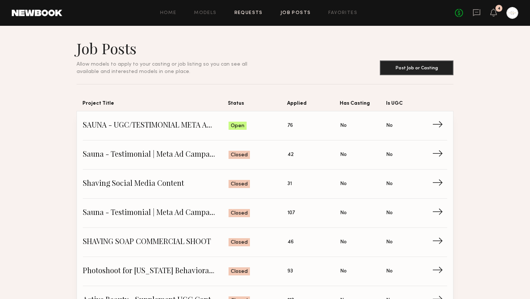
click at [247, 13] on link "Requests" at bounding box center [249, 13] width 28 height 5
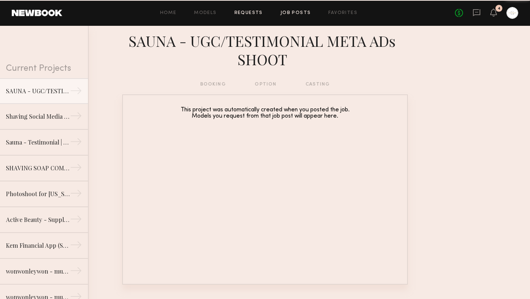
click at [295, 13] on link "Job Posts" at bounding box center [296, 13] width 31 height 5
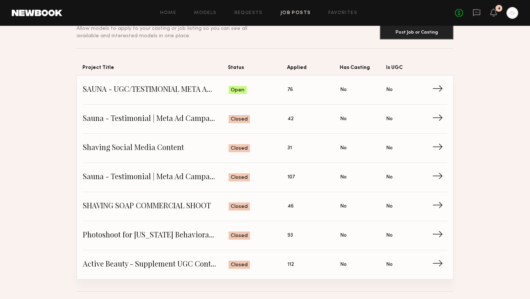
scroll to position [36, 0]
drag, startPoint x: 82, startPoint y: 87, endPoint x: 221, endPoint y: 91, distance: 139.6
click at [221, 91] on div "SAUNA - UGC/TESTIMONIAL META ADs SHOOT Status: Open Applied: 76 Has Casting: No…" at bounding box center [265, 176] width 376 height 203
click at [421, 33] on button "Post Job or Casting" at bounding box center [417, 31] width 74 height 15
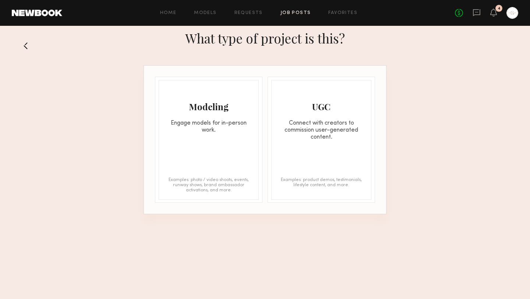
click at [324, 130] on div "Connect with creators to commission user-generated content." at bounding box center [321, 130] width 99 height 21
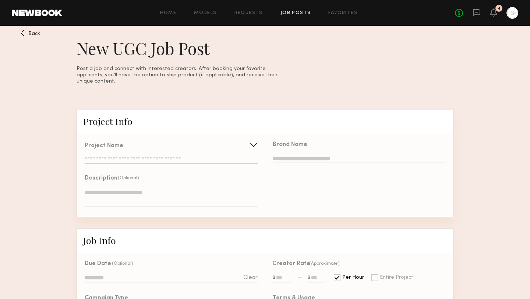
click at [182, 156] on input "text" at bounding box center [171, 159] width 173 height 7
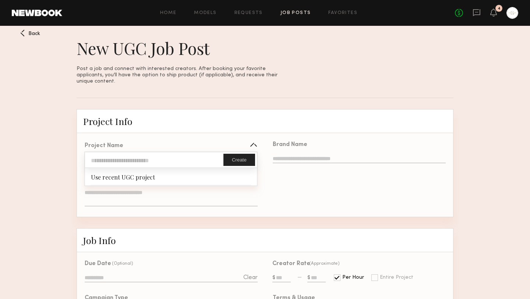
click at [181, 172] on div "Use recent UGC project" at bounding box center [171, 176] width 172 height 17
click at [155, 156] on input "text" at bounding box center [154, 159] width 138 height 15
type input "**********"
click at [310, 155] on input "text" at bounding box center [359, 159] width 173 height 8
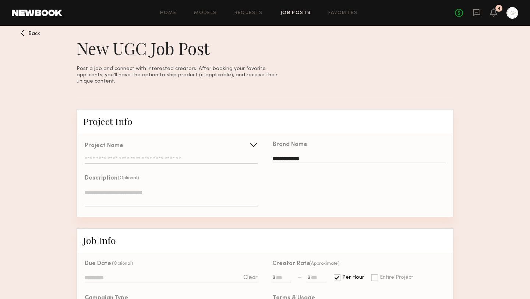
type input "**********"
click at [151, 189] on textarea at bounding box center [171, 198] width 173 height 18
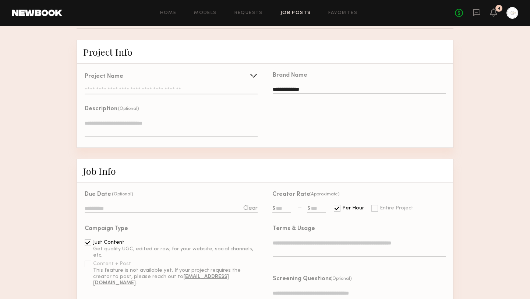
scroll to position [93, 0]
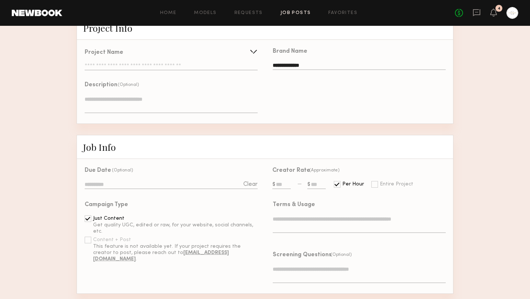
click at [88, 181] on input at bounding box center [171, 185] width 173 height 8
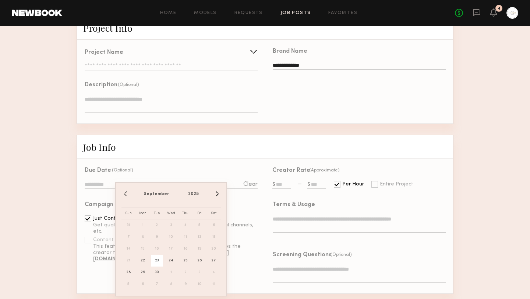
click at [158, 260] on span "23" at bounding box center [157, 260] width 12 height 12
type input "**********"
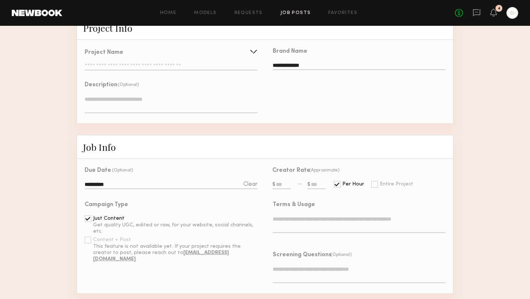
click at [281, 181] on input "text" at bounding box center [281, 185] width 18 height 8
type input "***"
click at [314, 181] on input "text" at bounding box center [316, 185] width 18 height 8
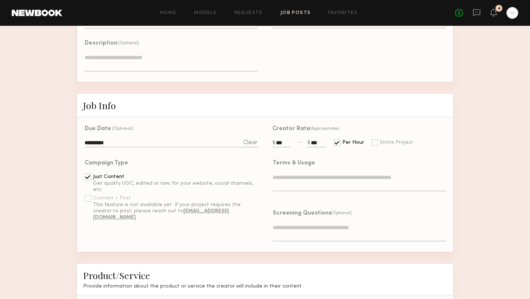
scroll to position [136, 0]
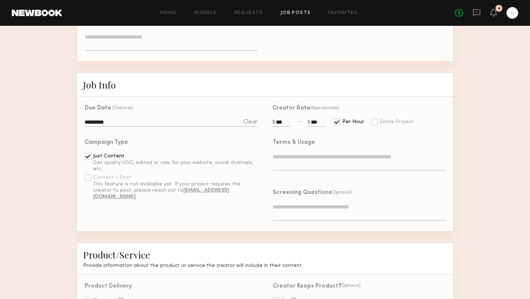
type input "***"
click at [308, 153] on textarea at bounding box center [359, 162] width 173 height 18
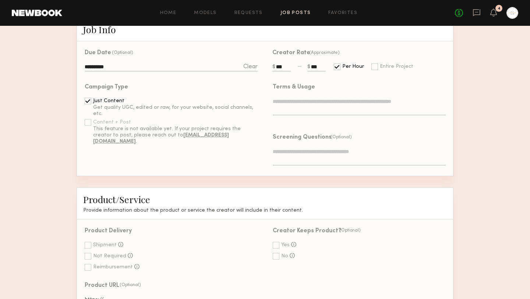
scroll to position [235, 0]
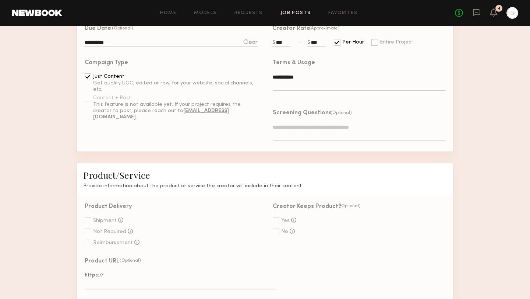
type textarea "**********"
click at [309, 123] on textarea at bounding box center [359, 132] width 173 height 18
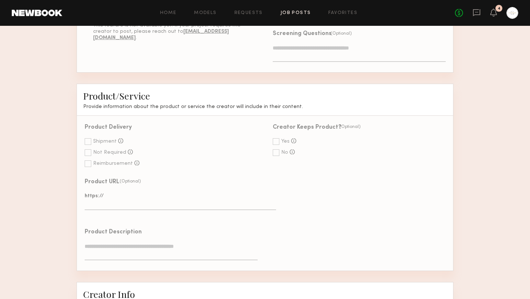
scroll to position [341, 0]
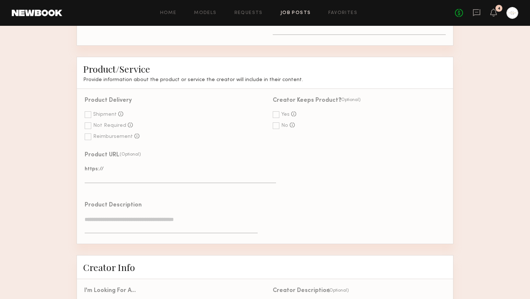
click at [278, 122] on div at bounding box center [276, 125] width 7 height 7
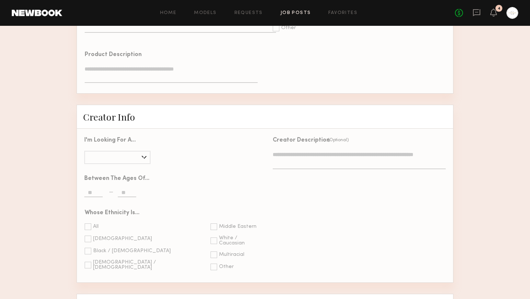
scroll to position [495, 0]
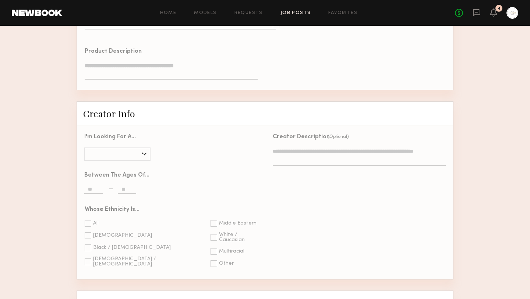
click at [128, 148] on div at bounding box center [117, 153] width 66 height 13
type input "***"
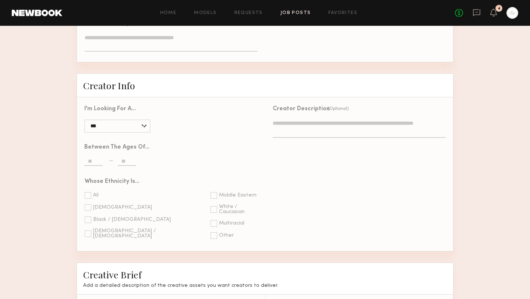
click at [92, 158] on input "text" at bounding box center [93, 162] width 18 height 8
type input "**"
click at [122, 158] on input "text" at bounding box center [127, 162] width 18 height 8
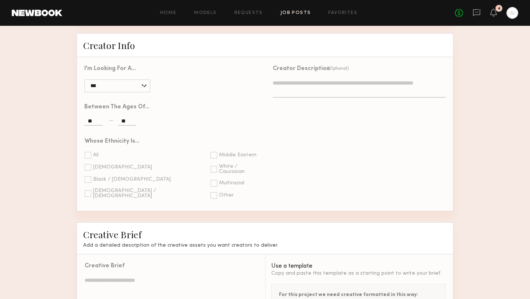
scroll to position [577, 0]
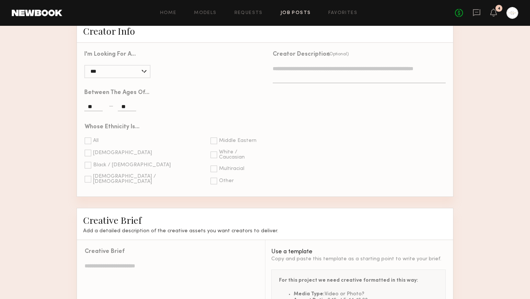
type input "**"
click at [211, 151] on div at bounding box center [214, 154] width 7 height 7
click at [211, 165] on div at bounding box center [214, 168] width 7 height 7
click at [211, 177] on div at bounding box center [214, 180] width 7 height 7
click at [90, 176] on div at bounding box center [88, 179] width 7 height 7
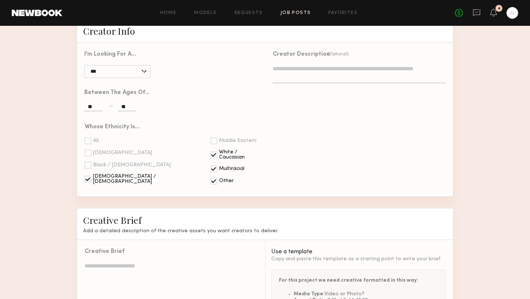
click at [89, 162] on div at bounding box center [88, 165] width 7 height 7
click at [89, 150] on div at bounding box center [88, 153] width 7 height 7
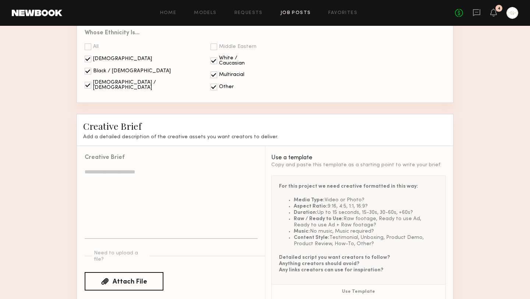
scroll to position [695, 0]
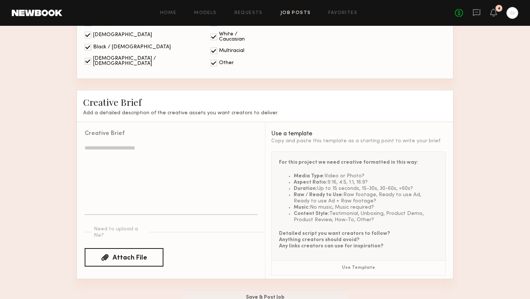
click at [187, 145] on textarea at bounding box center [171, 179] width 173 height 71
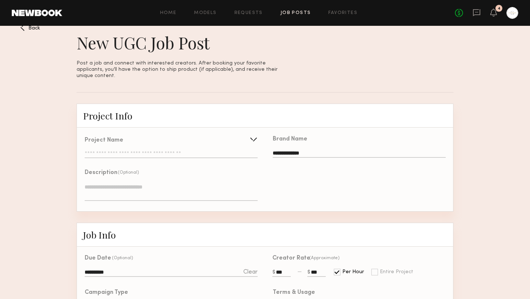
scroll to position [2, 0]
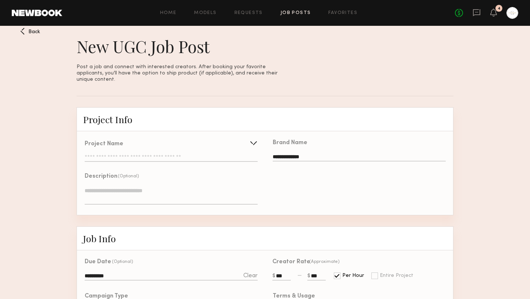
click at [141, 154] on input "text" at bounding box center [171, 157] width 173 height 7
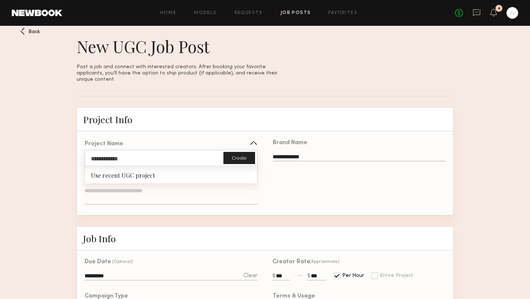
click at [132, 141] on div "Project Name" at bounding box center [171, 144] width 173 height 6
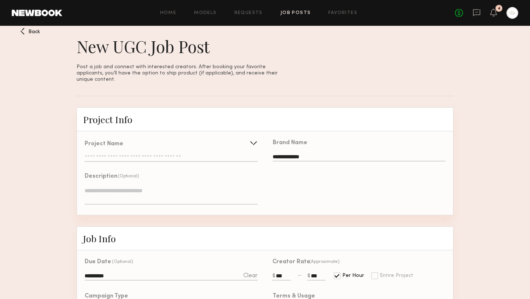
click at [151, 144] on div "**********" at bounding box center [171, 151] width 173 height 21
click at [145, 154] on input "text" at bounding box center [171, 157] width 173 height 7
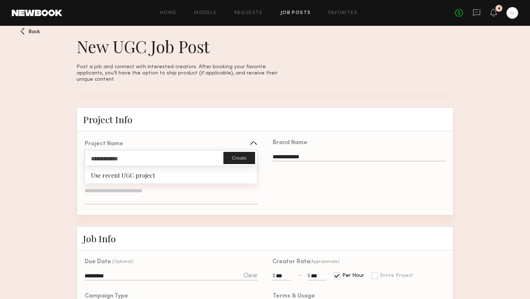
click at [121, 151] on input "**********" at bounding box center [154, 157] width 138 height 15
click at [145, 152] on input "**********" at bounding box center [154, 157] width 138 height 15
click at [145, 153] on input "**********" at bounding box center [154, 157] width 138 height 15
click at [252, 154] on button "Create" at bounding box center [240, 158] width 32 height 12
type input "**********"
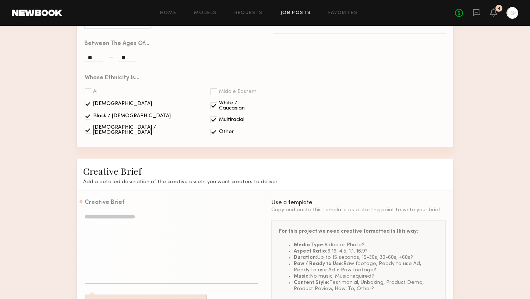
scroll to position [704, 0]
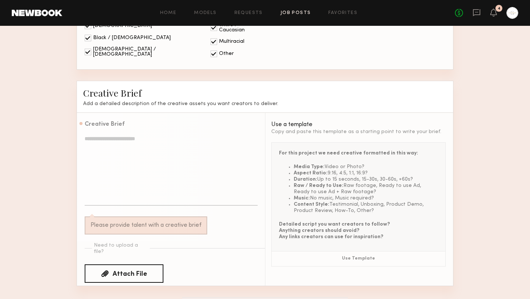
click at [136, 136] on textarea at bounding box center [171, 170] width 173 height 71
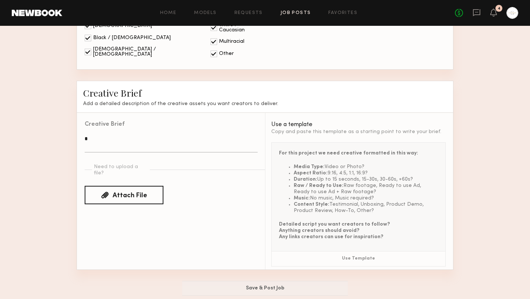
scroll to position [695, 0]
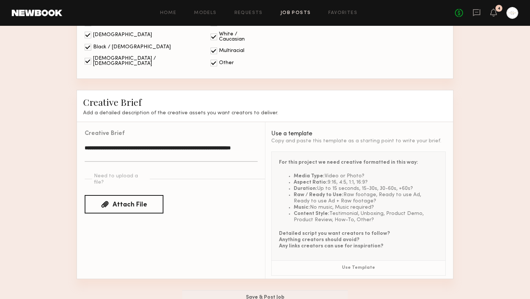
click at [208, 144] on textarea "**********" at bounding box center [171, 153] width 173 height 18
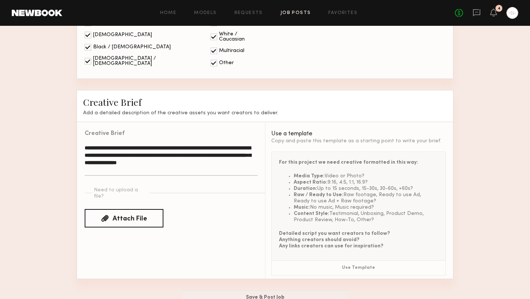
click at [324, 260] on button "Use Template" at bounding box center [359, 267] width 174 height 15
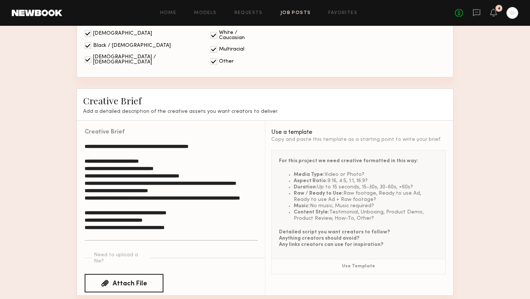
scroll to position [706, 0]
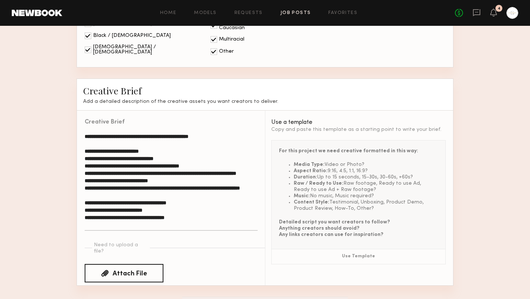
click at [167, 133] on textarea "**********" at bounding box center [171, 182] width 173 height 98
type textarea "**********"
drag, startPoint x: 169, startPoint y: 138, endPoint x: 82, endPoint y: 142, distance: 86.6
click at [82, 142] on div "**********" at bounding box center [167, 175] width 181 height 130
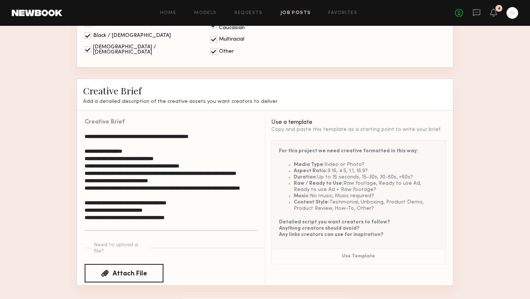
drag, startPoint x: 193, startPoint y: 210, endPoint x: 64, endPoint y: 104, distance: 167.0
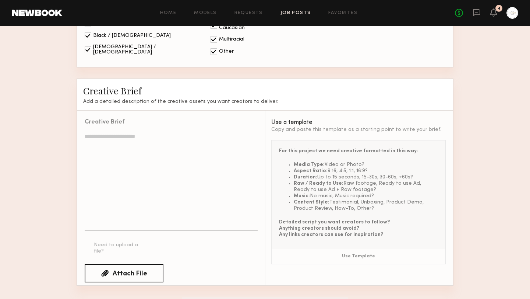
scroll to position [695, 0]
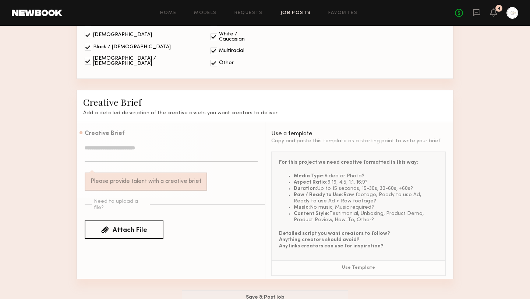
click at [104, 144] on textarea at bounding box center [171, 153] width 173 height 18
click at [179, 172] on div "Please provide talent with a creative brief" at bounding box center [146, 181] width 123 height 18
click at [135, 144] on textarea at bounding box center [171, 153] width 173 height 18
click at [139, 172] on div "Please provide talent with a creative brief" at bounding box center [146, 181] width 123 height 18
click at [131, 144] on textarea at bounding box center [171, 153] width 173 height 18
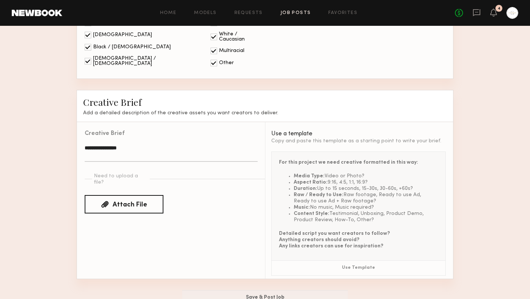
click at [320, 204] on li "Music: No music, Music required?" at bounding box center [366, 207] width 144 height 6
click at [153, 144] on textarea "**********" at bounding box center [171, 153] width 173 height 18
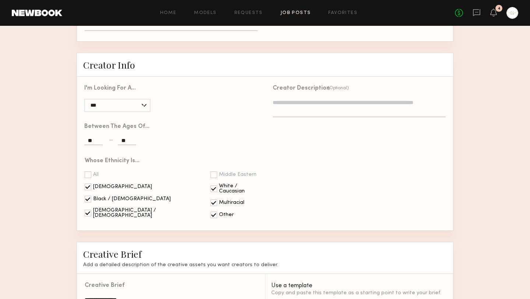
scroll to position [544, 0]
type textarea "**********"
click at [310, 103] on textarea at bounding box center [359, 107] width 173 height 18
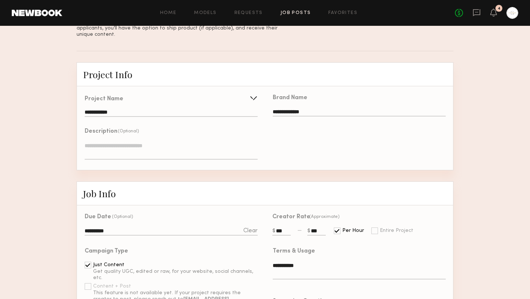
scroll to position [0, 0]
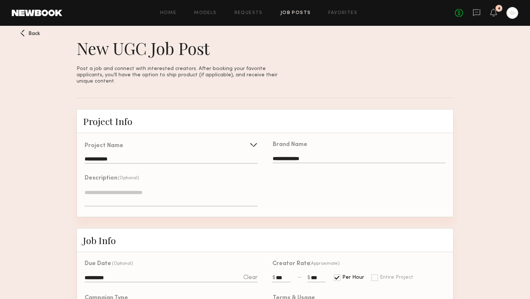
click at [199, 189] on textarea at bounding box center [171, 198] width 173 height 18
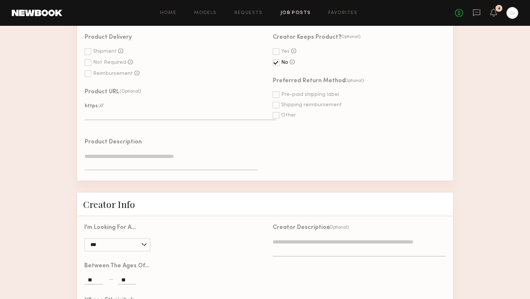
scroll to position [695, 0]
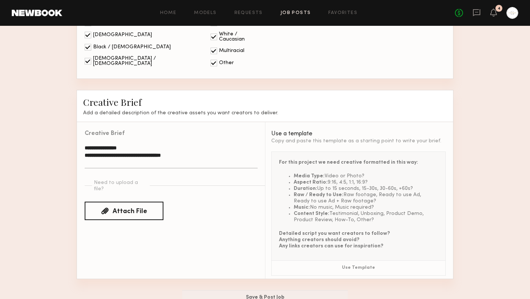
type textarea "**********"
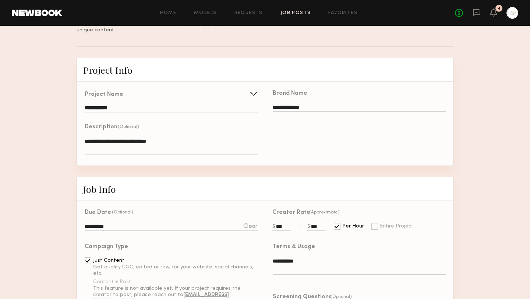
scroll to position [0, 0]
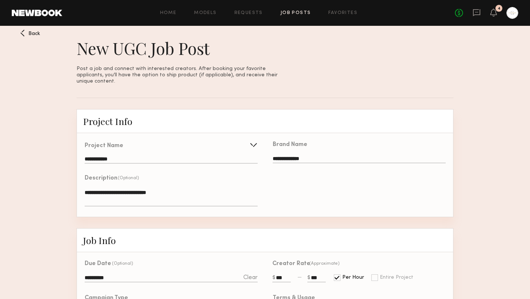
click at [135, 156] on input "**********" at bounding box center [171, 159] width 173 height 7
click at [130, 173] on div "Use recent UGC project" at bounding box center [171, 176] width 172 height 17
click at [240, 155] on button "Create" at bounding box center [240, 160] width 32 height 12
click at [181, 189] on textarea "**********" at bounding box center [171, 198] width 173 height 18
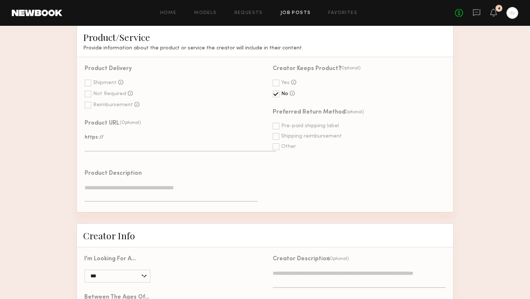
scroll to position [374, 0]
click at [88, 89] on div at bounding box center [88, 92] width 7 height 7
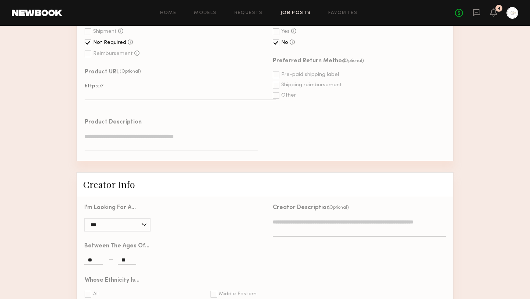
scroll to position [427, 0]
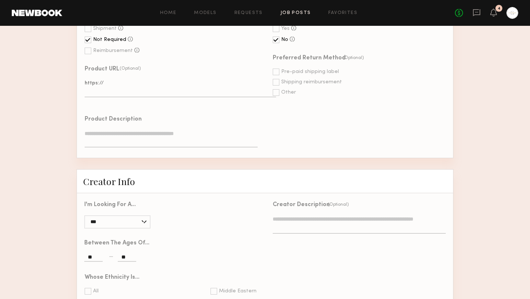
click at [140, 130] on textarea at bounding box center [171, 139] width 173 height 18
type textarea "*******"
click at [289, 154] on div "**********" at bounding box center [265, 131] width 377 height 898
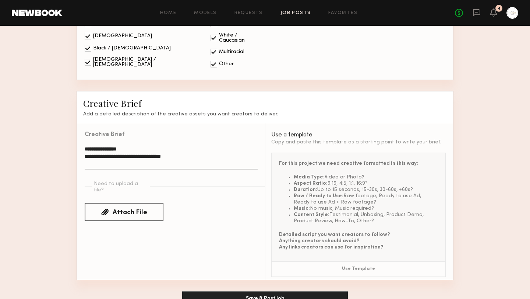
scroll to position [695, 0]
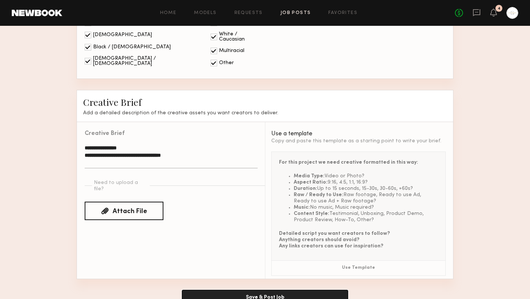
click at [245, 290] on button "Save & Post Job" at bounding box center [265, 297] width 166 height 15
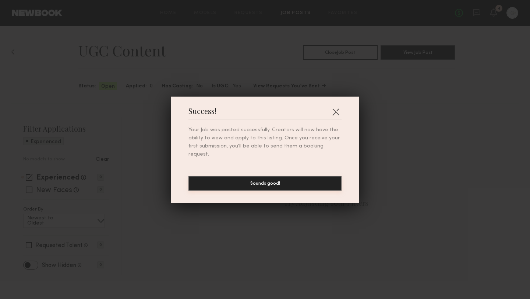
click at [289, 182] on button "Sounds good!" at bounding box center [265, 183] width 153 height 15
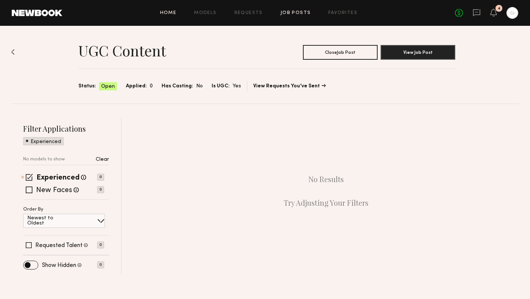
click at [170, 13] on link "Home" at bounding box center [168, 13] width 17 height 5
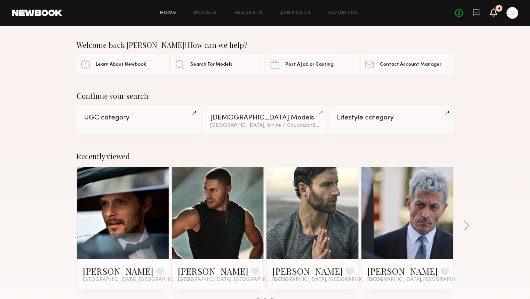
click at [495, 12] on icon at bounding box center [494, 12] width 6 height 5
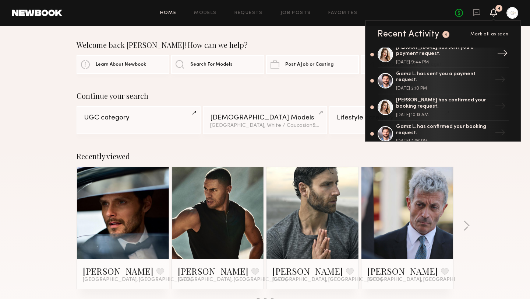
scroll to position [8, 0]
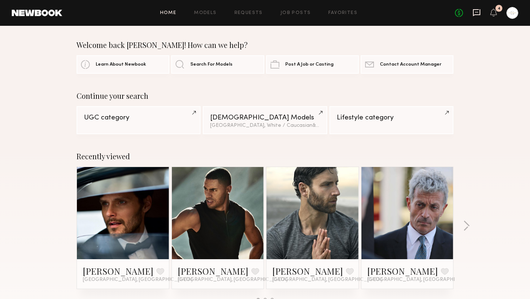
click at [478, 11] on icon at bounding box center [477, 12] width 8 height 8
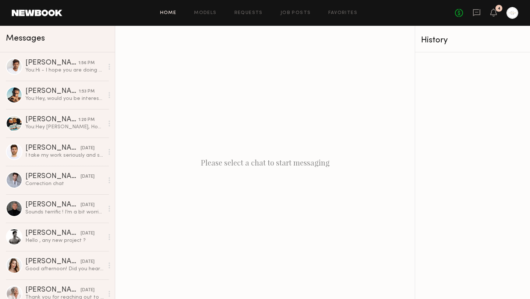
click at [169, 14] on link "Home" at bounding box center [168, 13] width 17 height 5
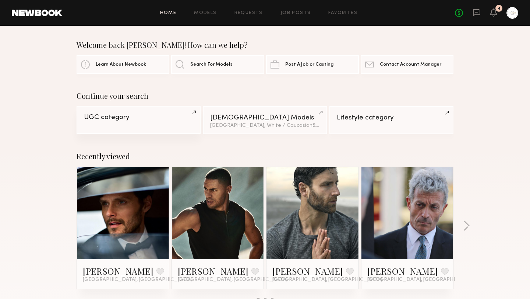
click at [141, 128] on link "UGC category" at bounding box center [139, 120] width 124 height 28
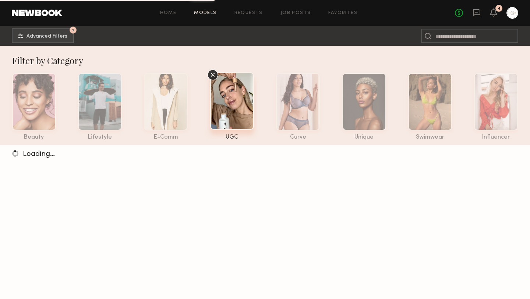
click at [233, 102] on div at bounding box center [232, 100] width 44 height 57
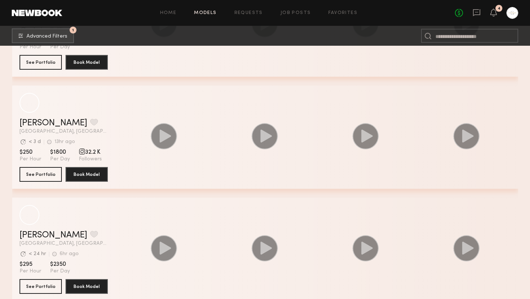
scroll to position [1206, 0]
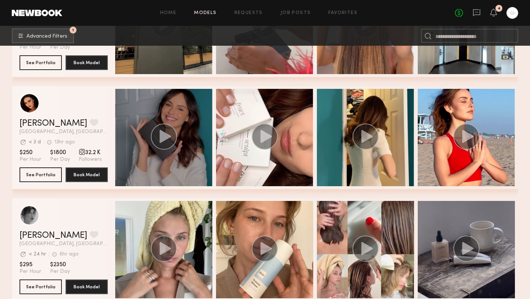
click at [161, 136] on icon "grid" at bounding box center [164, 136] width 11 height 13
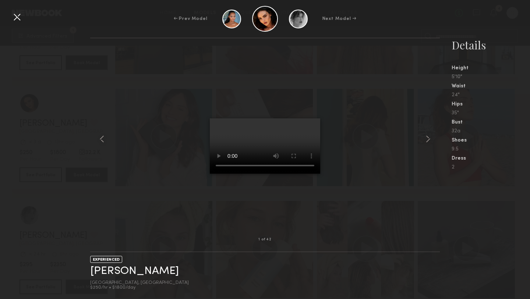
click at [193, 175] on div at bounding box center [265, 138] width 350 height 177
click at [193, 174] on div at bounding box center [265, 138] width 350 height 177
click at [17, 17] on div at bounding box center [17, 17] width 12 height 12
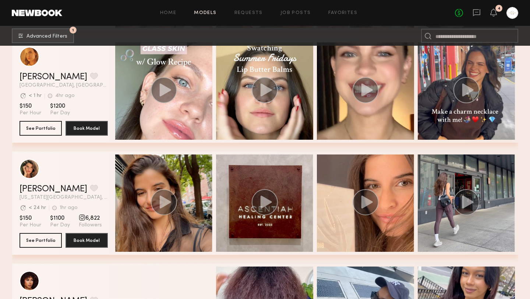
scroll to position [1458, 0]
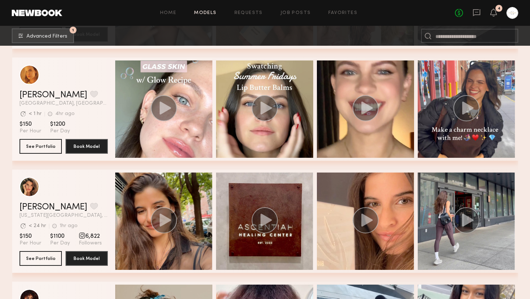
click at [75, 118] on section "[PERSON_NAME] Favorite [GEOGRAPHIC_DATA], [GEOGRAPHIC_DATA] Avg. request respon…" at bounding box center [64, 108] width 88 height 103
click at [45, 146] on button "See Portfolio" at bounding box center [41, 145] width 42 height 15
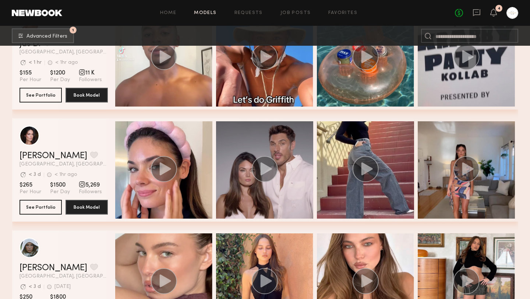
scroll to position [2074, 0]
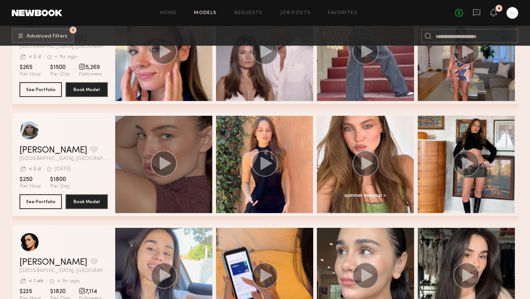
click at [162, 162] on icon "grid" at bounding box center [164, 162] width 11 height 13
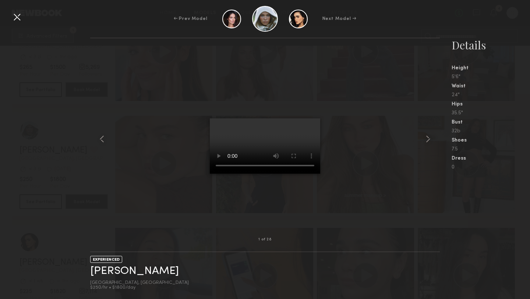
click at [317, 224] on div at bounding box center [265, 138] width 350 height 177
click at [428, 139] on common-icon at bounding box center [428, 139] width 12 height 12
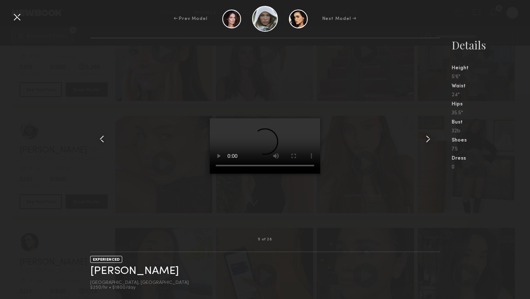
click at [428, 139] on common-icon at bounding box center [428, 139] width 12 height 12
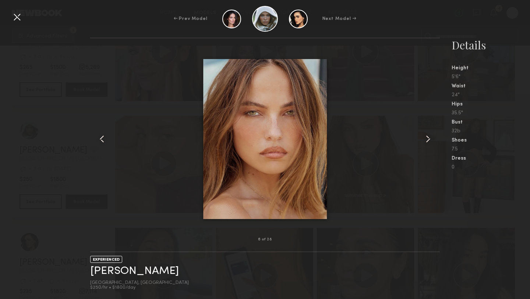
click at [428, 139] on common-icon at bounding box center [428, 139] width 12 height 12
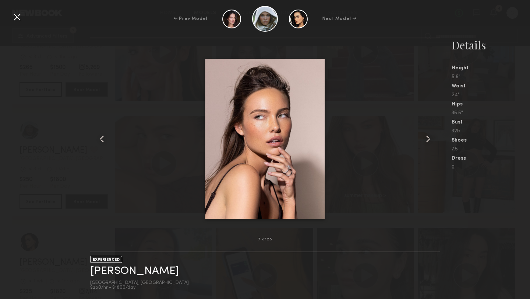
click at [428, 139] on common-icon at bounding box center [428, 139] width 12 height 12
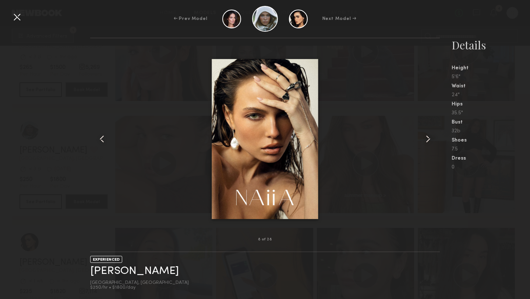
click at [428, 139] on common-icon at bounding box center [428, 139] width 12 height 12
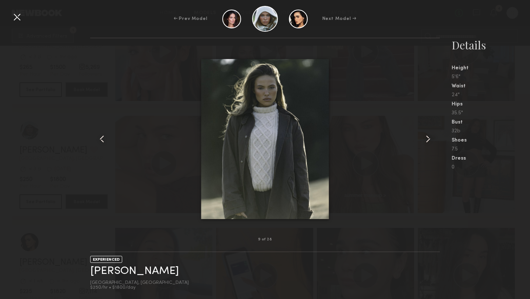
click at [388, 120] on div at bounding box center [265, 138] width 350 height 177
click at [19, 18] on div at bounding box center [17, 17] width 12 height 12
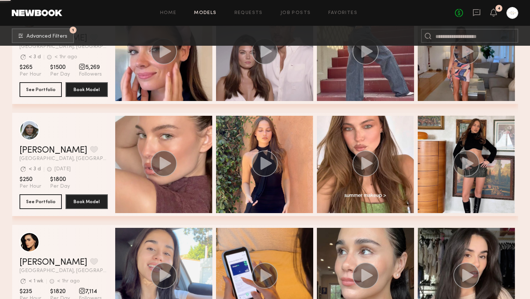
scroll to position [2248, 0]
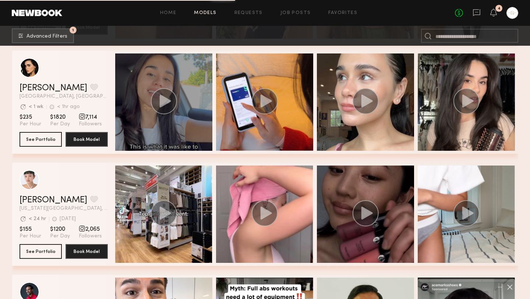
click at [164, 100] on icon "grid" at bounding box center [164, 100] width 11 height 13
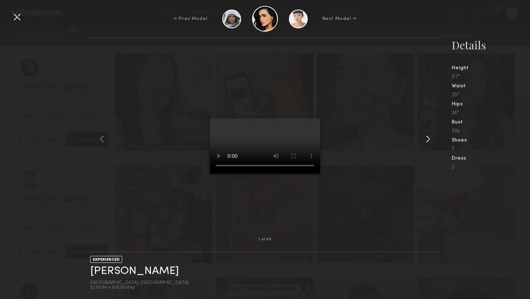
click at [428, 139] on common-icon at bounding box center [428, 139] width 12 height 12
click at [429, 138] on common-icon at bounding box center [428, 139] width 12 height 12
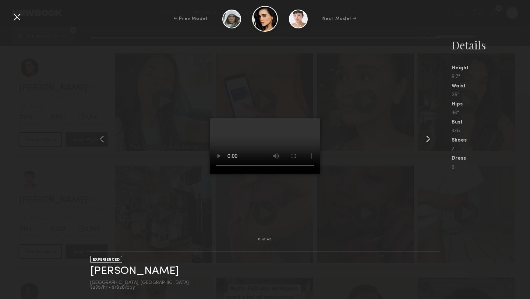
click at [429, 138] on common-icon at bounding box center [428, 139] width 12 height 12
click at [356, 183] on div at bounding box center [265, 138] width 350 height 177
click at [17, 18] on div at bounding box center [17, 17] width 12 height 12
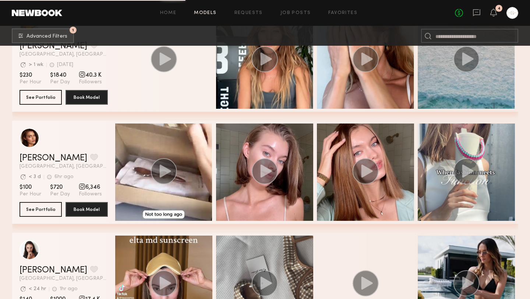
scroll to position [3922, 0]
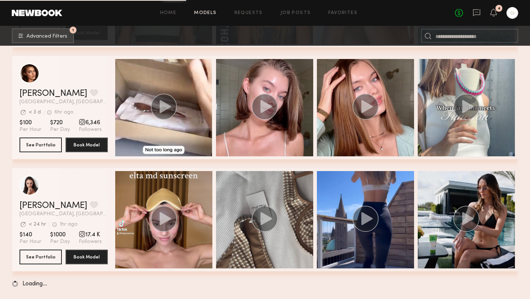
click at [233, 172] on div "grid" at bounding box center [264, 219] width 97 height 97
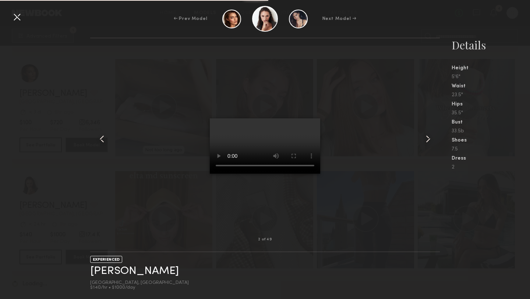
click at [20, 18] on div at bounding box center [17, 17] width 12 height 12
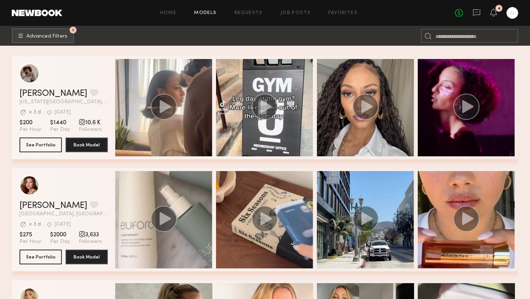
scroll to position [5469, 0]
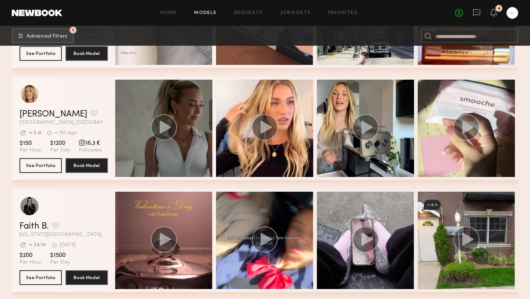
click at [168, 128] on icon "grid" at bounding box center [164, 126] width 11 height 13
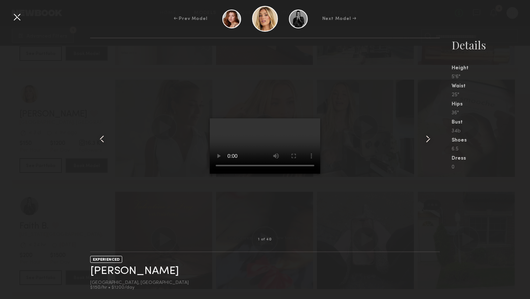
click at [428, 140] on common-icon at bounding box center [428, 139] width 12 height 12
click at [428, 138] on common-icon at bounding box center [428, 139] width 12 height 12
click at [427, 139] on common-icon at bounding box center [428, 139] width 12 height 12
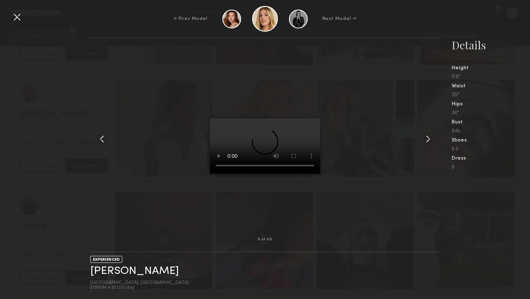
click at [427, 139] on common-icon at bounding box center [428, 139] width 12 height 12
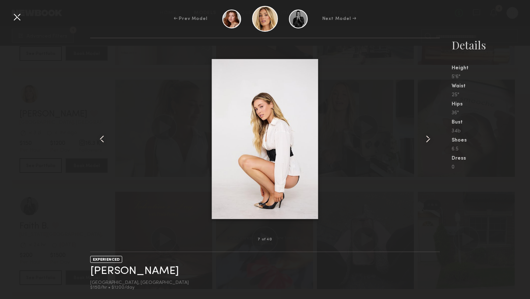
click at [427, 139] on common-icon at bounding box center [428, 139] width 12 height 12
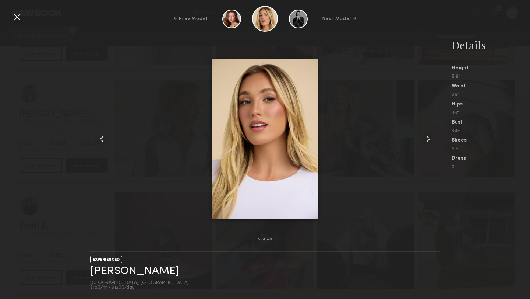
click at [427, 139] on common-icon at bounding box center [428, 139] width 12 height 12
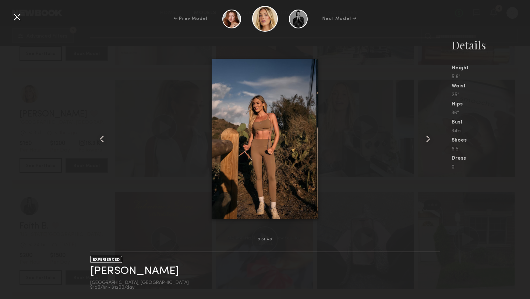
click at [427, 139] on common-icon at bounding box center [428, 139] width 12 height 12
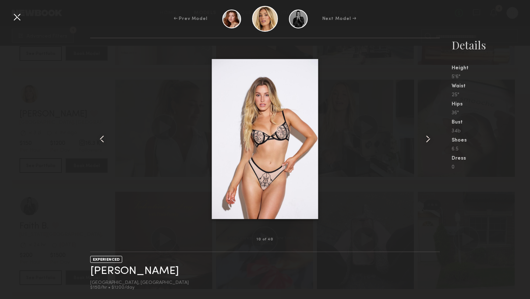
click at [427, 139] on common-icon at bounding box center [428, 139] width 12 height 12
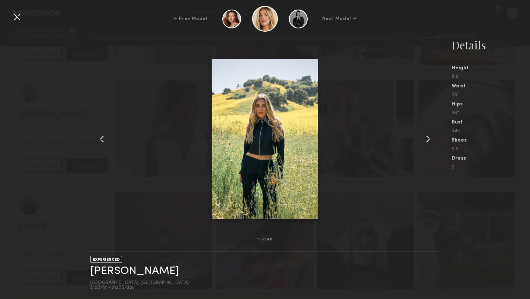
click at [427, 139] on common-icon at bounding box center [428, 139] width 12 height 12
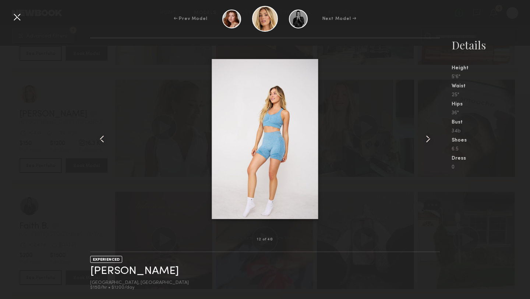
click at [427, 139] on common-icon at bounding box center [428, 139] width 12 height 12
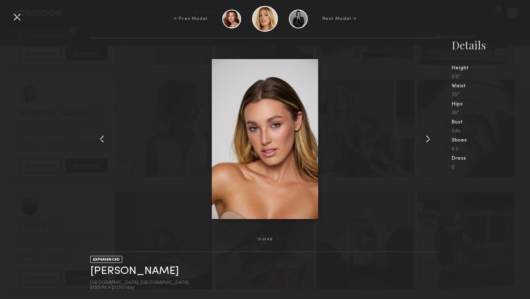
click at [427, 139] on common-icon at bounding box center [428, 139] width 12 height 12
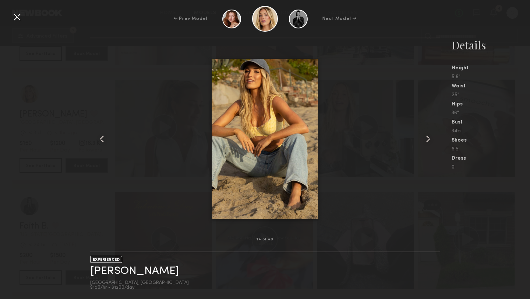
click at [427, 139] on common-icon at bounding box center [428, 139] width 12 height 12
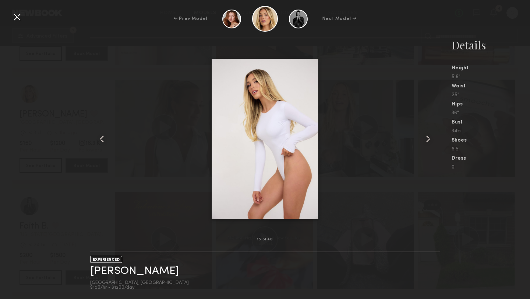
click at [427, 137] on common-icon at bounding box center [428, 139] width 12 height 12
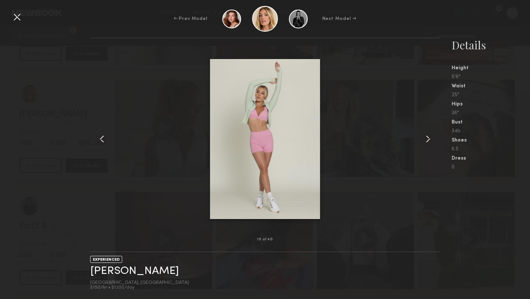
click at [427, 137] on common-icon at bounding box center [428, 139] width 12 height 12
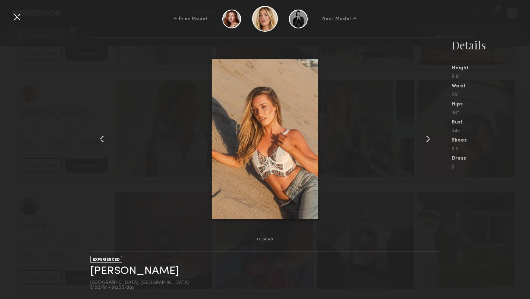
click at [427, 137] on common-icon at bounding box center [428, 139] width 12 height 12
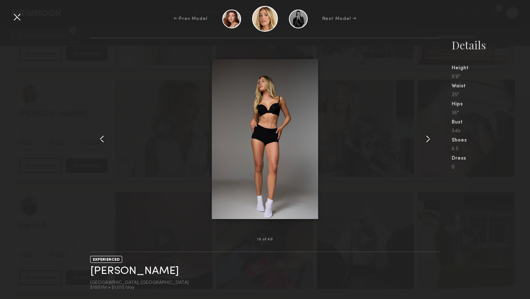
click at [427, 137] on common-icon at bounding box center [428, 139] width 12 height 12
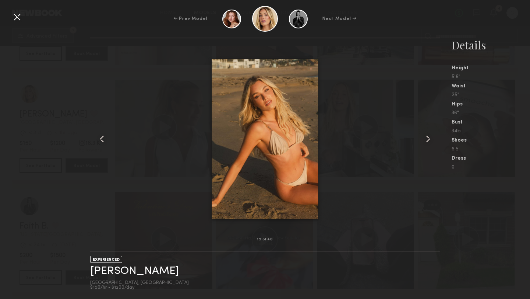
click at [427, 137] on common-icon at bounding box center [428, 139] width 12 height 12
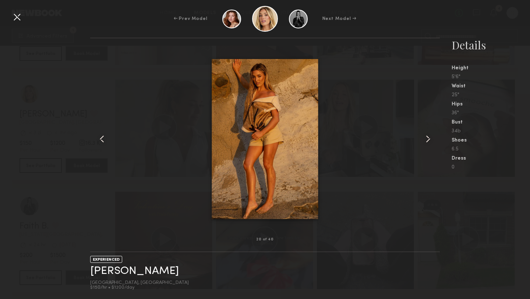
click at [427, 137] on common-icon at bounding box center [428, 139] width 12 height 12
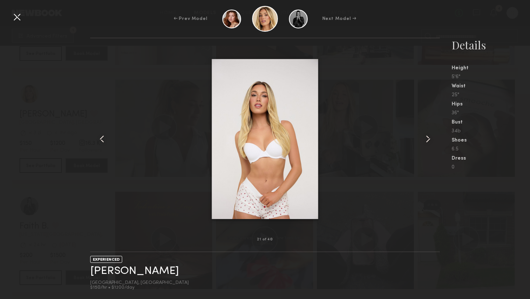
click at [427, 137] on common-icon at bounding box center [428, 139] width 12 height 12
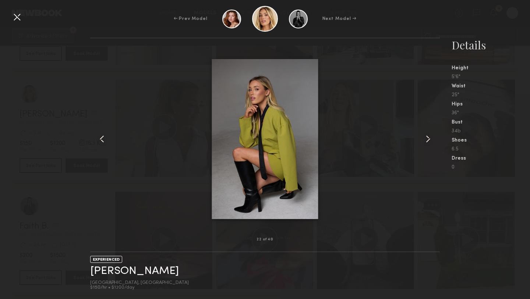
click at [427, 137] on common-icon at bounding box center [428, 139] width 12 height 12
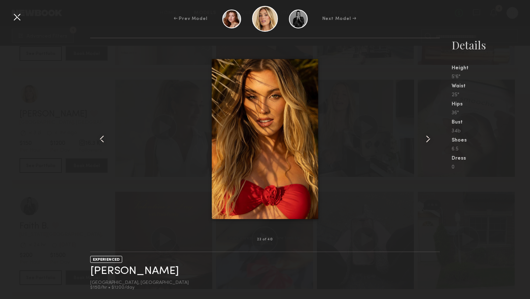
click at [427, 137] on common-icon at bounding box center [428, 139] width 12 height 12
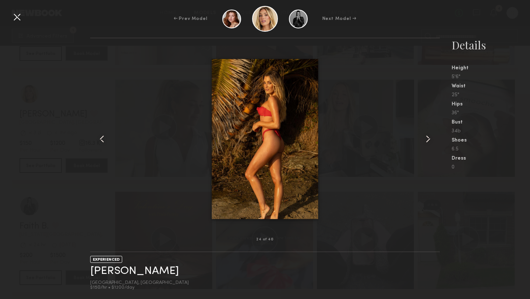
click at [427, 137] on common-icon at bounding box center [428, 139] width 12 height 12
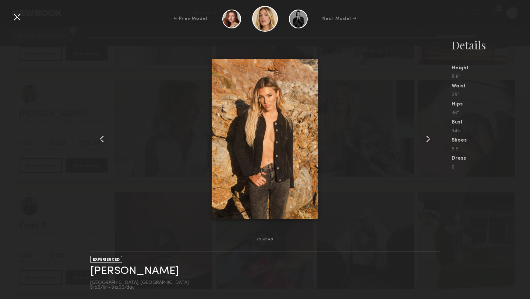
click at [427, 137] on common-icon at bounding box center [428, 139] width 12 height 12
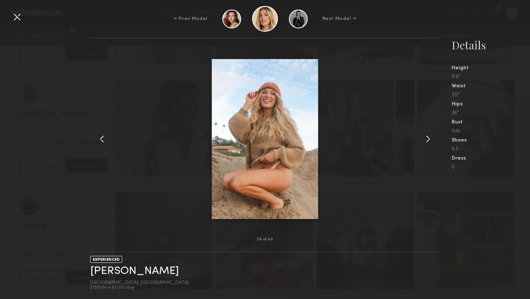
click at [427, 137] on common-icon at bounding box center [428, 139] width 12 height 12
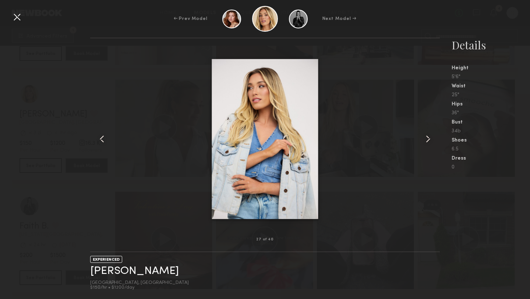
click at [427, 137] on common-icon at bounding box center [428, 139] width 12 height 12
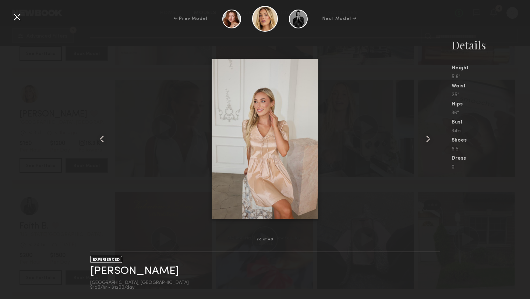
click at [427, 137] on common-icon at bounding box center [428, 139] width 12 height 12
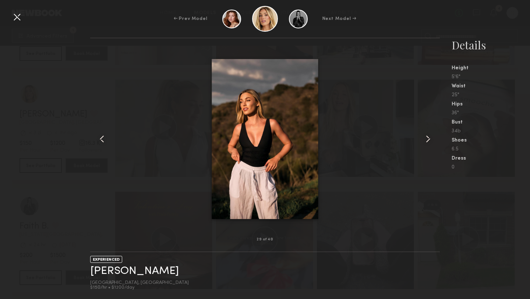
click at [427, 137] on common-icon at bounding box center [428, 139] width 12 height 12
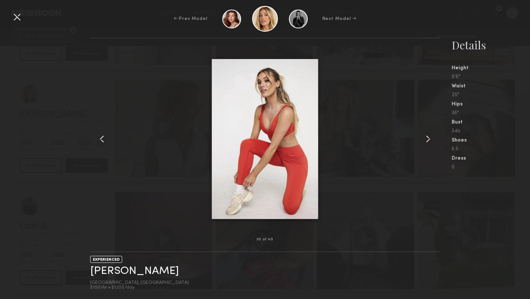
click at [427, 137] on common-icon at bounding box center [428, 139] width 12 height 12
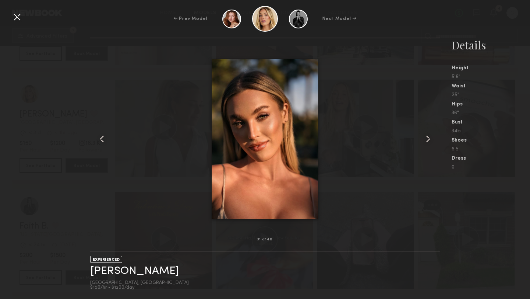
click at [427, 137] on common-icon at bounding box center [428, 139] width 12 height 12
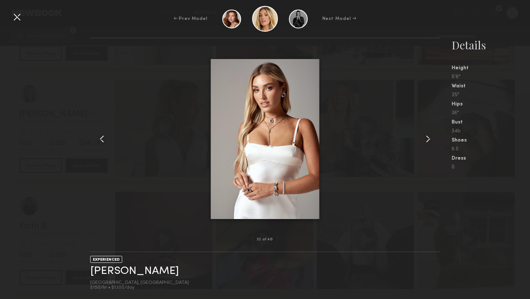
click at [190, 111] on div at bounding box center [265, 138] width 350 height 177
click at [19, 19] on div at bounding box center [17, 17] width 12 height 12
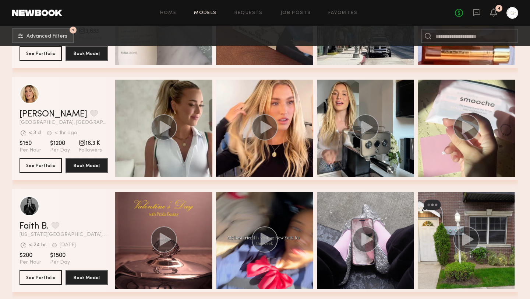
click at [91, 116] on div "Hailey M. Favorite" at bounding box center [64, 114] width 88 height 9
click at [45, 140] on section "$150 Per Hour $1200 Per Day 16.3 K Followers" at bounding box center [64, 147] width 88 height 14
click at [31, 94] on div "grid" at bounding box center [30, 94] width 20 height 20
click at [85, 119] on div "Hailey M. Favorite Los Angeles, CA Avg. request response time < 3 d < 1hr ago L…" at bounding box center [64, 117] width 88 height 15
click at [56, 143] on span "$1200" at bounding box center [60, 143] width 20 height 7
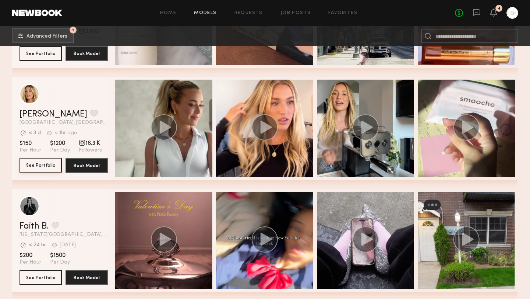
click at [46, 167] on button "See Portfolio" at bounding box center [41, 165] width 42 height 15
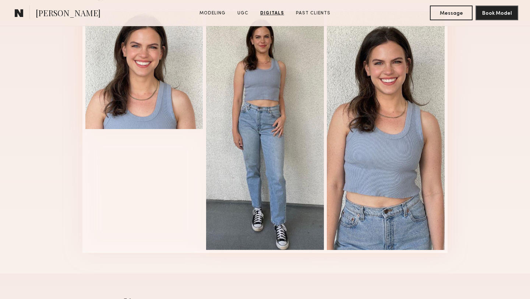
scroll to position [1245, 0]
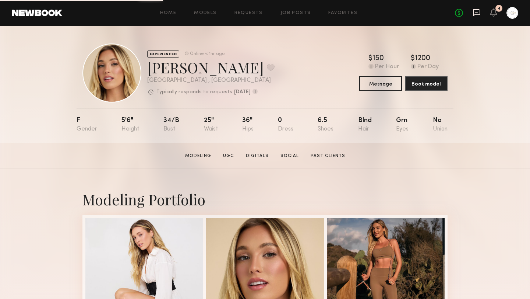
click at [477, 13] on icon at bounding box center [477, 12] width 8 height 8
click at [385, 83] on button "Message" at bounding box center [380, 83] width 43 height 15
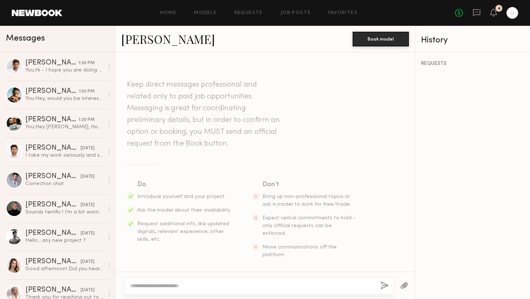
click at [162, 285] on textarea at bounding box center [252, 285] width 245 height 7
type textarea "**********"
click at [387, 285] on button "button" at bounding box center [385, 285] width 8 height 9
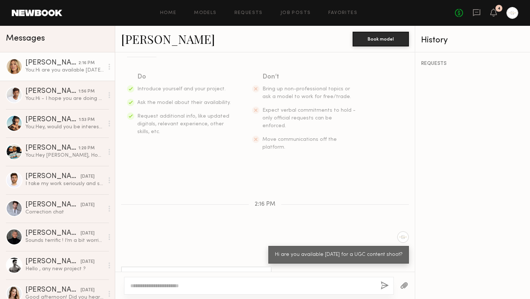
scroll to position [145, 0]
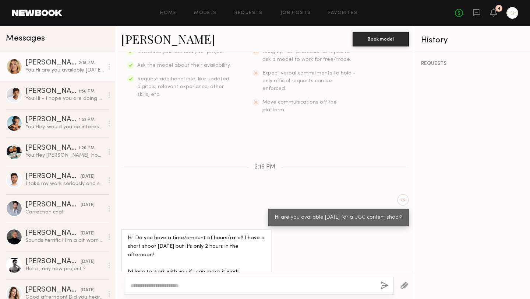
click at [200, 282] on textarea at bounding box center [252, 285] width 245 height 7
click at [63, 70] on div "You: Hi are you available [DATE] for a UGC content shoot?" at bounding box center [64, 70] width 78 height 7
click at [11, 67] on div at bounding box center [14, 66] width 17 height 17
click at [36, 62] on div "[PERSON_NAME]" at bounding box center [51, 62] width 53 height 7
click at [70, 70] on div "You: Hi are you available wednesday for a UGC content shoot?" at bounding box center [64, 70] width 78 height 7
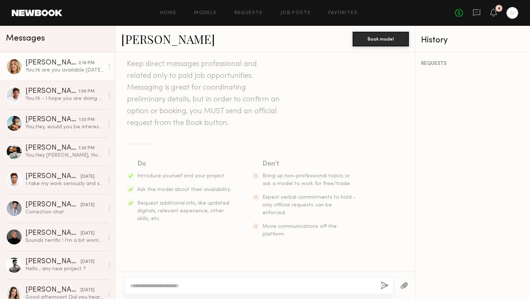
scroll to position [0, 0]
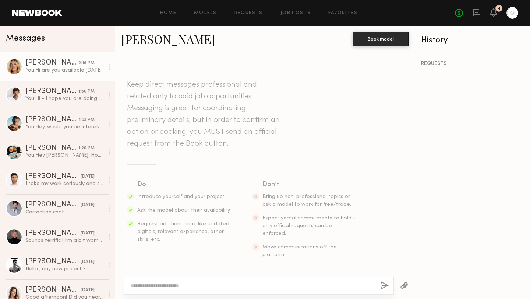
click at [151, 40] on link "[PERSON_NAME]" at bounding box center [168, 39] width 94 height 16
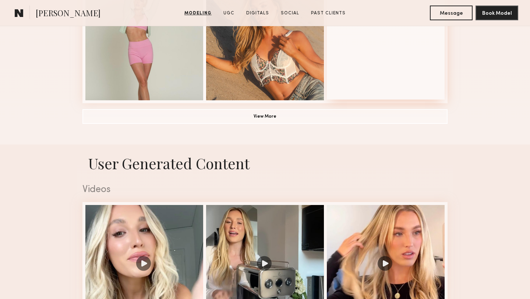
scroll to position [675, 0]
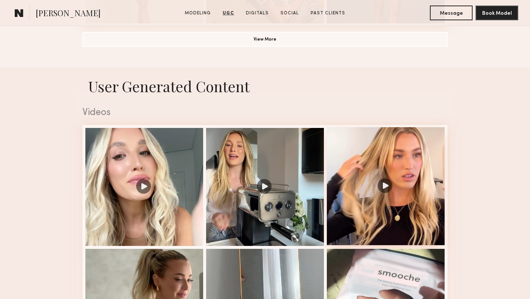
click at [384, 186] on div at bounding box center [386, 186] width 118 height 118
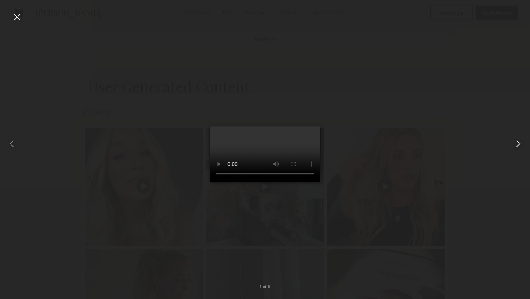
click at [520, 144] on common-icon at bounding box center [519, 144] width 12 height 12
click at [19, 18] on div at bounding box center [17, 17] width 12 height 12
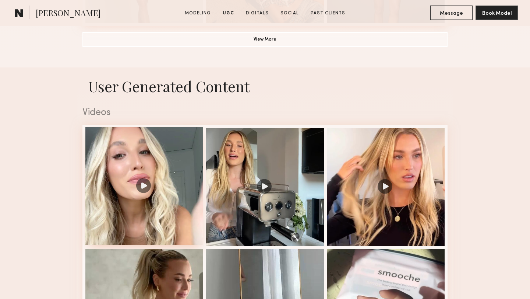
click at [144, 186] on div at bounding box center [144, 186] width 118 height 118
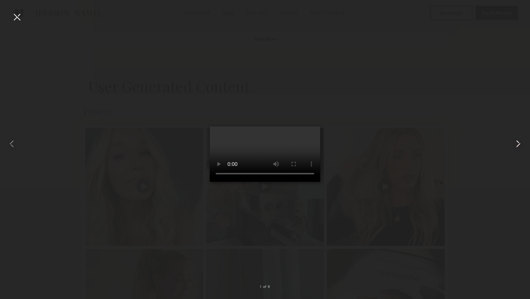
click at [518, 143] on common-icon at bounding box center [519, 144] width 12 height 12
click at [12, 145] on common-icon at bounding box center [12, 144] width 12 height 12
click at [19, 17] on div at bounding box center [17, 17] width 12 height 12
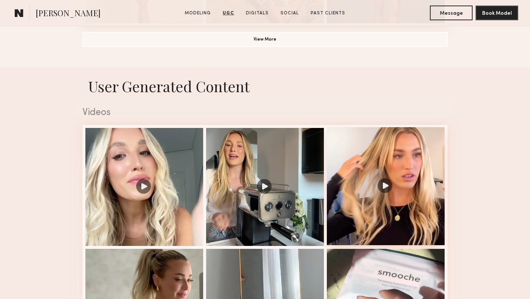
click at [385, 187] on div at bounding box center [386, 186] width 118 height 118
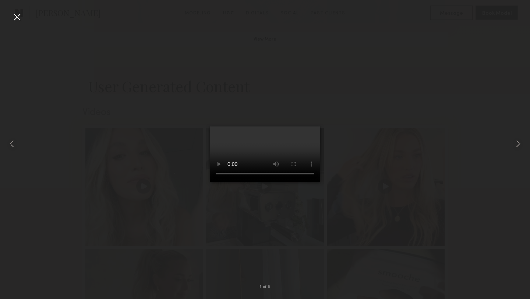
click at [16, 17] on div at bounding box center [17, 17] width 12 height 12
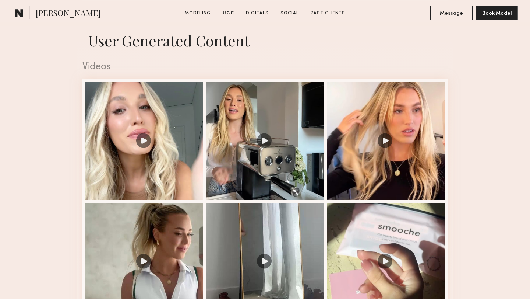
scroll to position [734, 0]
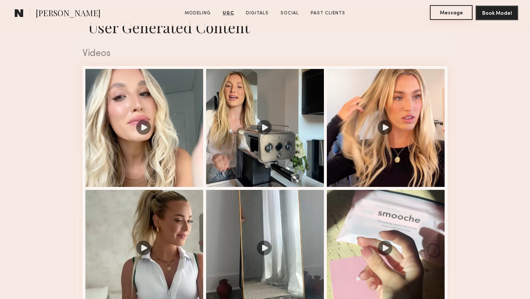
click at [446, 17] on button "Message" at bounding box center [451, 12] width 43 height 15
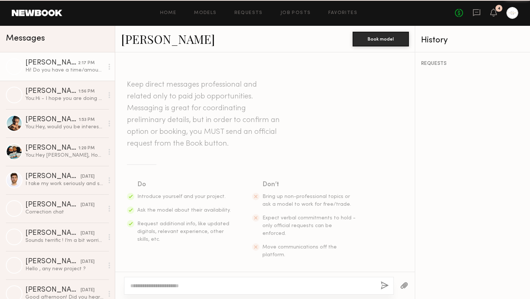
scroll to position [201, 0]
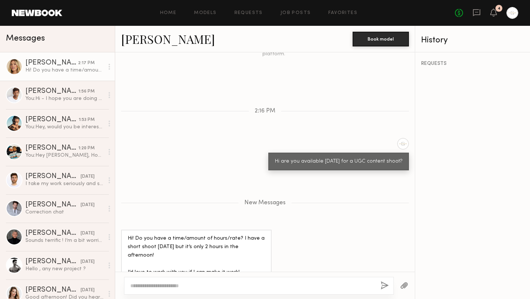
click at [173, 293] on div at bounding box center [259, 286] width 270 height 18
click at [156, 288] on textarea at bounding box center [252, 285] width 245 height 7
click at [160, 285] on textarea "**********" at bounding box center [252, 285] width 245 height 7
click at [198, 284] on textarea "**********" at bounding box center [252, 285] width 245 height 7
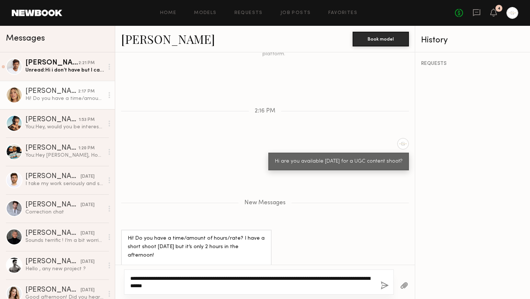
click at [293, 277] on textarea "**********" at bounding box center [252, 281] width 245 height 15
click at [320, 277] on textarea "**********" at bounding box center [252, 281] width 245 height 15
click at [296, 286] on textarea "**********" at bounding box center [252, 281] width 245 height 15
click at [353, 276] on textarea "**********" at bounding box center [252, 281] width 245 height 15
click at [344, 287] on textarea "**********" at bounding box center [252, 281] width 245 height 15
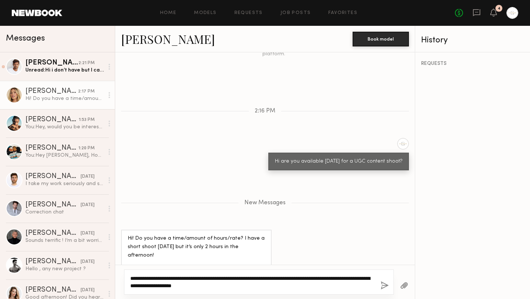
scroll to position [208, 0]
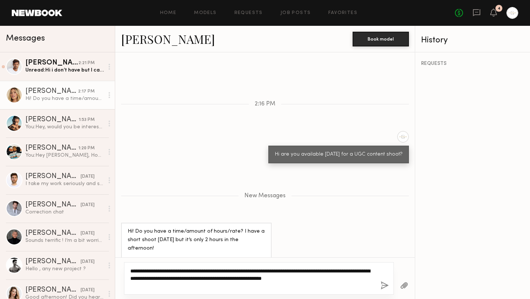
type textarea "**********"
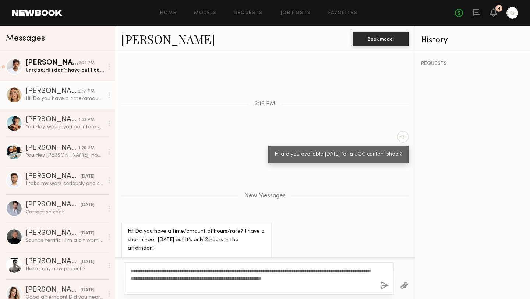
click at [383, 285] on button "button" at bounding box center [385, 285] width 8 height 9
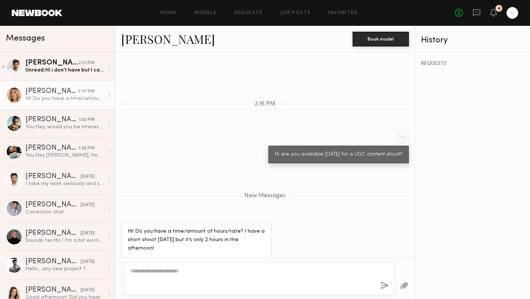
scroll to position [261, 0]
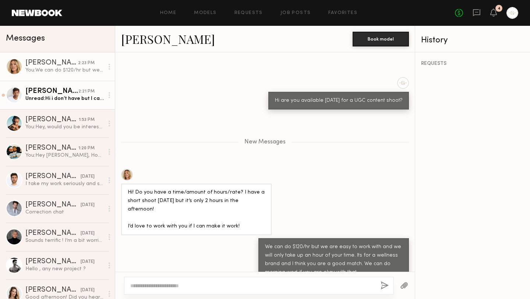
click at [80, 97] on div "Unread: Hi i don’t have but I can do one" at bounding box center [64, 98] width 78 height 7
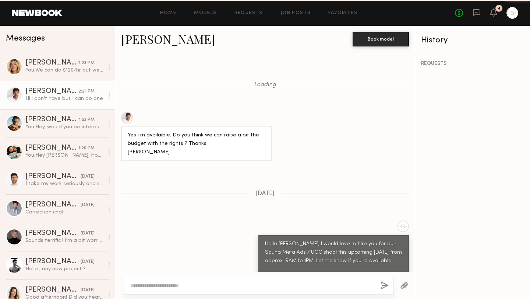
scroll to position [808, 0]
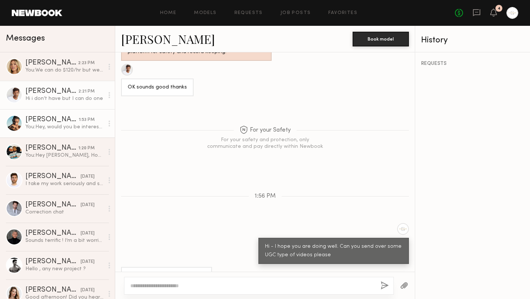
click at [68, 126] on div "You: Hey, would you be interested in doing some UGC content for a wellness bran…" at bounding box center [64, 126] width 78 height 7
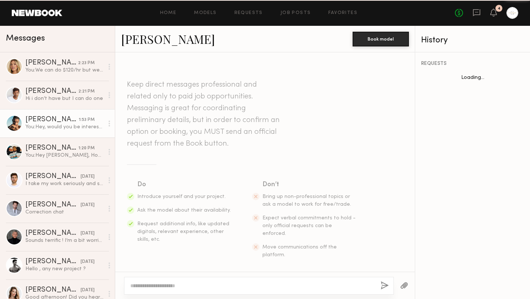
scroll to position [124, 0]
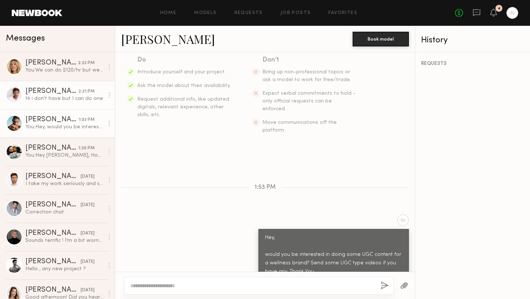
click at [69, 98] on div "Hi i don’t have but I can do one" at bounding box center [64, 98] width 78 height 7
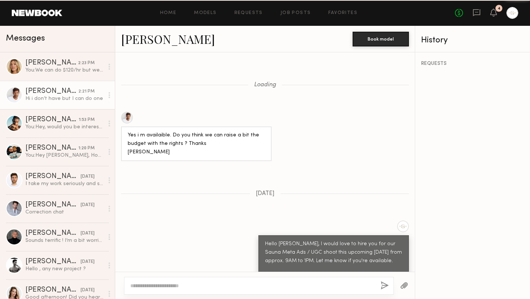
scroll to position [808, 0]
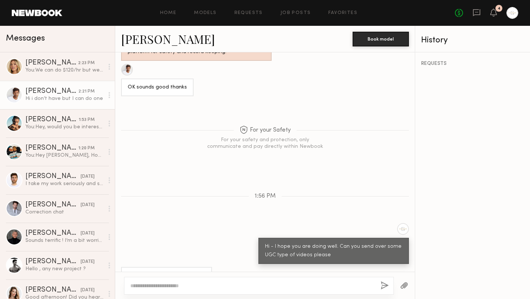
click at [189, 289] on div at bounding box center [259, 286] width 270 height 18
click at [175, 286] on textarea at bounding box center [252, 285] width 245 height 7
type textarea "******"
click at [384, 284] on button "button" at bounding box center [385, 285] width 8 height 9
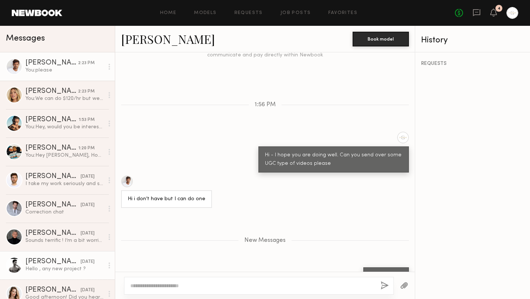
click at [57, 269] on div "Hello , any new project ?" at bounding box center [64, 268] width 78 height 7
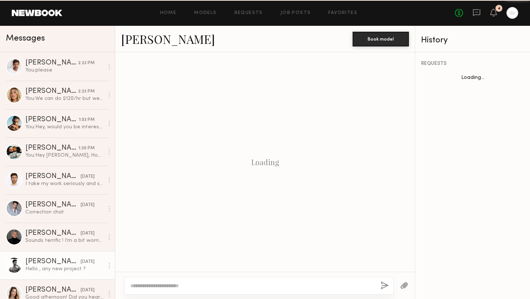
scroll to position [588, 0]
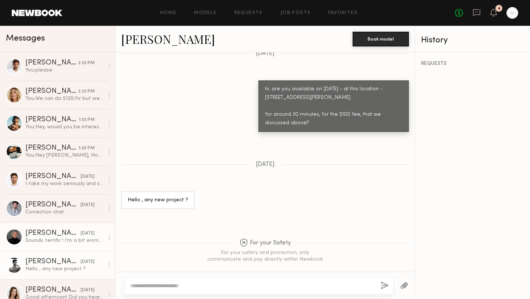
click at [70, 242] on div "Sounds terrific ! I’m a bit worried about wardrobe… do you have any “look books…" at bounding box center [64, 240] width 78 height 7
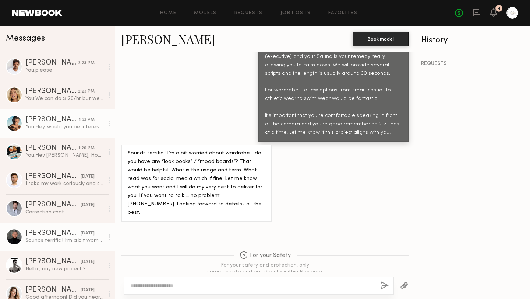
click at [63, 124] on div "You: Hey, would you be interested in doing some UGC content for a wellness bran…" at bounding box center [64, 126] width 78 height 7
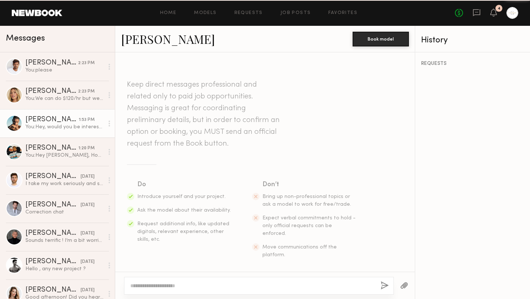
scroll to position [124, 0]
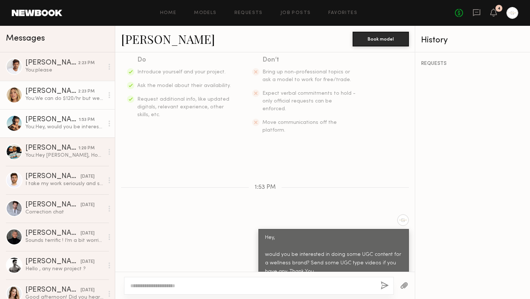
click at [67, 98] on div "You: We can do $120/hr but we are easy to work with and we will only take up an…" at bounding box center [64, 98] width 78 height 7
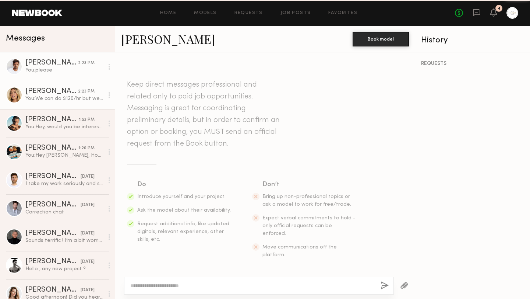
scroll to position [275, 0]
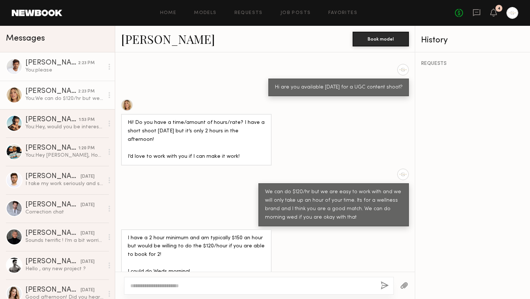
click at [66, 68] on div "You: please" at bounding box center [64, 70] width 78 height 7
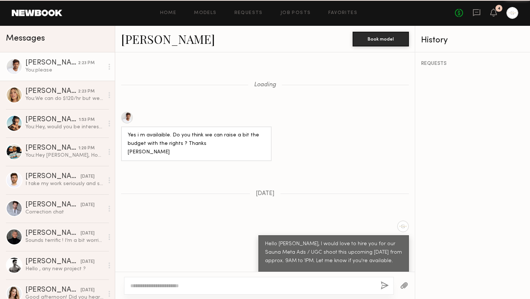
scroll to position [844, 0]
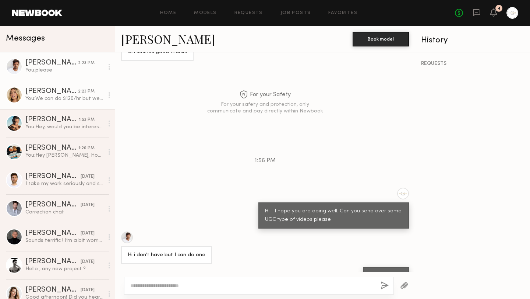
click at [67, 94] on div "[PERSON_NAME]" at bounding box center [51, 91] width 53 height 7
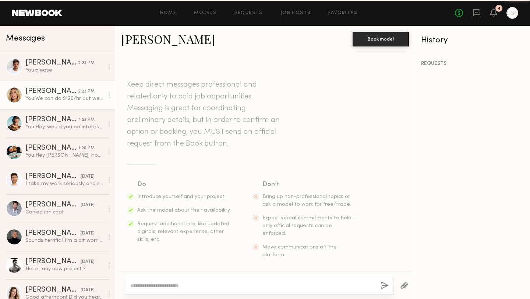
scroll to position [275, 0]
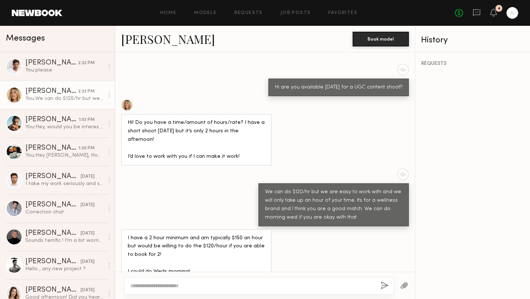
click at [179, 284] on textarea at bounding box center [252, 285] width 245 height 7
click at [186, 288] on textarea at bounding box center [252, 285] width 245 height 7
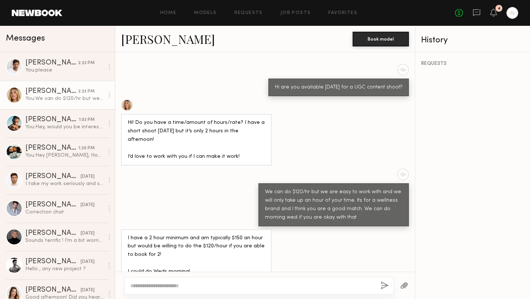
click at [67, 99] on div "You: We can do $120/hr but we are easy to work with and we will only take up an…" at bounding box center [64, 98] width 78 height 7
click at [18, 95] on div at bounding box center [14, 95] width 17 height 17
click at [48, 91] on div "[PERSON_NAME]" at bounding box center [51, 91] width 53 height 7
click at [124, 99] on div at bounding box center [127, 105] width 12 height 12
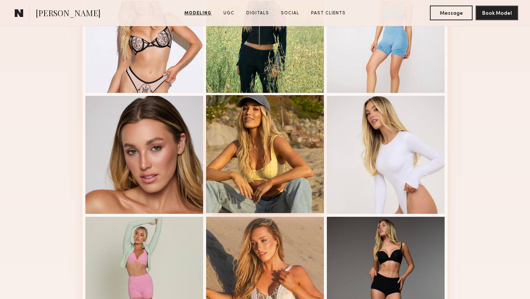
scroll to position [496, 0]
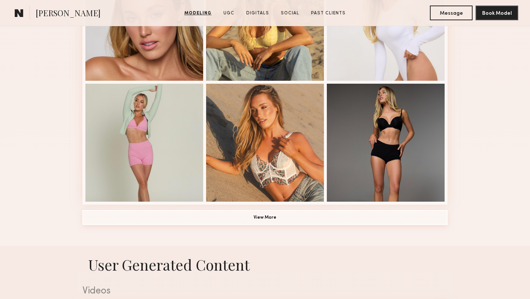
click at [260, 218] on button "View More" at bounding box center [264, 217] width 365 height 15
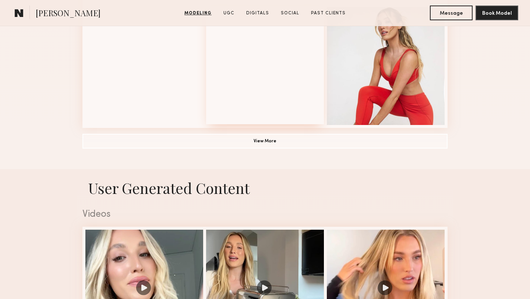
scroll to position [1067, 0]
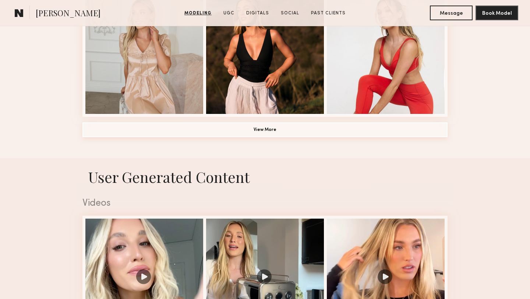
click at [298, 135] on button "View More" at bounding box center [264, 129] width 365 height 15
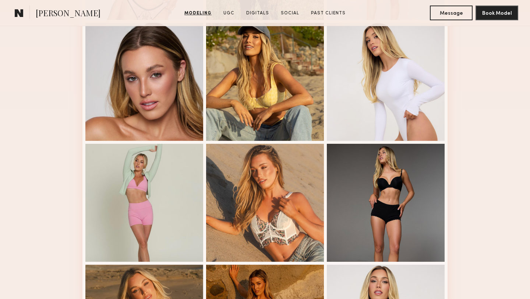
scroll to position [399, 0]
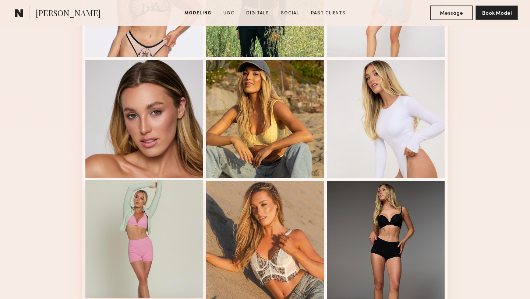
click at [156, 230] on div at bounding box center [144, 239] width 118 height 118
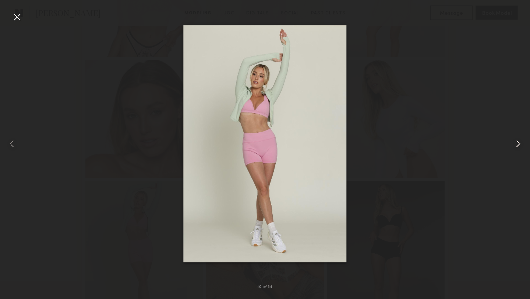
click at [518, 144] on common-icon at bounding box center [519, 144] width 12 height 12
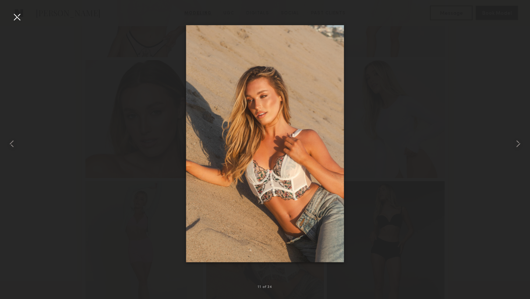
click at [19, 19] on div at bounding box center [17, 17] width 12 height 12
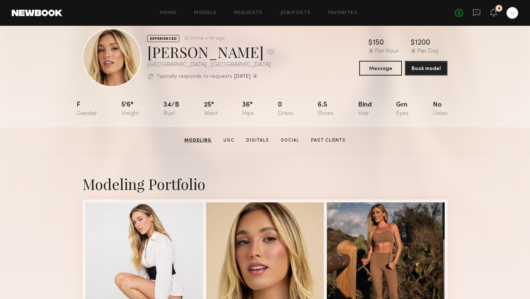
scroll to position [12, 0]
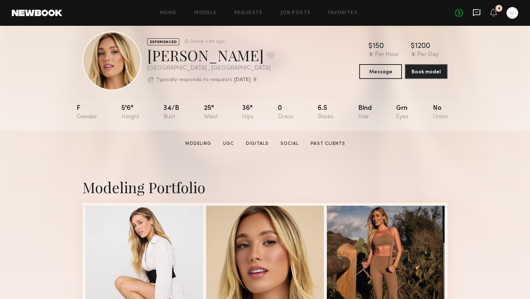
click at [475, 13] on icon at bounding box center [477, 12] width 8 height 8
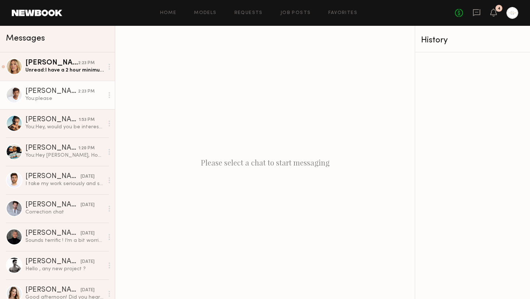
click at [63, 96] on div "You: please" at bounding box center [64, 98] width 78 height 7
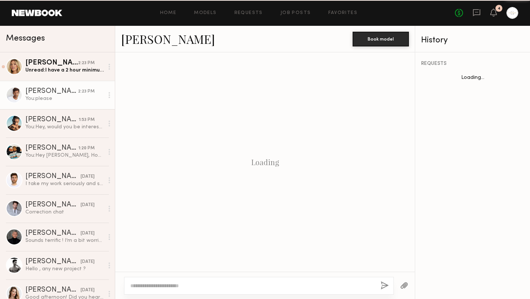
scroll to position [735, 0]
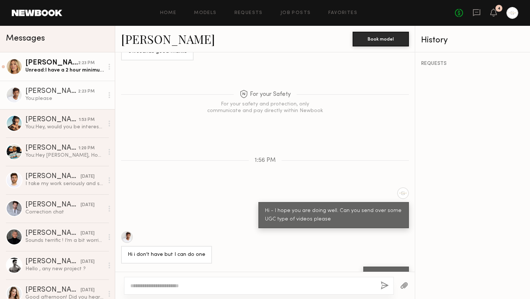
click at [68, 68] on div "Unread: I have a 2 hour minimum and am typically $150 an hour but would be will…" at bounding box center [64, 70] width 78 height 7
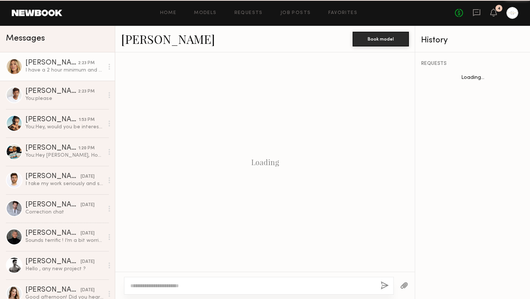
scroll to position [275, 0]
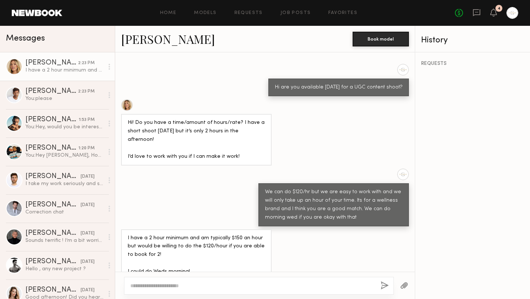
click at [64, 70] on div "I have a 2 hour minimum and am typically $150 an hour but would be willing to d…" at bounding box center [64, 70] width 78 height 7
click at [69, 69] on div "I have a 2 hour minimum and am typically $150 an hour but would be willing to d…" at bounding box center [64, 70] width 78 height 7
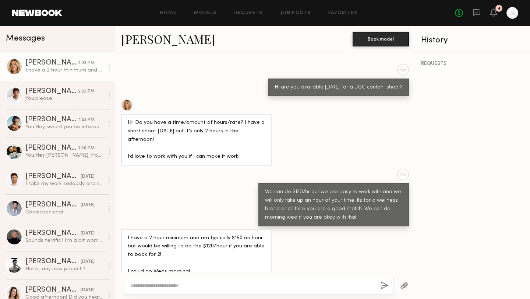
click at [15, 69] on div at bounding box center [14, 66] width 17 height 17
click at [57, 68] on div "I have a 2 hour minimum and am typically $150 an hour but would be willing to d…" at bounding box center [64, 70] width 78 height 7
click at [130, 99] on div at bounding box center [127, 105] width 12 height 12
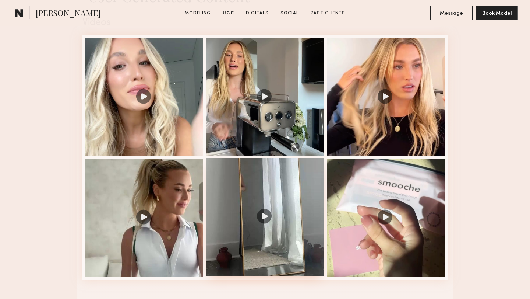
scroll to position [763, 0]
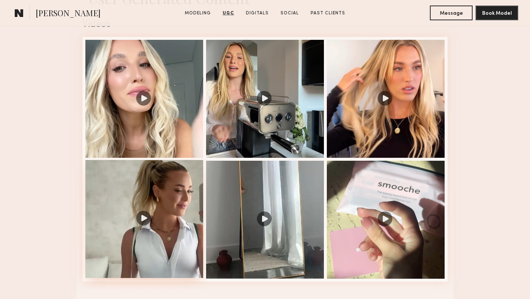
click at [144, 218] on div at bounding box center [144, 219] width 118 height 118
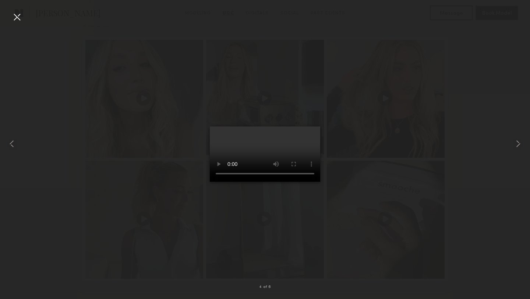
click at [475, 173] on div at bounding box center [265, 143] width 530 height 263
click at [520, 141] on common-icon at bounding box center [519, 144] width 12 height 12
click at [18, 17] on div at bounding box center [17, 17] width 12 height 12
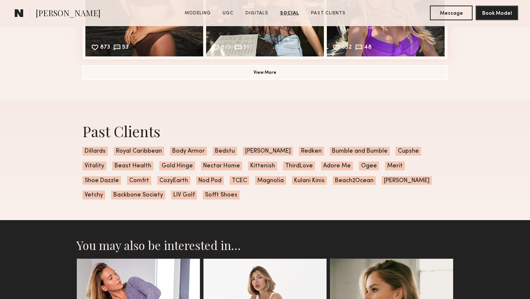
scroll to position [1624, 0]
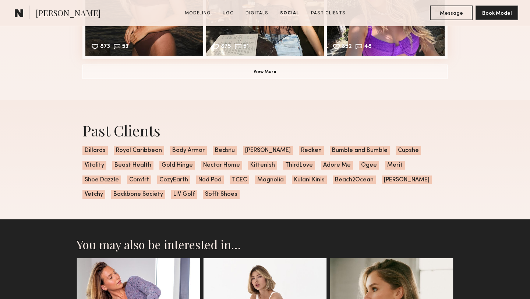
click at [106, 161] on span "Vitality" at bounding box center [94, 165] width 24 height 9
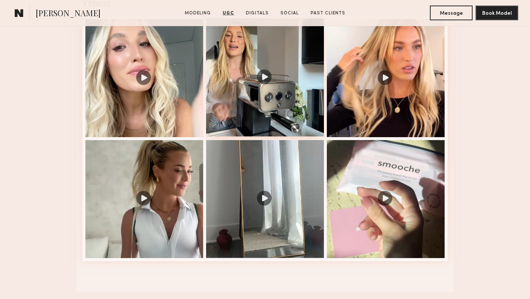
scroll to position [770, 0]
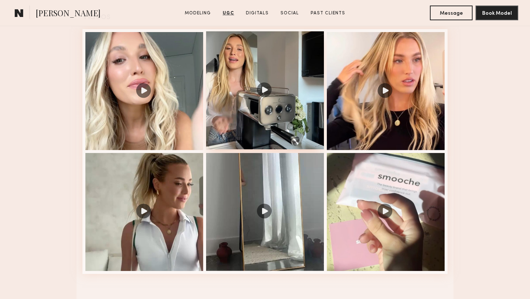
click at [264, 89] on div at bounding box center [265, 90] width 118 height 118
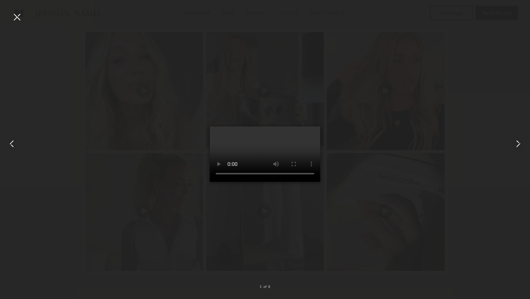
click at [517, 138] on common-icon at bounding box center [519, 144] width 12 height 12
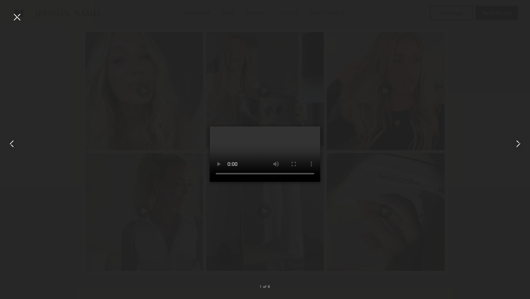
click at [517, 138] on common-icon at bounding box center [519, 144] width 12 height 12
click at [95, 128] on div at bounding box center [265, 143] width 530 height 263
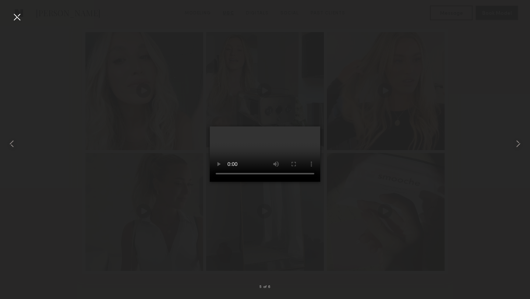
click at [17, 18] on div at bounding box center [17, 17] width 12 height 12
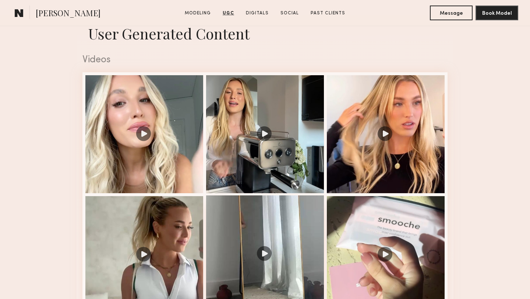
scroll to position [725, 0]
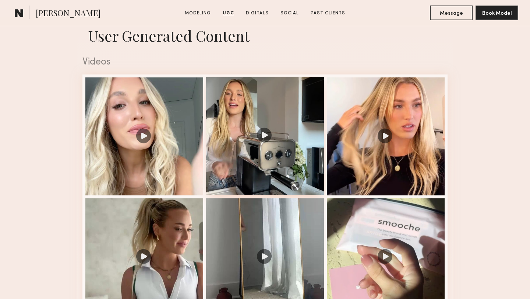
click at [265, 137] on div at bounding box center [265, 136] width 118 height 118
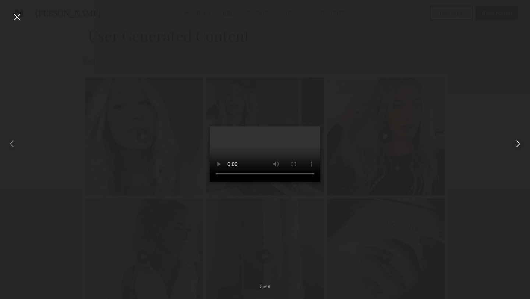
click at [522, 143] on common-icon at bounding box center [519, 144] width 12 height 12
click at [522, 142] on common-icon at bounding box center [519, 144] width 12 height 12
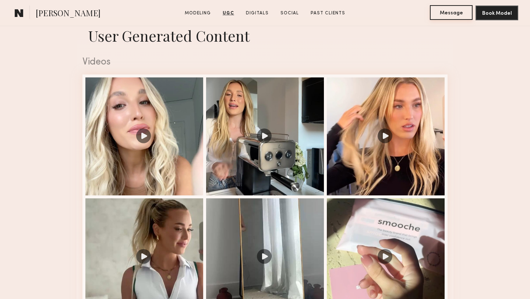
click at [450, 15] on button "Message" at bounding box center [451, 12] width 43 height 15
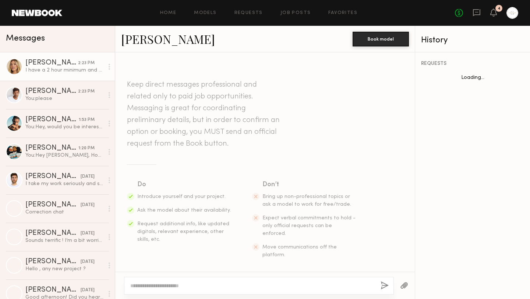
scroll to position [275, 0]
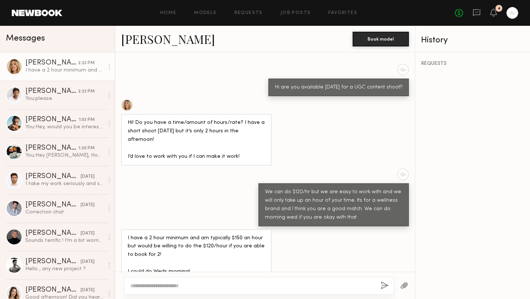
type textarea "*"
type textarea "**********"
click at [383, 286] on button "button" at bounding box center [385, 285] width 8 height 9
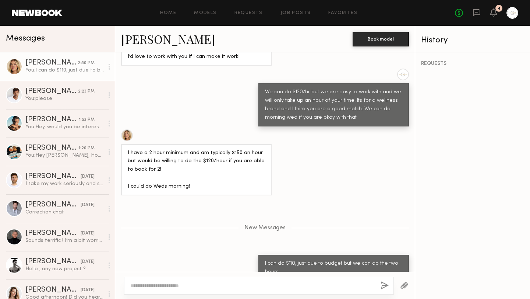
click at [381, 281] on button "button" at bounding box center [385, 285] width 8 height 9
click at [263, 291] on div at bounding box center [259, 286] width 270 height 18
click at [235, 285] on textarea at bounding box center [252, 285] width 245 height 7
type textarea "******"
drag, startPoint x: 163, startPoint y: 288, endPoint x: 127, endPoint y: 286, distance: 36.9
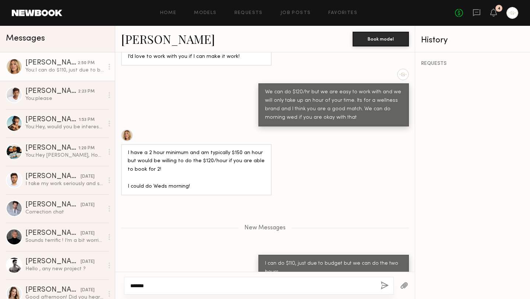
click at [127, 286] on div "******" at bounding box center [259, 286] width 270 height 18
click at [151, 288] on textarea at bounding box center [252, 285] width 245 height 7
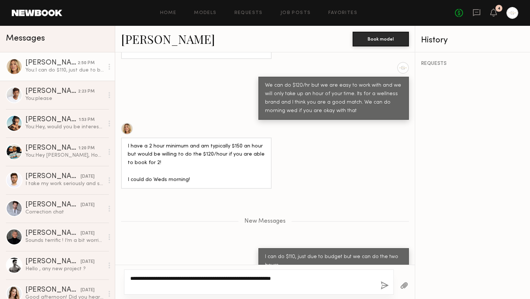
type textarea "**********"
click at [384, 285] on button "button" at bounding box center [385, 285] width 8 height 9
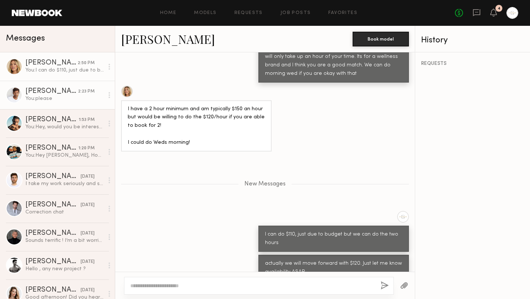
click at [70, 100] on div "You: please" at bounding box center [64, 98] width 78 height 7
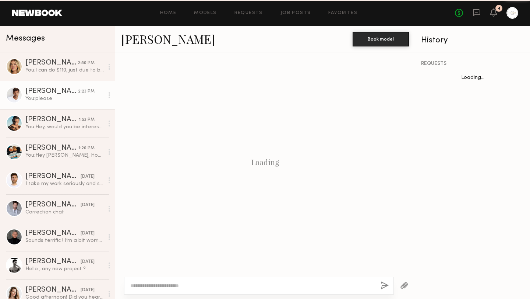
scroll to position [735, 0]
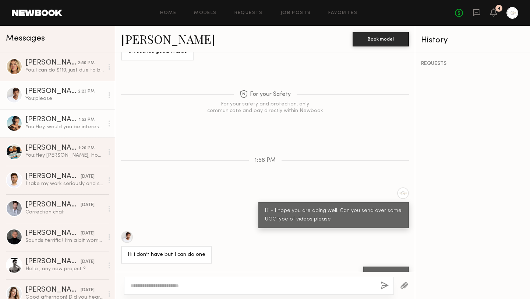
click at [63, 129] on div "You: Hey, would you be interested in doing some UGC content for a wellness bran…" at bounding box center [64, 126] width 78 height 7
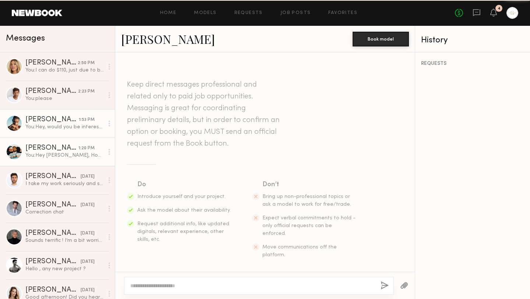
scroll to position [124, 0]
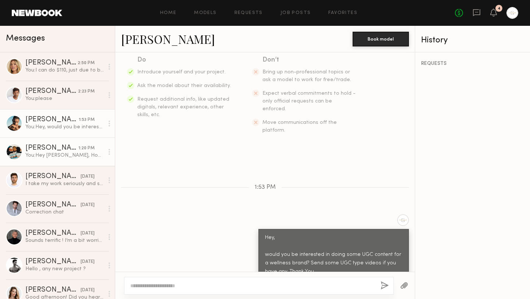
click at [64, 154] on div "You: Hey Jacon, Hope all is well. Are you open to doing some UGC content?" at bounding box center [64, 155] width 78 height 7
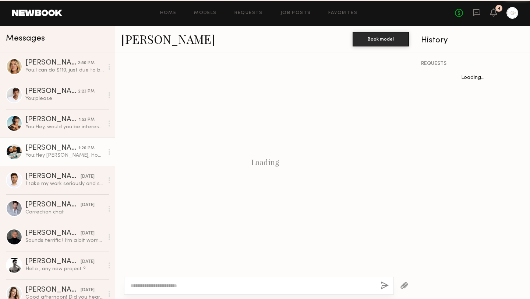
scroll to position [510, 0]
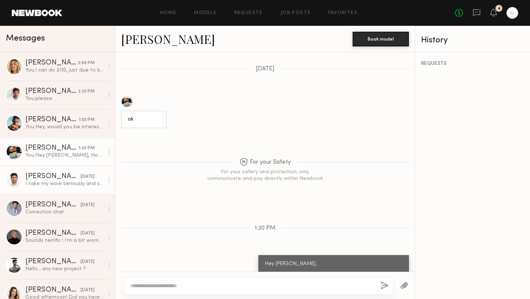
click at [67, 179] on div "Erik R." at bounding box center [52, 176] width 55 height 7
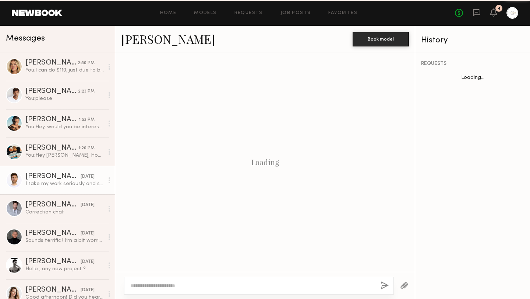
scroll to position [558, 0]
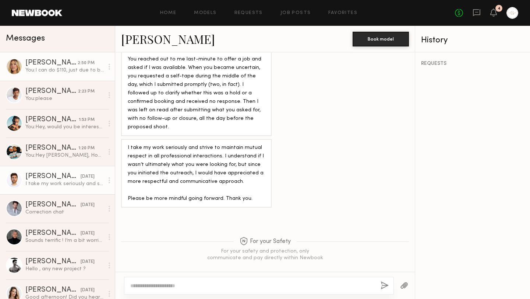
click at [70, 67] on div "You: I can do $110, just due to budget but we can do the two hours" at bounding box center [64, 70] width 78 height 7
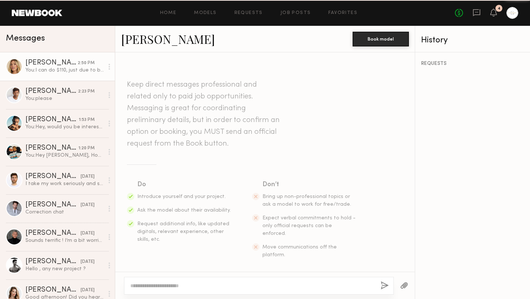
scroll to position [362, 0]
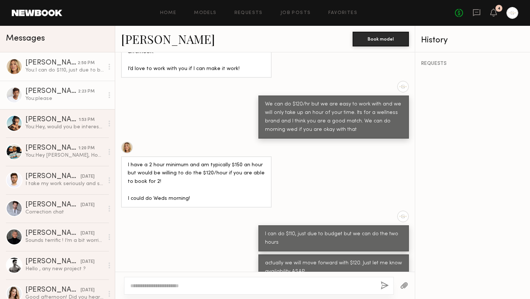
click at [75, 101] on div "You: please" at bounding box center [64, 98] width 78 height 7
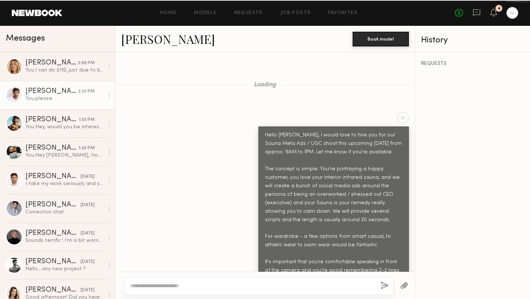
scroll to position [735, 0]
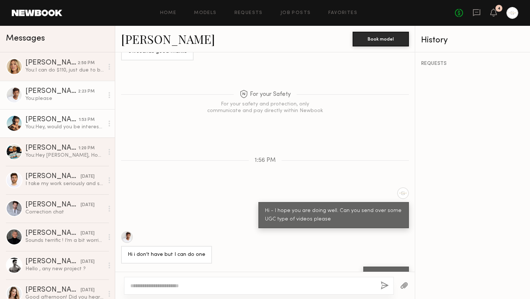
click at [68, 126] on div "You: Hey, would you be interested in doing some UGC content for a wellness bran…" at bounding box center [64, 126] width 78 height 7
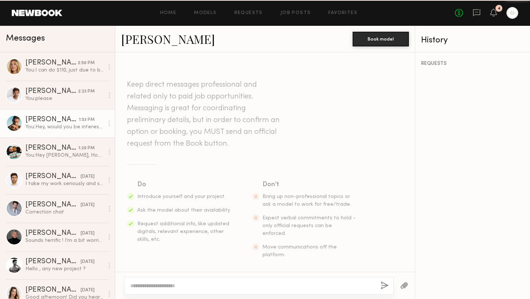
scroll to position [124, 0]
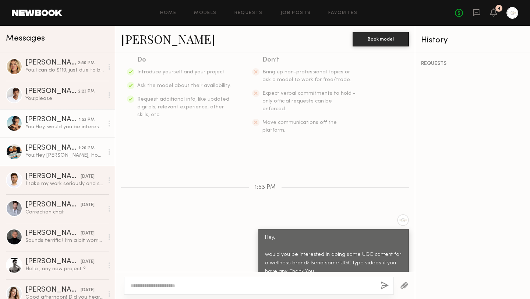
click at [71, 157] on div "You: Hey Jacon, Hope all is well. Are you open to doing some UGC content?" at bounding box center [64, 155] width 78 height 7
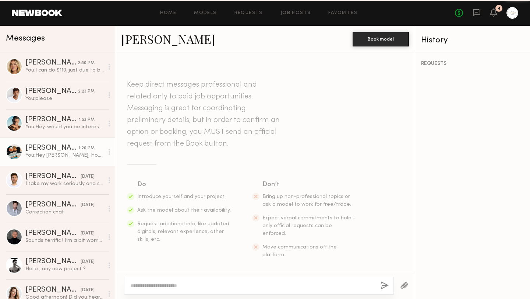
scroll to position [510, 0]
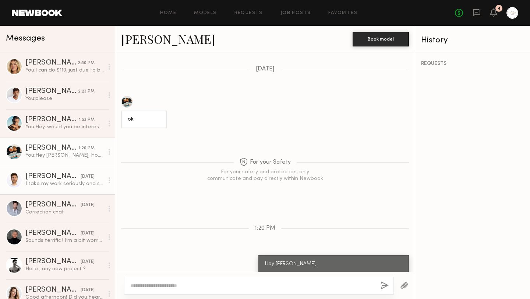
click at [70, 180] on div "I take my work seriously and strive to maintain mutual respect in all professio…" at bounding box center [64, 183] width 78 height 7
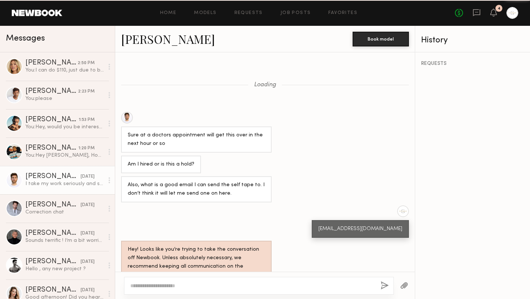
scroll to position [558, 0]
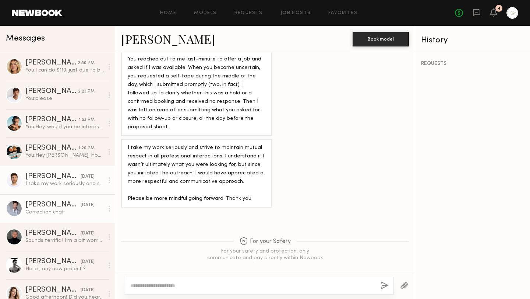
click at [71, 208] on div "Correction chat" at bounding box center [64, 211] width 78 height 7
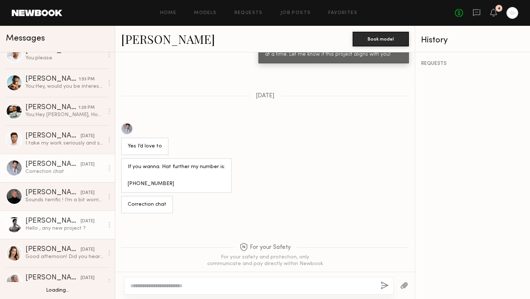
scroll to position [54, 0]
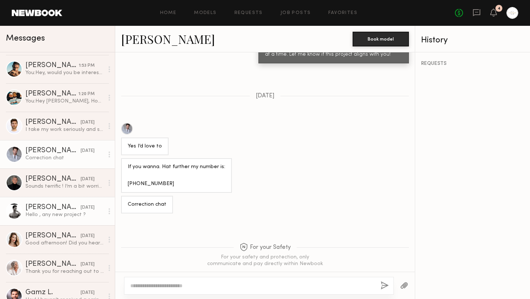
click at [70, 216] on div "Hello , any new project ?" at bounding box center [64, 214] width 78 height 7
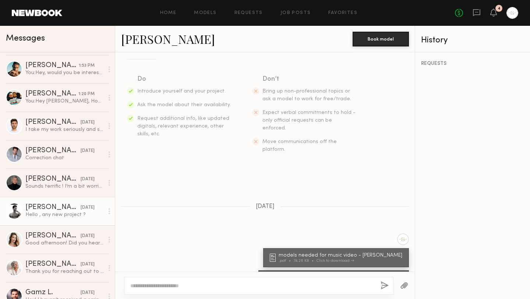
scroll to position [587, 0]
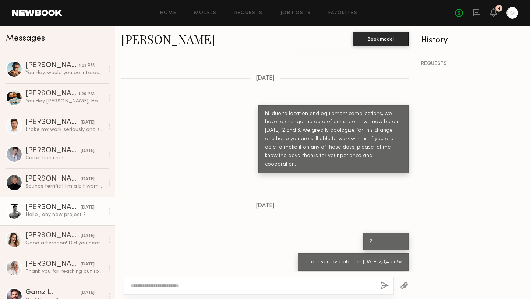
click at [182, 286] on textarea at bounding box center [252, 285] width 245 height 7
type textarea "*"
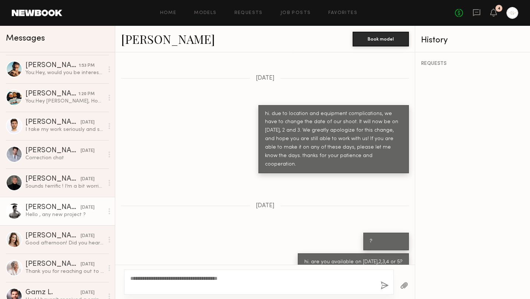
click at [221, 275] on textarea "**********" at bounding box center [252, 281] width 245 height 15
type textarea "**********"
click at [385, 285] on button "button" at bounding box center [385, 285] width 8 height 9
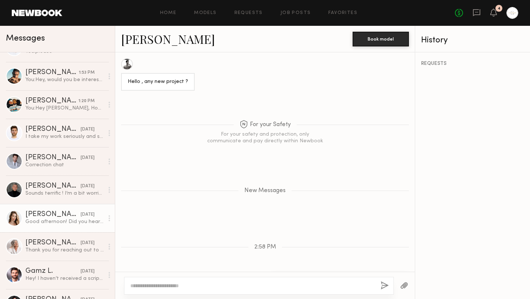
scroll to position [81, 0]
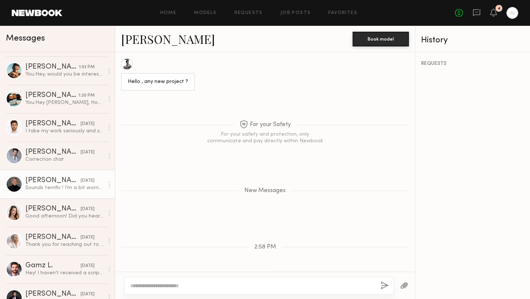
click at [68, 189] on div "Sounds terrific ! I’m a bit worried about wardrobe… do you have any “look books…" at bounding box center [64, 187] width 78 height 7
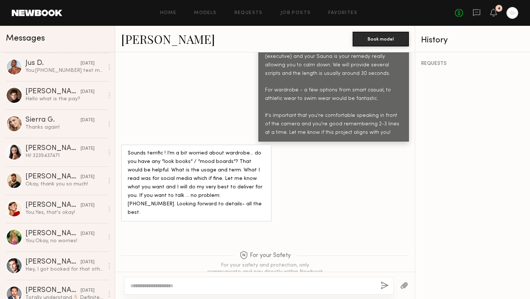
scroll to position [502, 0]
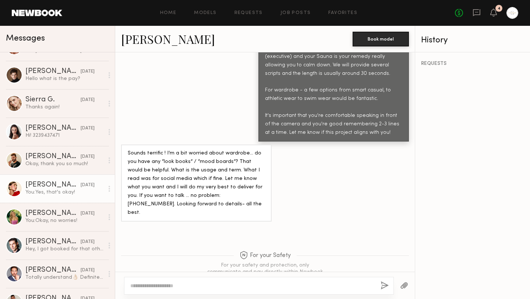
click at [68, 195] on div "You: Yes, that's okay!" at bounding box center [64, 192] width 78 height 7
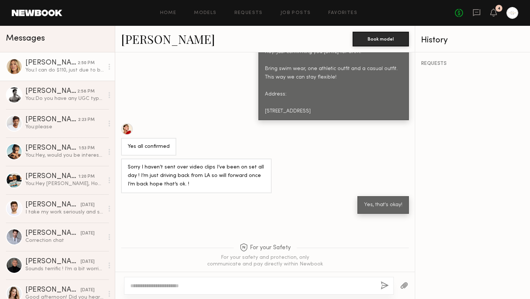
click at [74, 73] on div "You: I can do $110, just due to budget but we can do the two hours" at bounding box center [64, 70] width 78 height 7
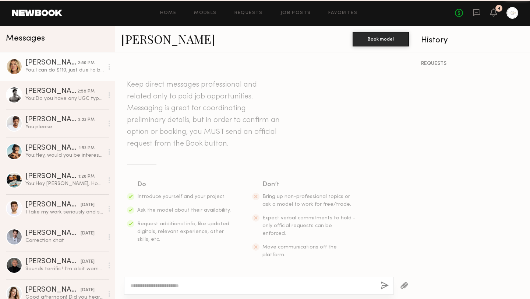
scroll to position [391, 0]
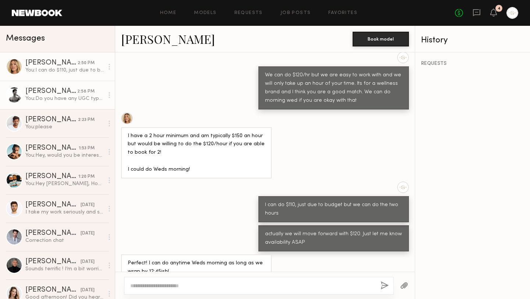
click at [78, 103] on link "Davide G. 2:58 PM You: Do you have any UGC type of content we can see?" at bounding box center [57, 95] width 115 height 28
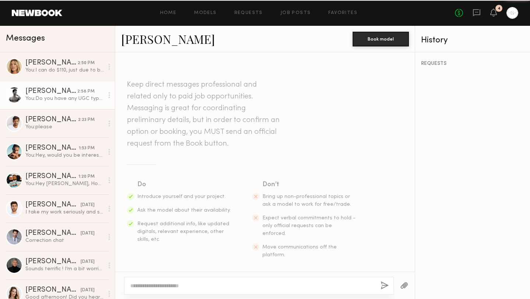
scroll to position [914, 0]
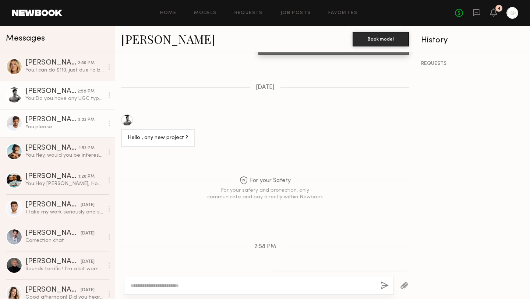
click at [73, 134] on link "Cédric C. 2:23 PM You: please" at bounding box center [57, 123] width 115 height 28
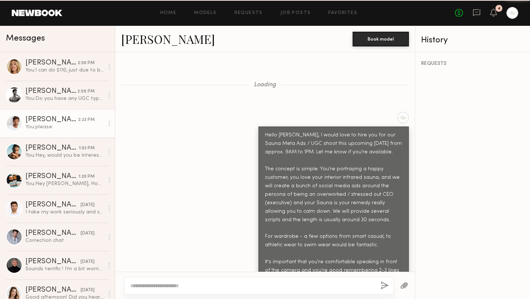
scroll to position [735, 0]
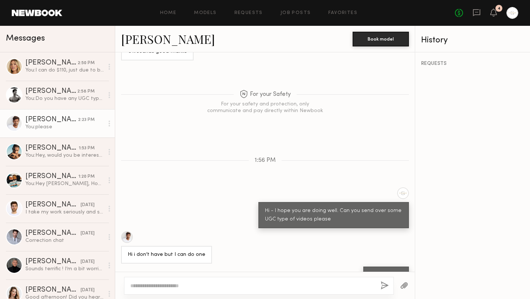
click at [127, 231] on div at bounding box center [127, 237] width 12 height 12
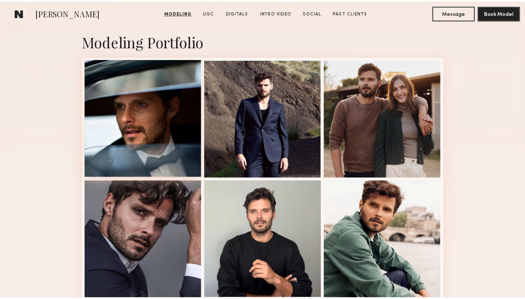
scroll to position [189, 0]
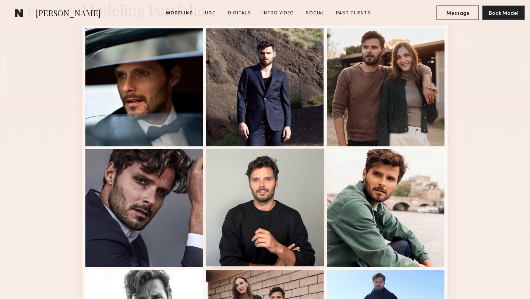
click at [258, 209] on div at bounding box center [265, 207] width 118 height 118
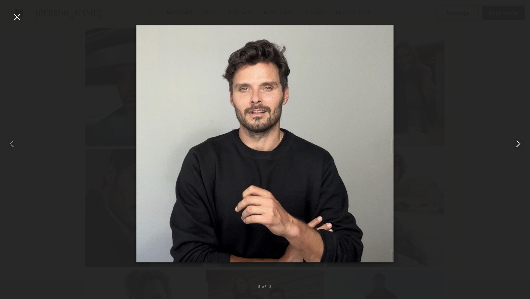
click at [517, 144] on common-icon at bounding box center [519, 144] width 12 height 12
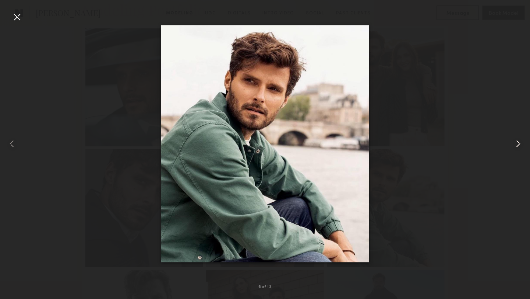
click at [517, 144] on common-icon at bounding box center [519, 144] width 12 height 12
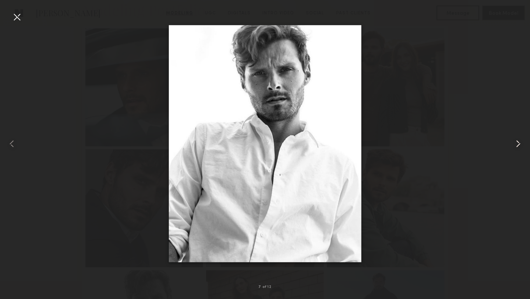
click at [517, 144] on common-icon at bounding box center [519, 144] width 12 height 12
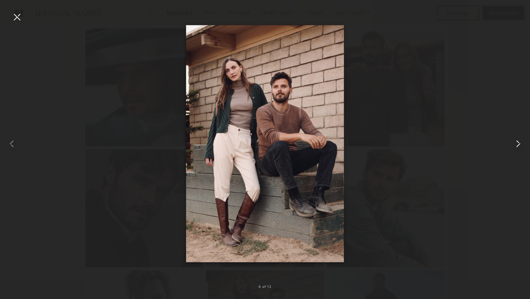
click at [517, 144] on common-icon at bounding box center [519, 144] width 12 height 12
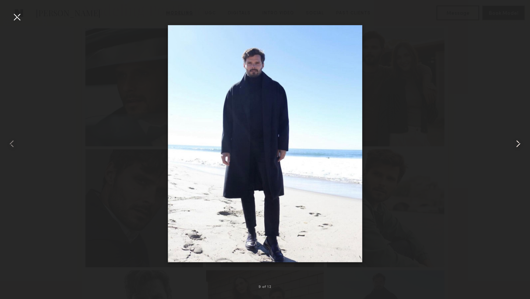
click at [517, 144] on common-icon at bounding box center [519, 144] width 12 height 12
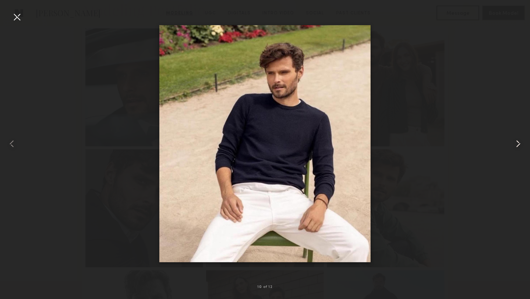
click at [517, 144] on common-icon at bounding box center [519, 144] width 12 height 12
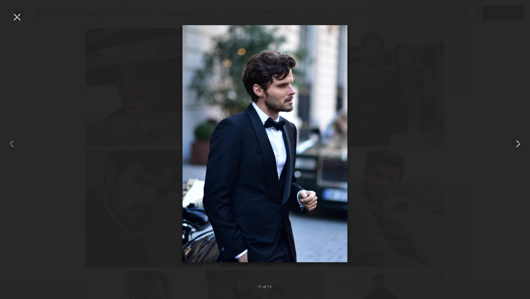
click at [517, 144] on common-icon at bounding box center [519, 144] width 12 height 12
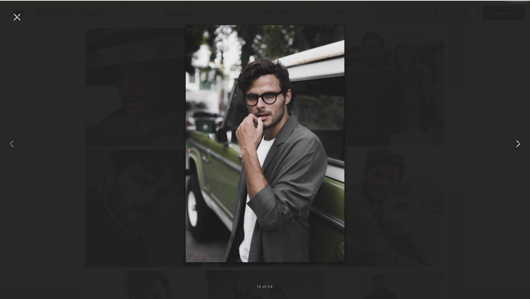
click at [517, 144] on common-icon at bounding box center [519, 144] width 12 height 12
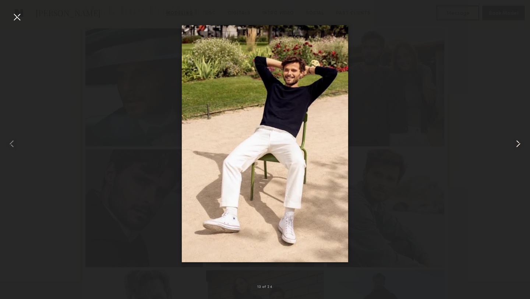
click at [517, 144] on common-icon at bounding box center [519, 144] width 12 height 12
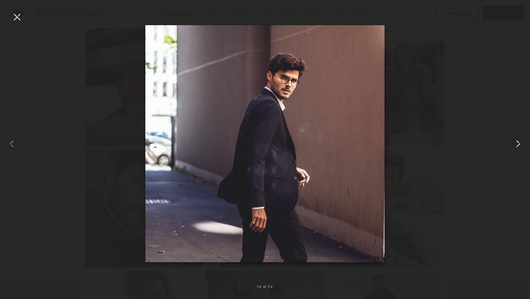
click at [517, 144] on common-icon at bounding box center [519, 144] width 12 height 12
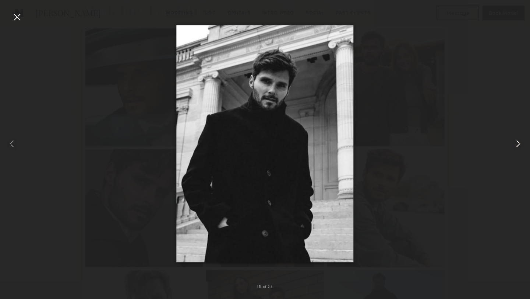
click at [517, 144] on common-icon at bounding box center [519, 144] width 12 height 12
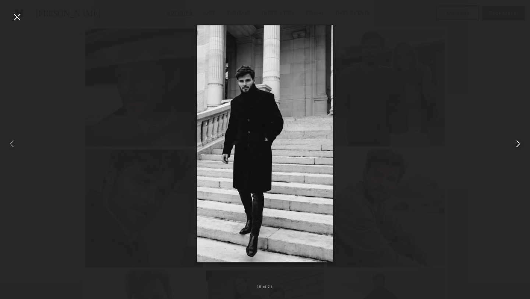
click at [517, 144] on common-icon at bounding box center [519, 144] width 12 height 12
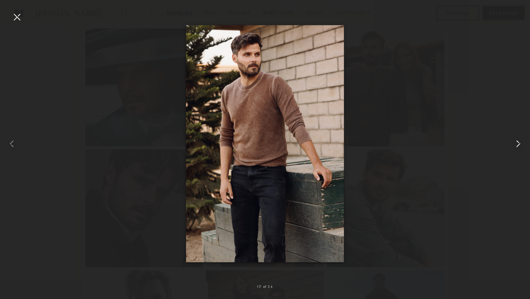
click at [517, 144] on common-icon at bounding box center [519, 144] width 12 height 12
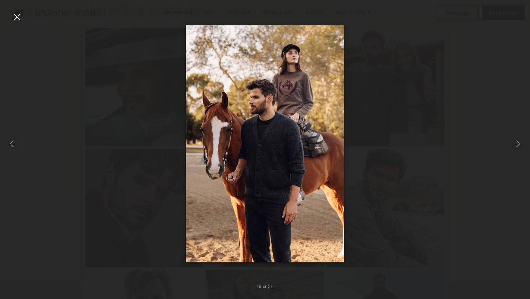
click at [16, 17] on div at bounding box center [17, 17] width 12 height 12
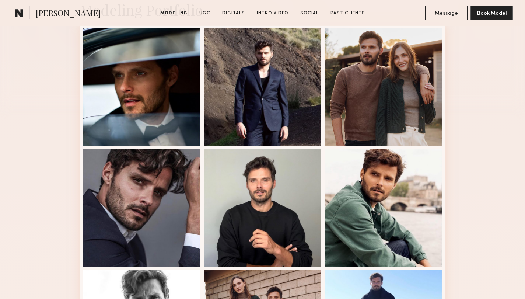
click at [19, 14] on common-icon at bounding box center [19, 13] width 9 height 10
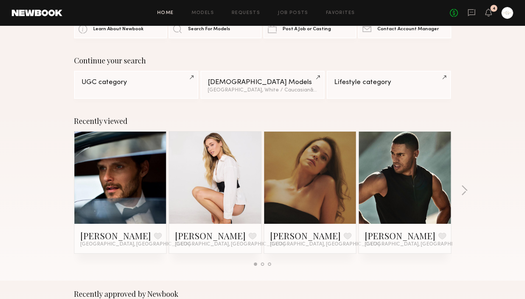
scroll to position [38, 0]
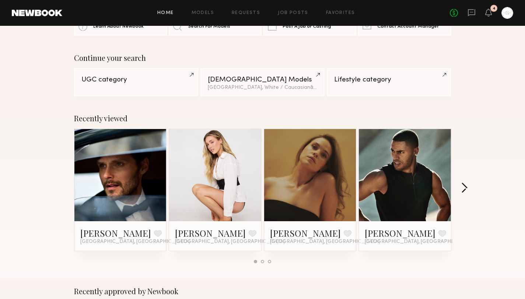
click at [464, 189] on button "button" at bounding box center [464, 188] width 7 height 12
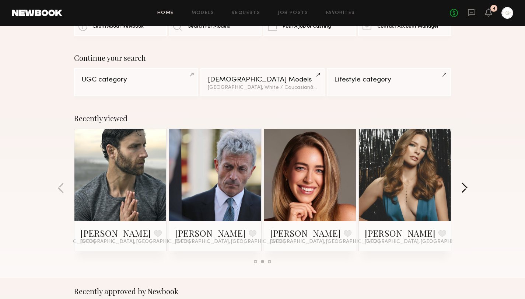
click at [464, 188] on button "button" at bounding box center [464, 188] width 7 height 12
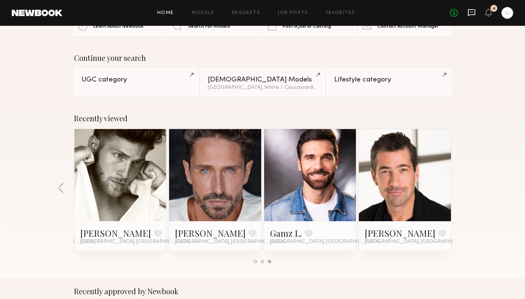
click at [472, 13] on icon at bounding box center [471, 12] width 8 height 8
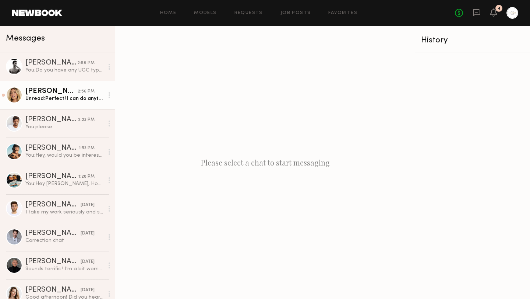
click at [71, 101] on div "Unread: Perfect! I can do anytime Weds morning as long as we wrap by 12:45ish!" at bounding box center [64, 98] width 78 height 7
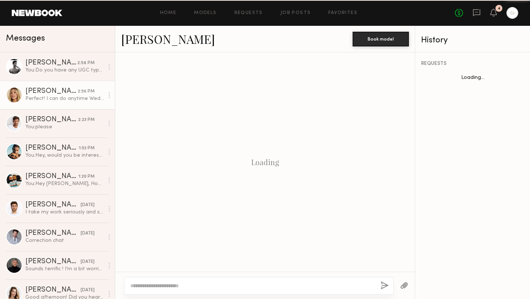
scroll to position [391, 0]
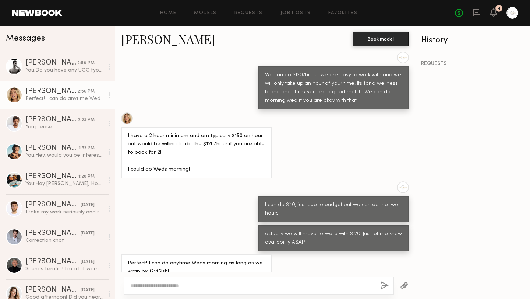
click at [140, 287] on textarea at bounding box center [252, 285] width 245 height 7
type textarea "**********"
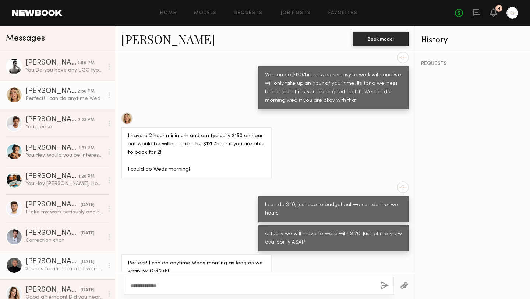
drag, startPoint x: 175, startPoint y: 282, endPoint x: 84, endPoint y: 278, distance: 91.1
click at [84, 278] on div "Messages Davide G. 2:58 PM You: Do you have any UGC type of content we can see?…" at bounding box center [265, 162] width 530 height 273
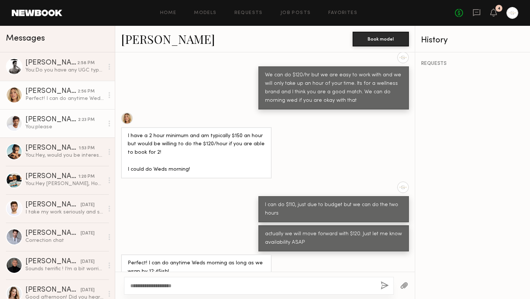
type textarea "**********"
click at [53, 129] on div "You: please" at bounding box center [64, 126] width 78 height 7
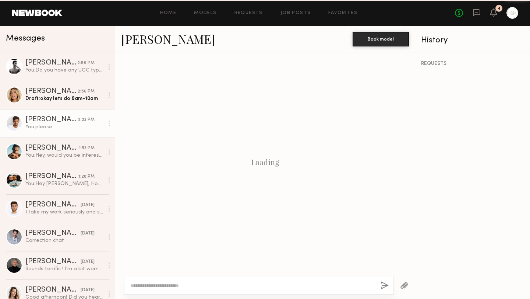
scroll to position [735, 0]
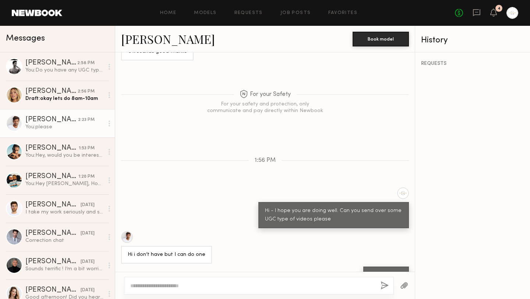
click at [156, 285] on textarea at bounding box center [252, 285] width 245 height 7
type textarea "**********"
click at [384, 285] on button "button" at bounding box center [385, 285] width 8 height 9
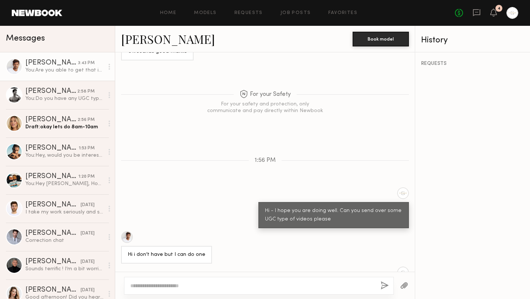
scroll to position [827, 0]
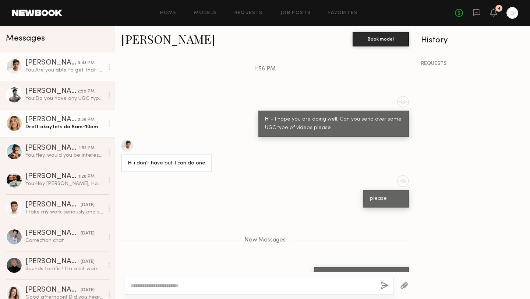
click at [61, 126] on div "Draft: okay lets do 8am-10am" at bounding box center [64, 126] width 78 height 7
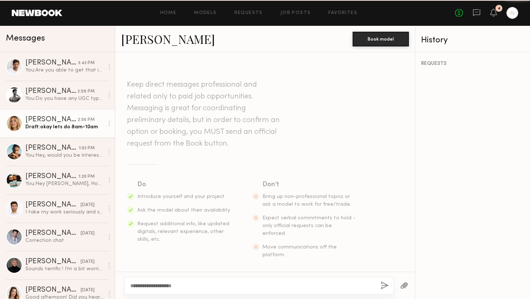
scroll to position [391, 0]
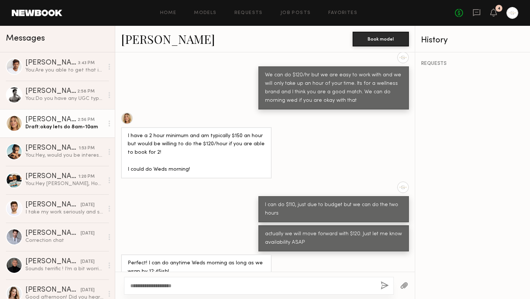
click at [142, 284] on textarea "**********" at bounding box center [252, 285] width 245 height 7
click at [73, 126] on div "Draft: okay lets do 8am-10am" at bounding box center [64, 126] width 78 height 7
click at [168, 286] on textarea "**********" at bounding box center [252, 285] width 245 height 7
click at [197, 284] on textarea "**********" at bounding box center [252, 285] width 245 height 7
click at [247, 287] on textarea "**********" at bounding box center [252, 285] width 245 height 7
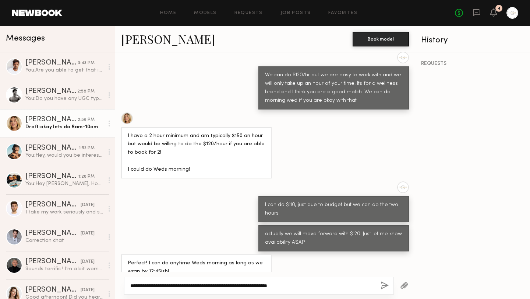
type textarea "**********"
click at [385, 286] on button "button" at bounding box center [385, 285] width 8 height 9
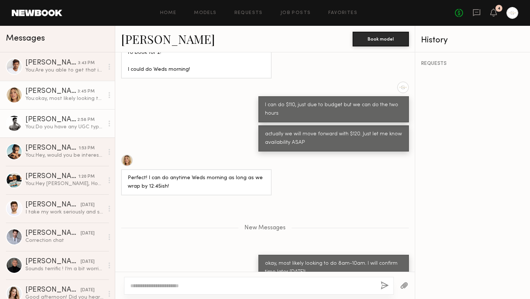
click at [59, 124] on div "You: Do you have any UGC type of content we can see?" at bounding box center [64, 126] width 78 height 7
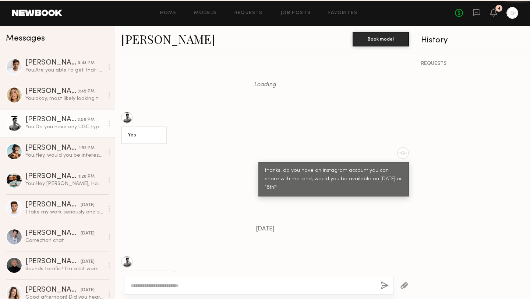
scroll to position [619, 0]
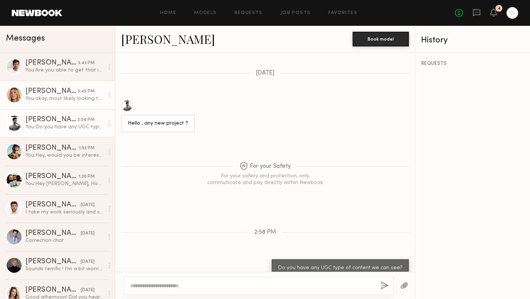
click at [64, 99] on div "You: okay, most likely looking to do 8am-10am. I will confirm time later today!" at bounding box center [64, 98] width 78 height 7
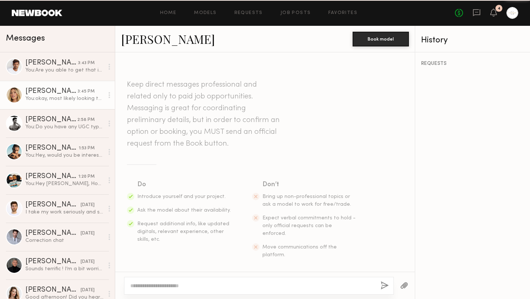
click at [64, 99] on div "You: okay, most likely looking to do 8am-10am. I will confirm time later today!" at bounding box center [64, 98] width 78 height 7
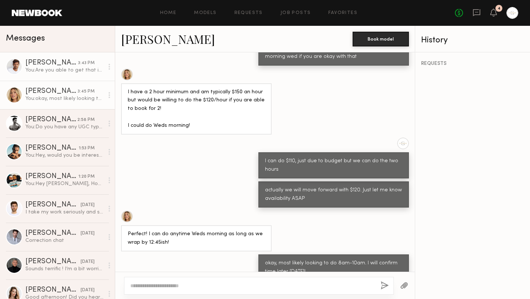
click at [67, 70] on div "You: Are you able to get that in today?" at bounding box center [64, 70] width 78 height 7
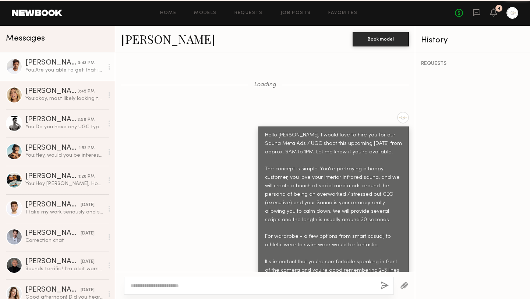
scroll to position [771, 0]
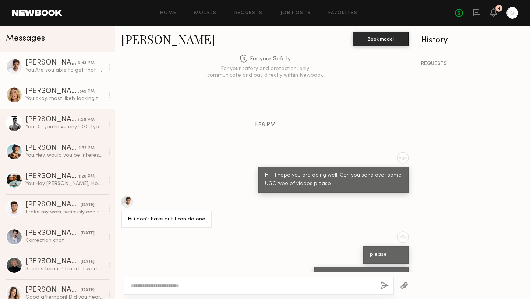
click at [49, 100] on div "You: okay, most likely looking to do 8am-10am. I will confirm time later today!" at bounding box center [64, 98] width 78 height 7
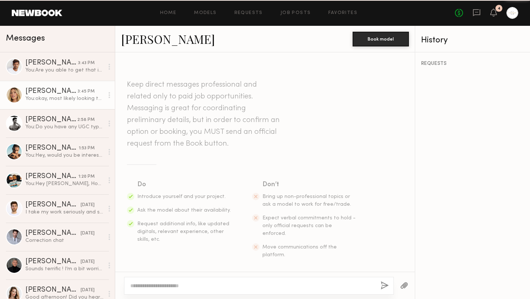
scroll to position [435, 0]
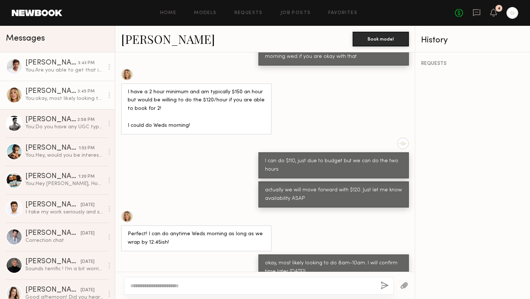
click at [67, 69] on div "You: Are you able to get that in today?" at bounding box center [64, 70] width 78 height 7
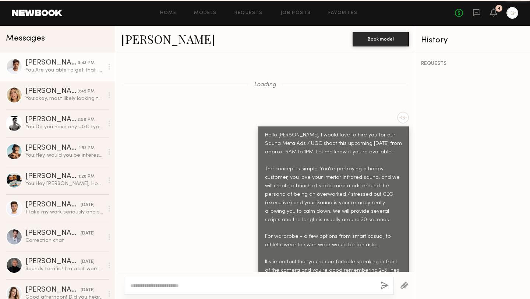
scroll to position [771, 0]
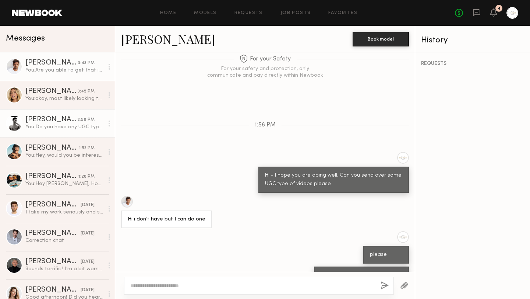
click at [64, 131] on link "Davide G. 2:58 PM You: Do you have any UGC type of content we can see?" at bounding box center [57, 123] width 115 height 28
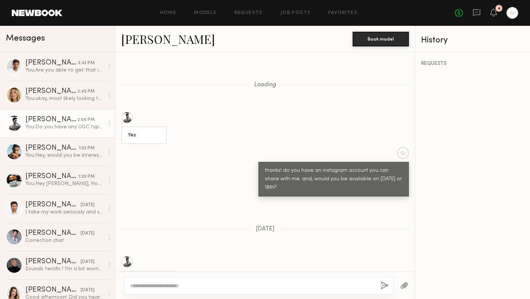
scroll to position [619, 0]
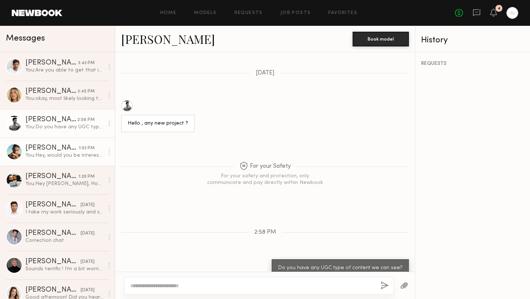
click at [64, 155] on div "You: Hey, would you be interested in doing some UGC content for a wellness bran…" at bounding box center [64, 155] width 78 height 7
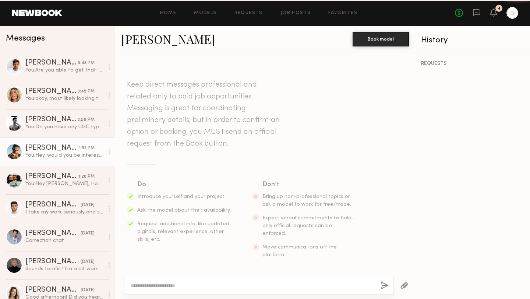
scroll to position [124, 0]
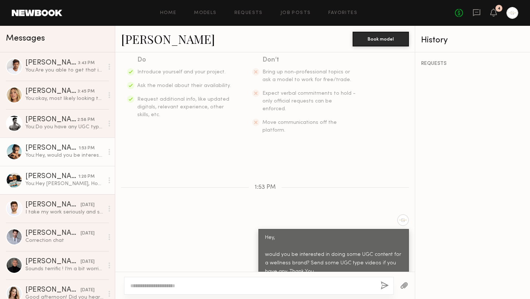
click at [61, 183] on div "You: Hey Jacon, Hope all is well. Are you open to doing some UGC content?" at bounding box center [64, 183] width 78 height 7
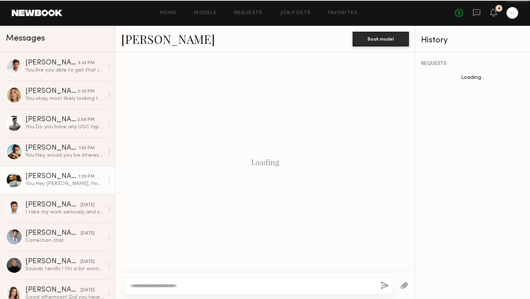
scroll to position [510, 0]
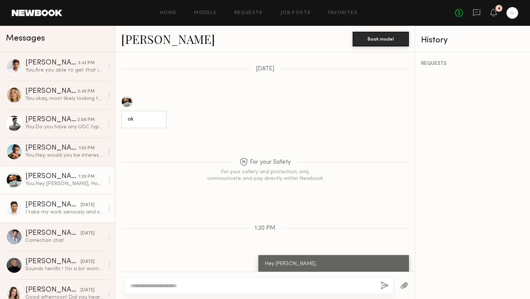
click at [70, 214] on div "I take my work seriously and strive to maintain mutual respect in all professio…" at bounding box center [64, 211] width 78 height 7
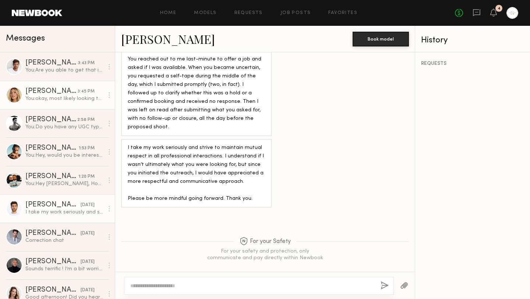
click at [71, 104] on link "Hailey M. 3:45 PM You: okay, most likely looking to do 8am-10am. I will confirm…" at bounding box center [57, 95] width 115 height 28
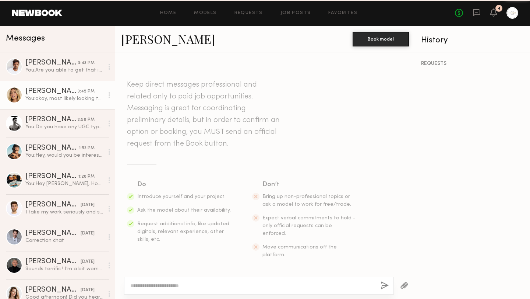
scroll to position [435, 0]
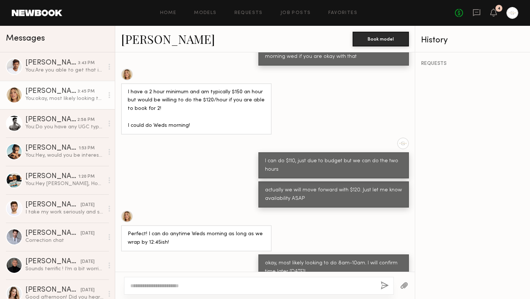
click at [130, 287] on div at bounding box center [259, 286] width 270 height 18
click at [160, 289] on div at bounding box center [259, 286] width 270 height 18
click at [143, 285] on textarea at bounding box center [252, 285] width 245 height 7
click at [477, 14] on icon at bounding box center [476, 12] width 7 height 7
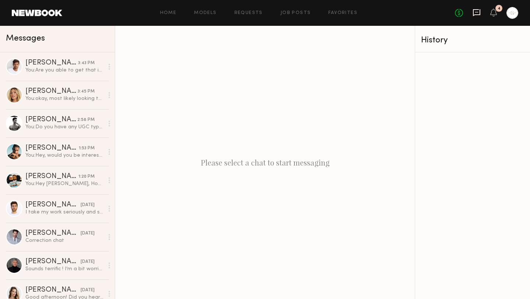
click at [477, 14] on icon at bounding box center [476, 12] width 7 height 7
click at [493, 13] on icon at bounding box center [494, 12] width 6 height 5
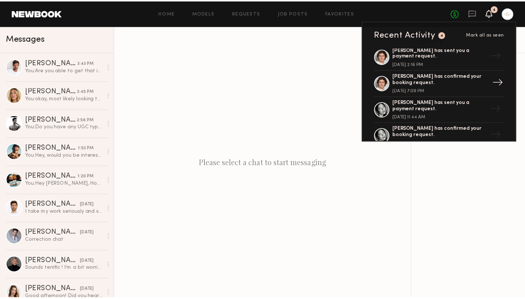
scroll to position [163, 0]
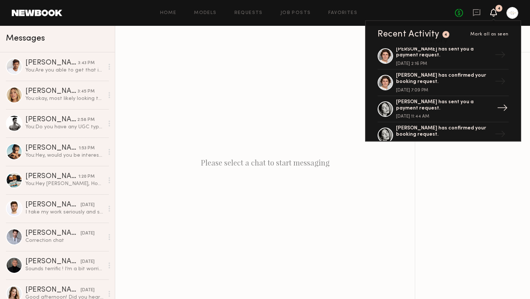
click at [462, 107] on div "Azizi D. has sent you a payment request." at bounding box center [444, 105] width 96 height 13
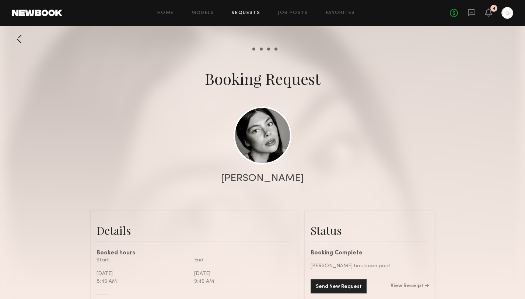
scroll to position [590, 0]
click at [272, 143] on link at bounding box center [262, 135] width 58 height 58
